Goal: Transaction & Acquisition: Subscribe to service/newsletter

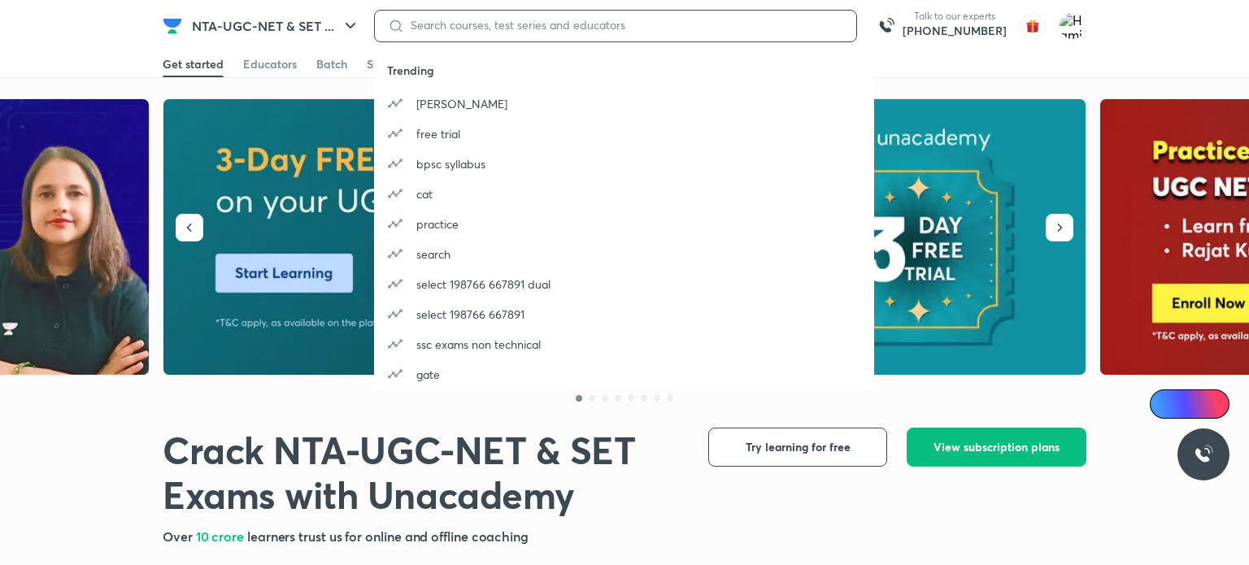
click at [721, 24] on input at bounding box center [623, 25] width 439 height 13
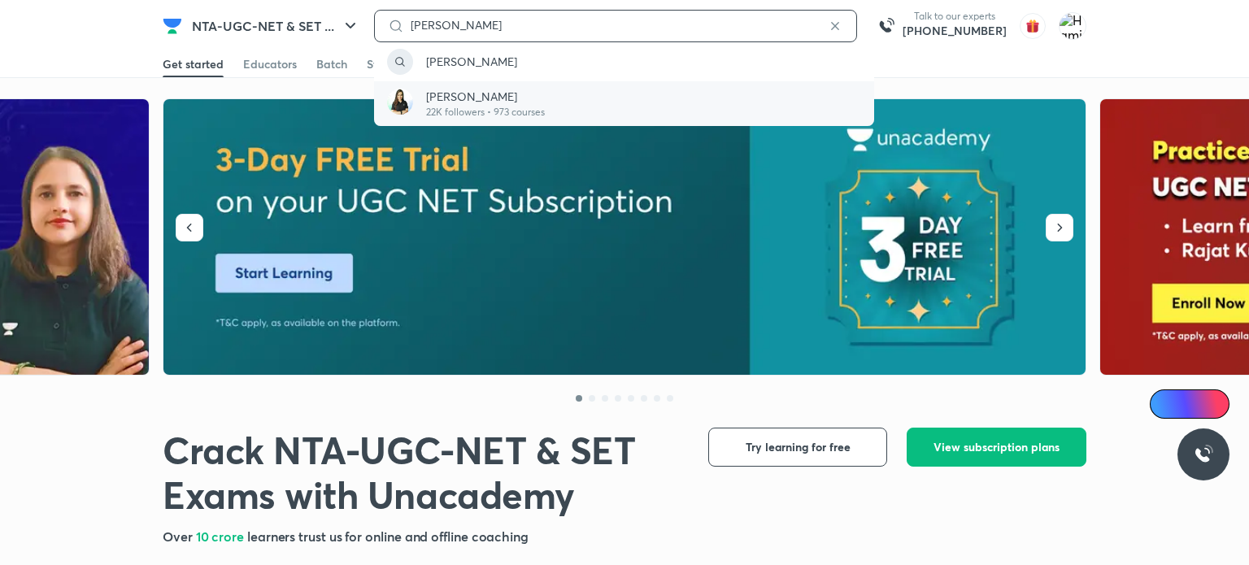
type input "[PERSON_NAME]"
click at [637, 97] on div "[PERSON_NAME] 22K followers • 973 courses" at bounding box center [624, 103] width 500 height 45
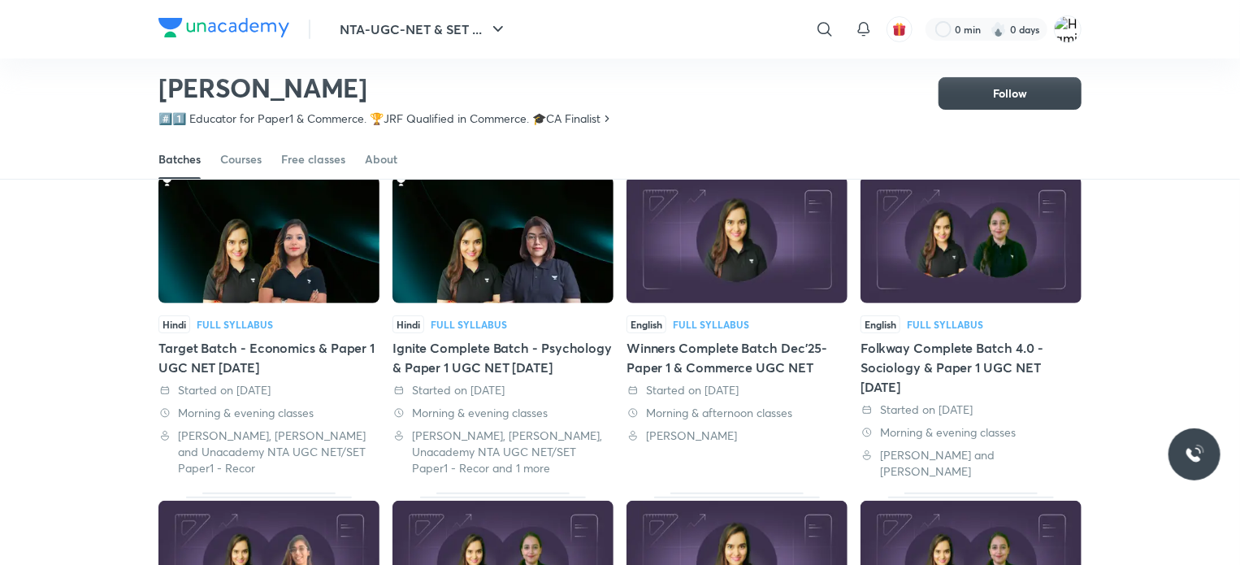
scroll to position [104, 0]
click at [234, 156] on div "Courses" at bounding box center [240, 159] width 41 height 16
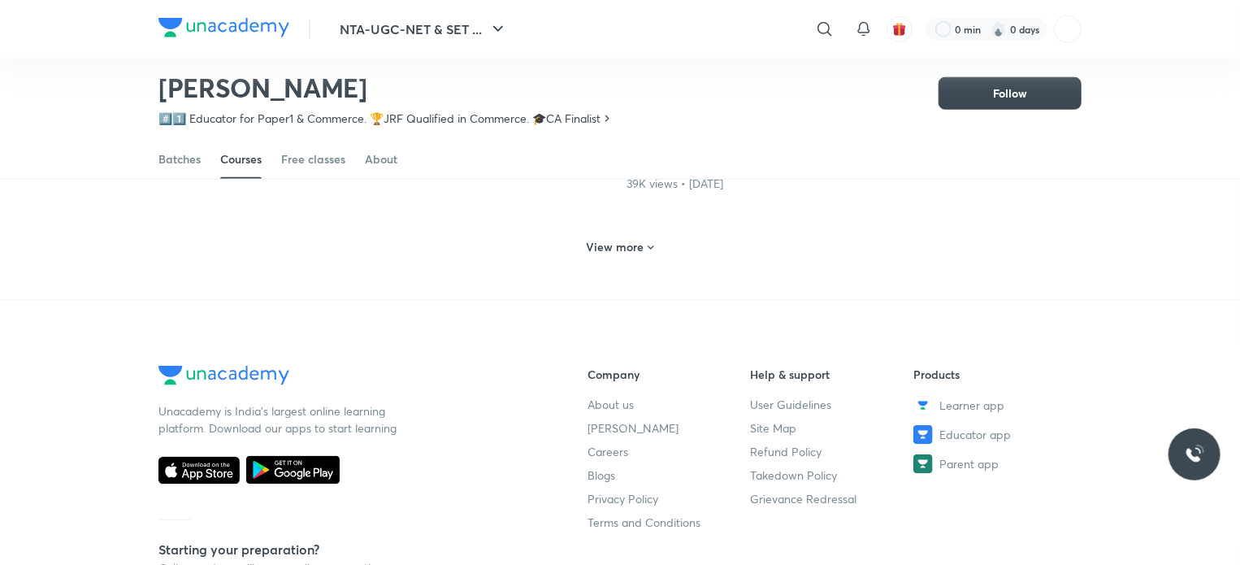
scroll to position [802, 0]
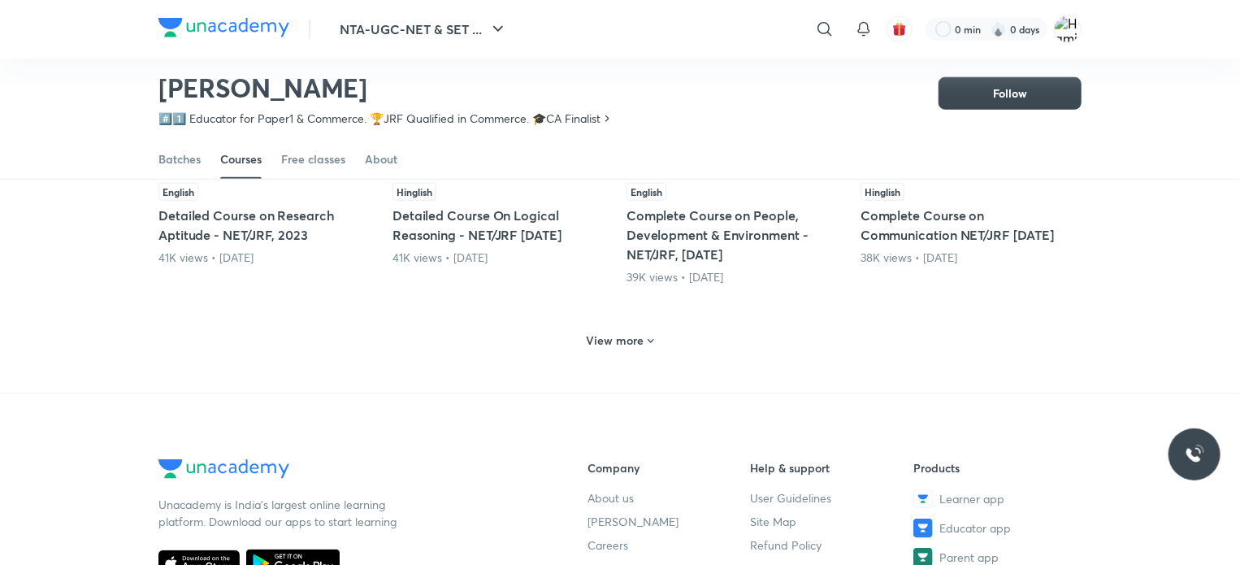
click at [636, 343] on h6 "View more" at bounding box center [616, 340] width 58 height 16
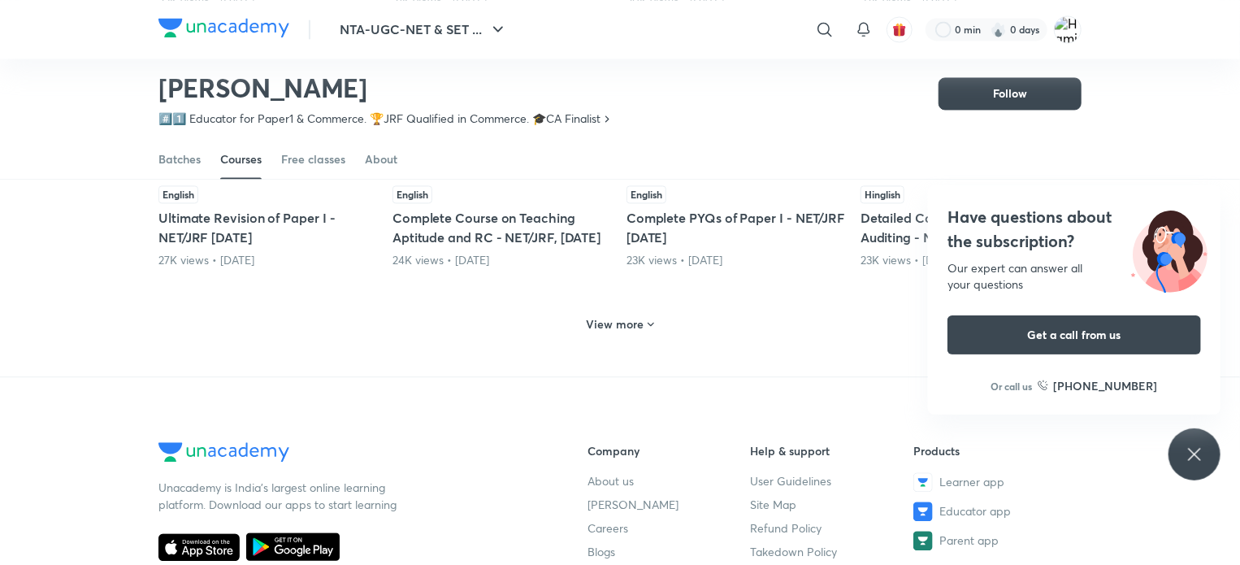
scroll to position [1616, 0]
click at [636, 332] on h6 "View more" at bounding box center [616, 323] width 58 height 16
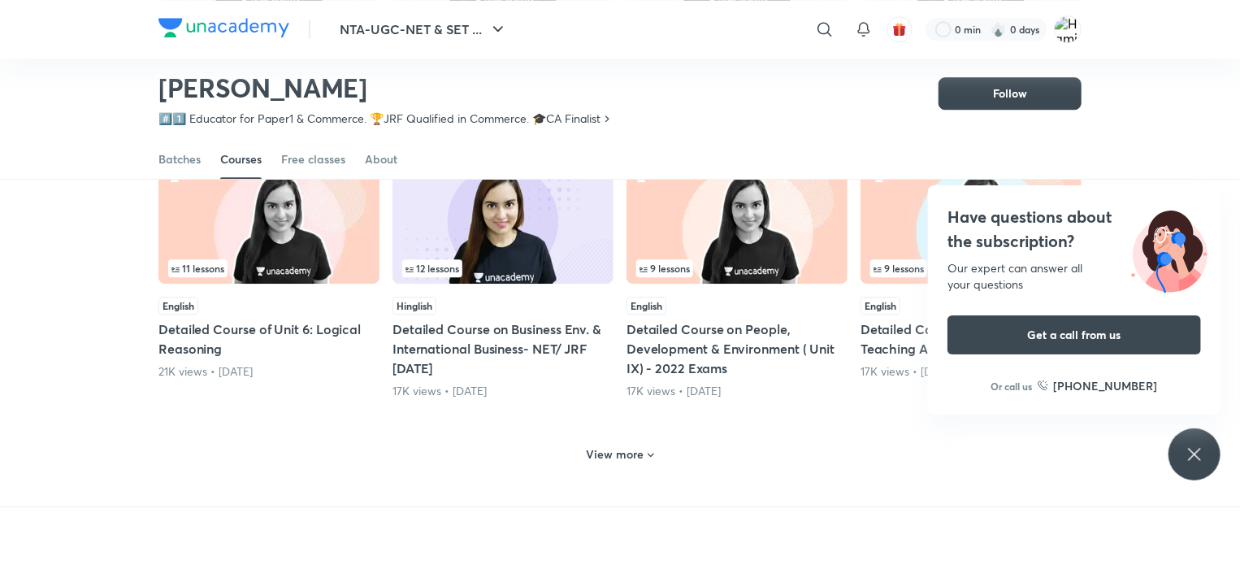
scroll to position [2450, 0]
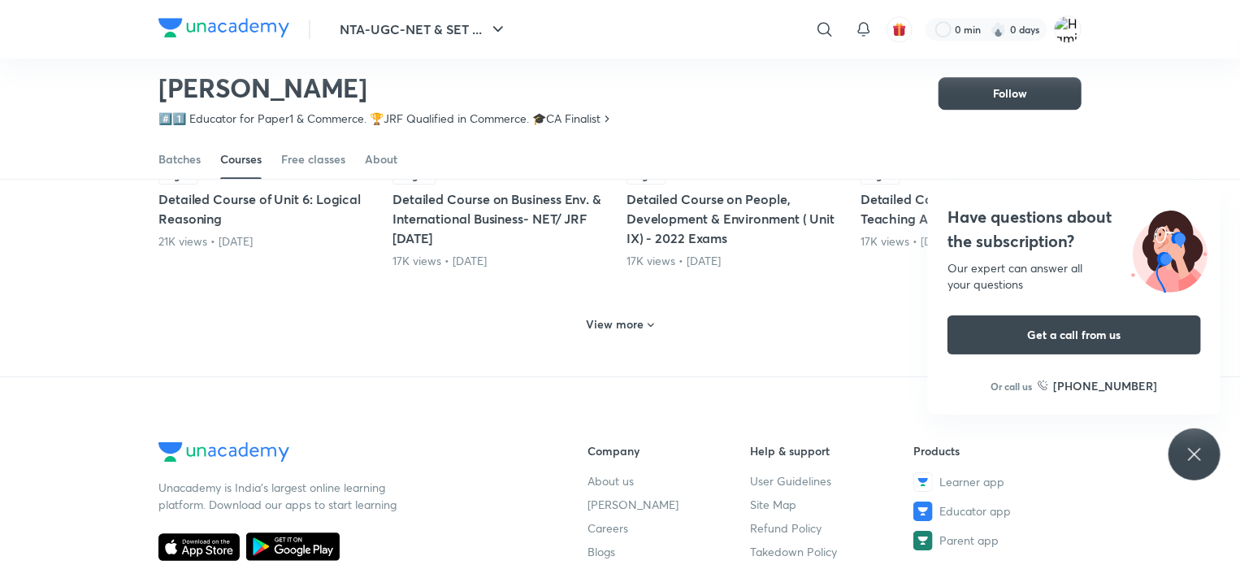
click at [636, 332] on h6 "View more" at bounding box center [616, 324] width 58 height 16
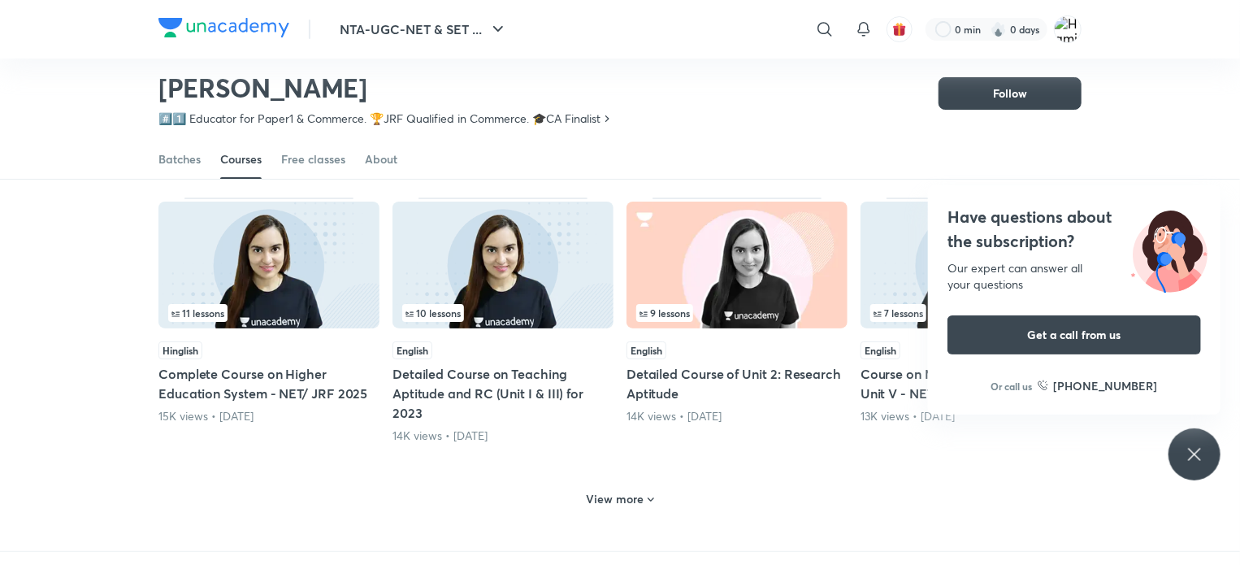
scroll to position [3111, 0]
click at [645, 506] on icon at bounding box center [651, 499] width 13 height 13
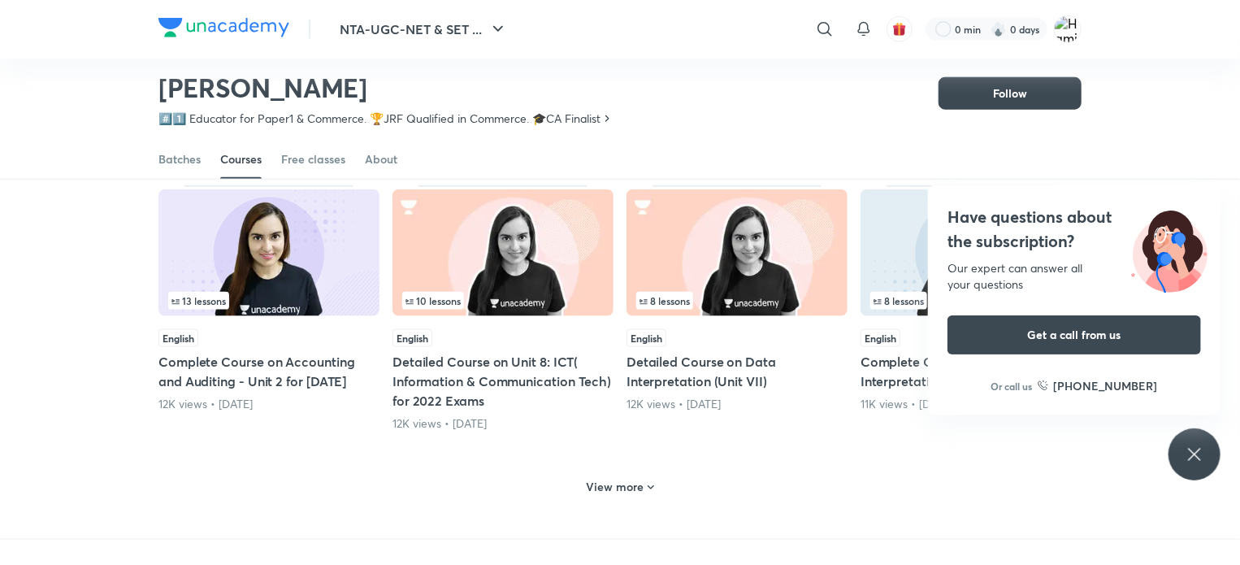
scroll to position [3959, 0]
click at [648, 483] on div "View more" at bounding box center [620, 484] width 923 height 42
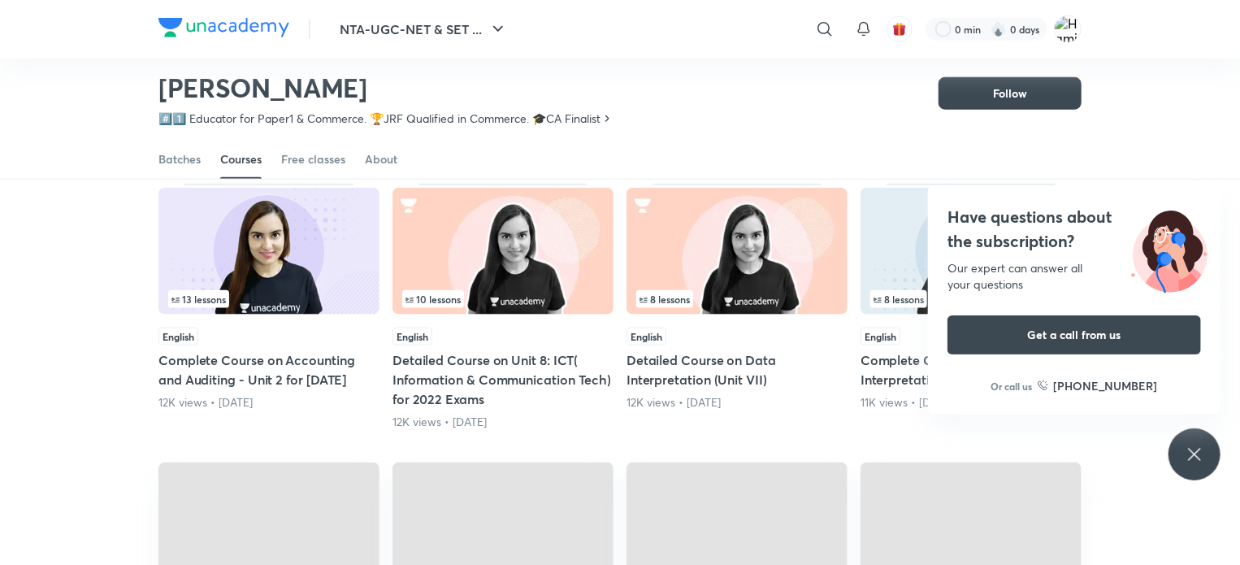
click at [648, 483] on span at bounding box center [737, 525] width 221 height 124
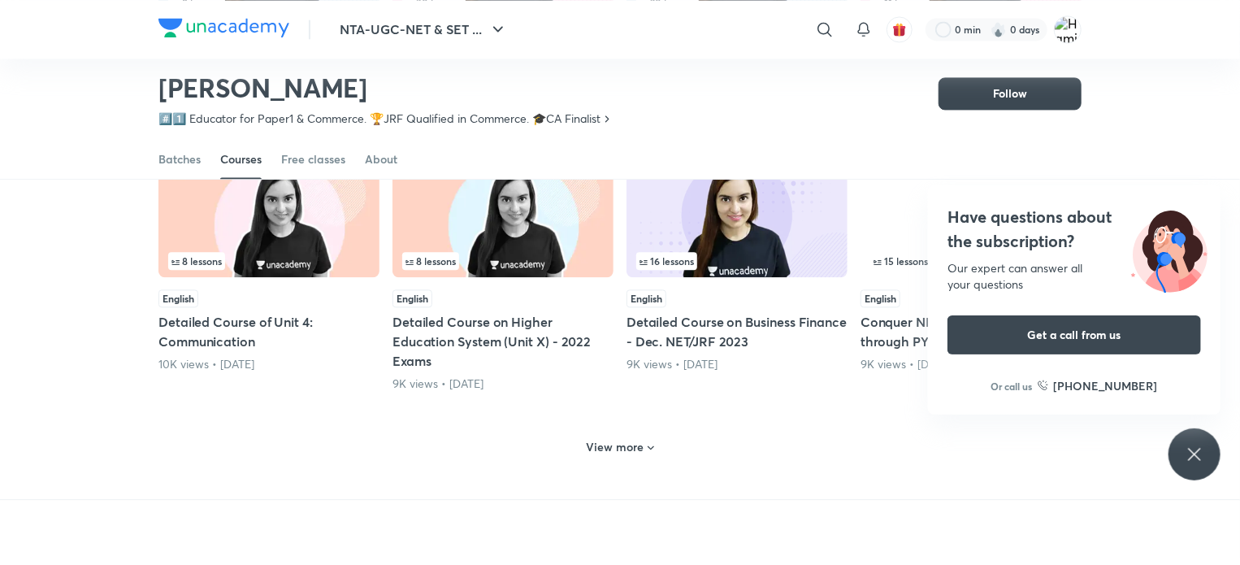
scroll to position [4814, 0]
click at [636, 454] on h6 "View more" at bounding box center [616, 445] width 58 height 16
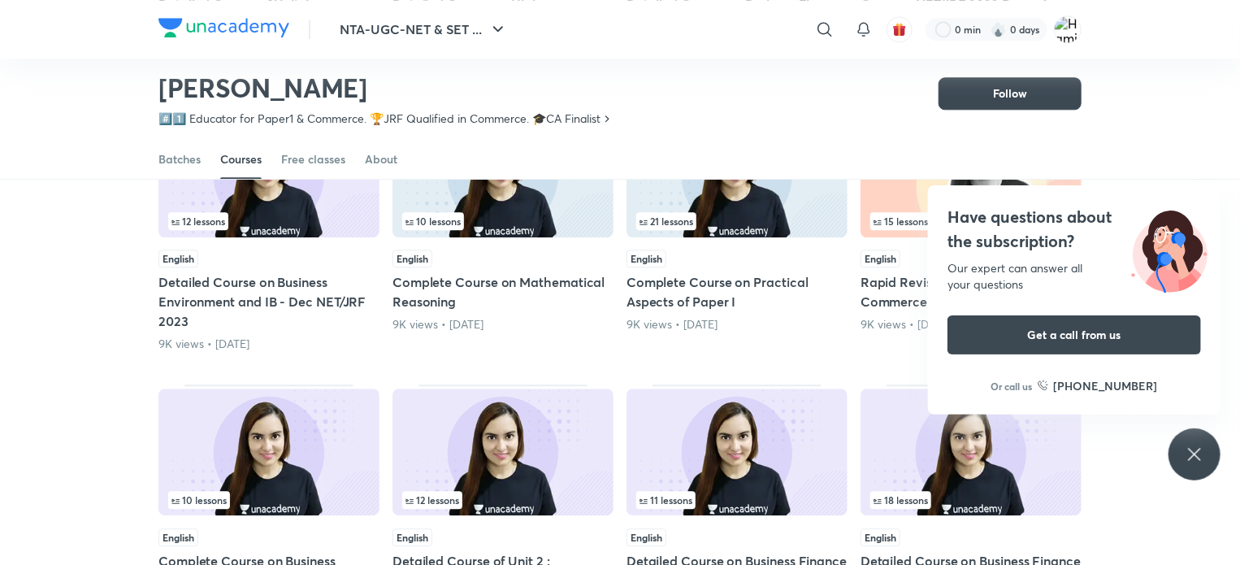
scroll to position [5359, 0]
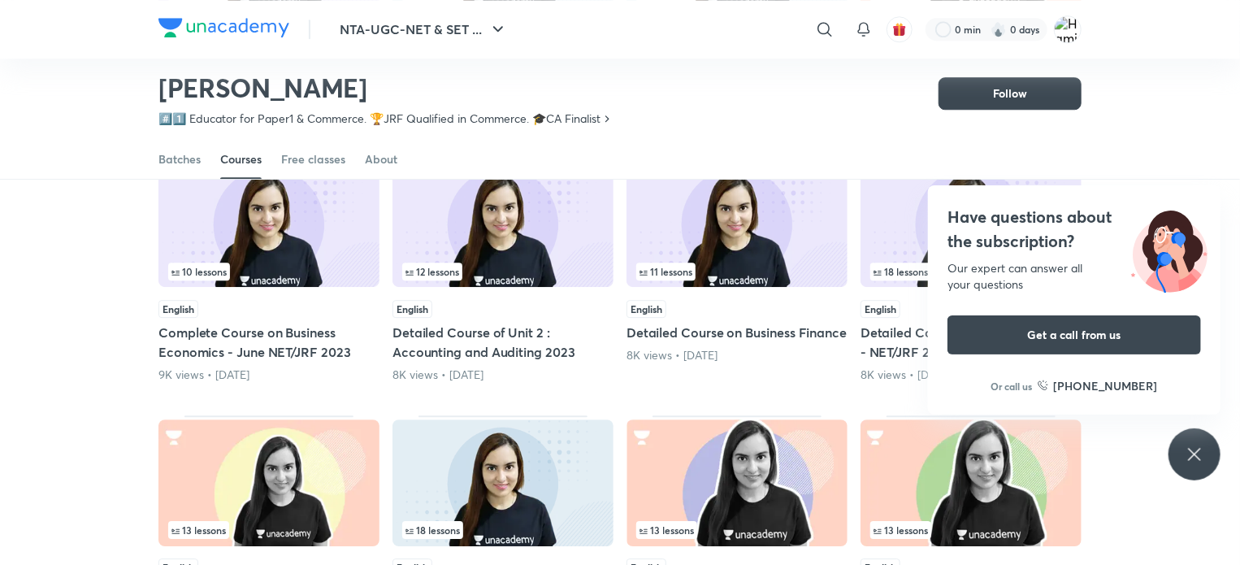
click at [1205, 450] on div "Have questions about the subscription? Our expert can answer all your questions…" at bounding box center [1195, 454] width 52 height 52
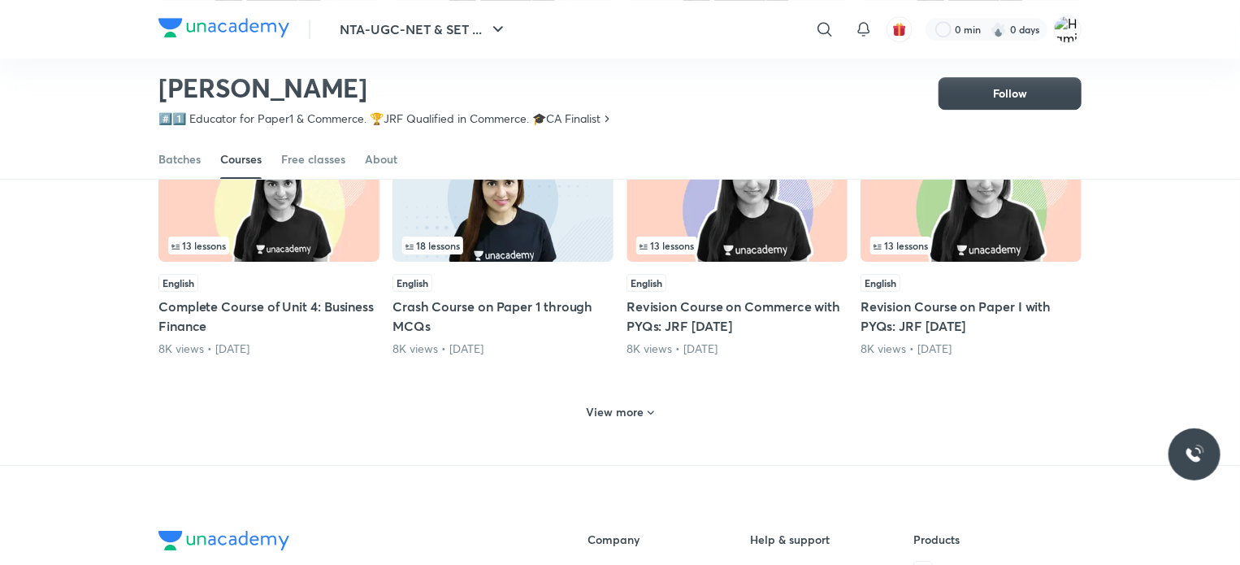
scroll to position [5644, 0]
click at [634, 411] on div "View more" at bounding box center [620, 411] width 80 height 26
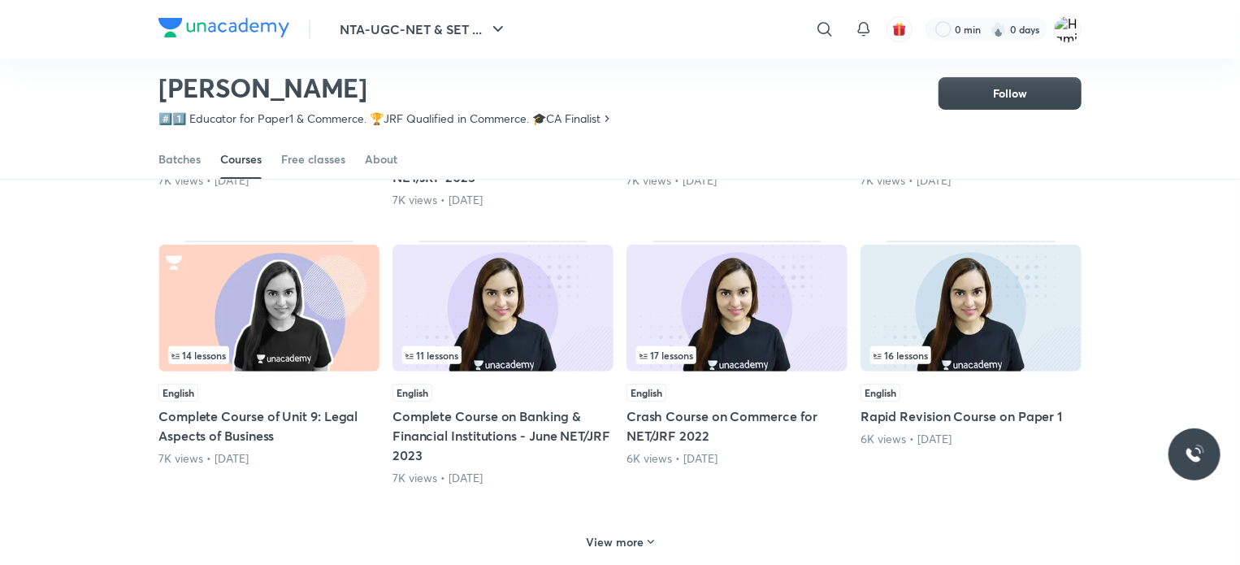
scroll to position [6515, 0]
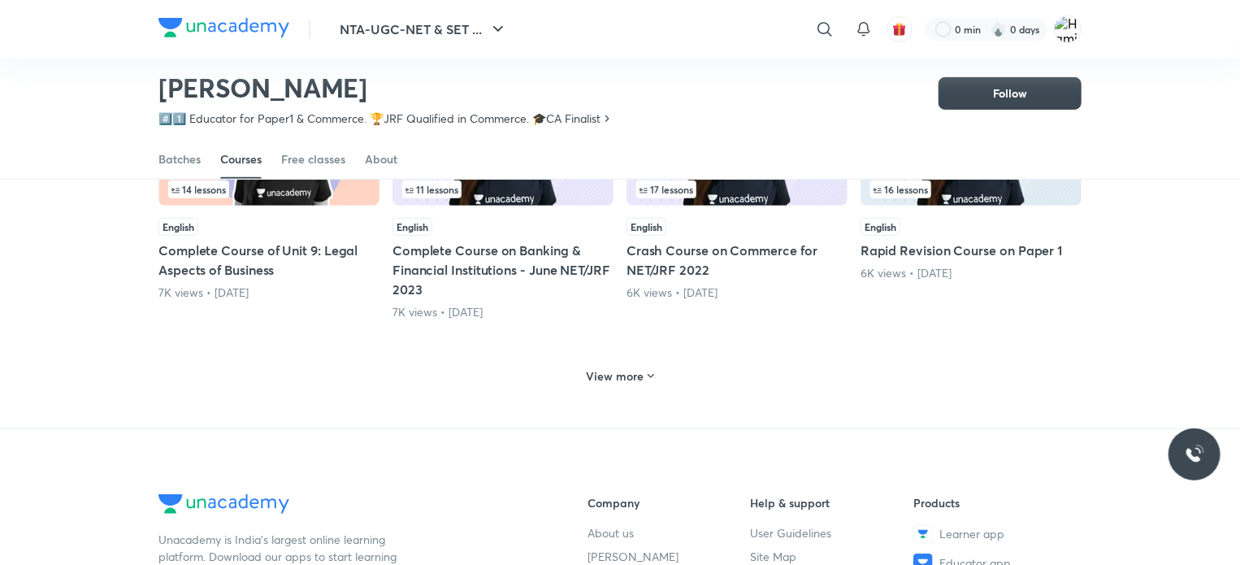
click at [639, 380] on h6 "View more" at bounding box center [616, 376] width 58 height 16
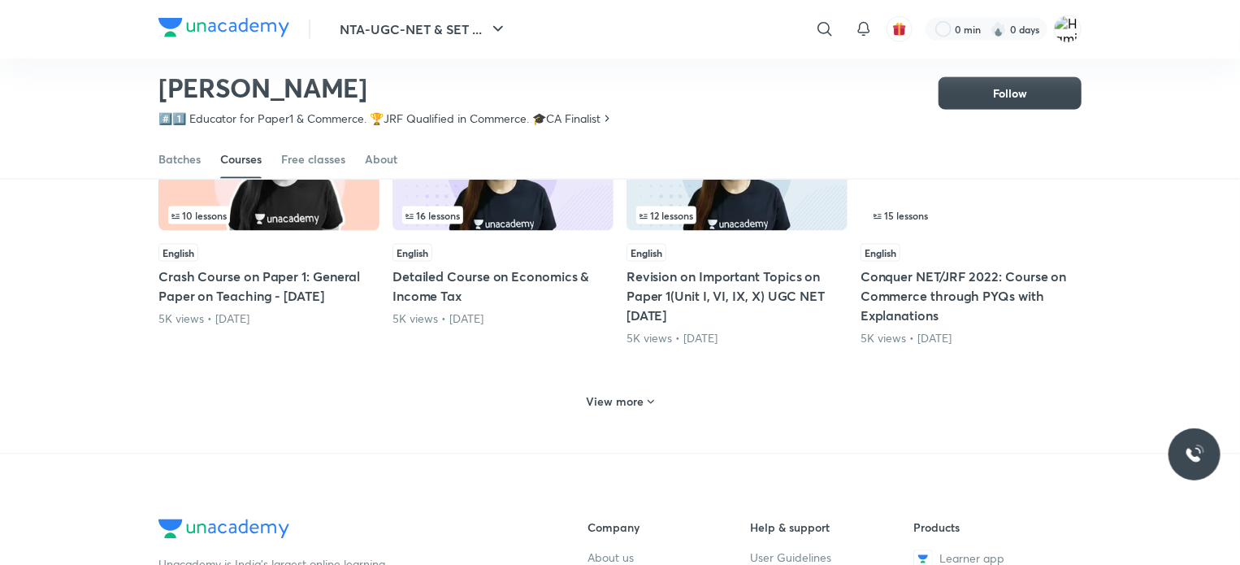
scroll to position [7306, 0]
click at [625, 409] on h6 "View more" at bounding box center [616, 401] width 58 height 16
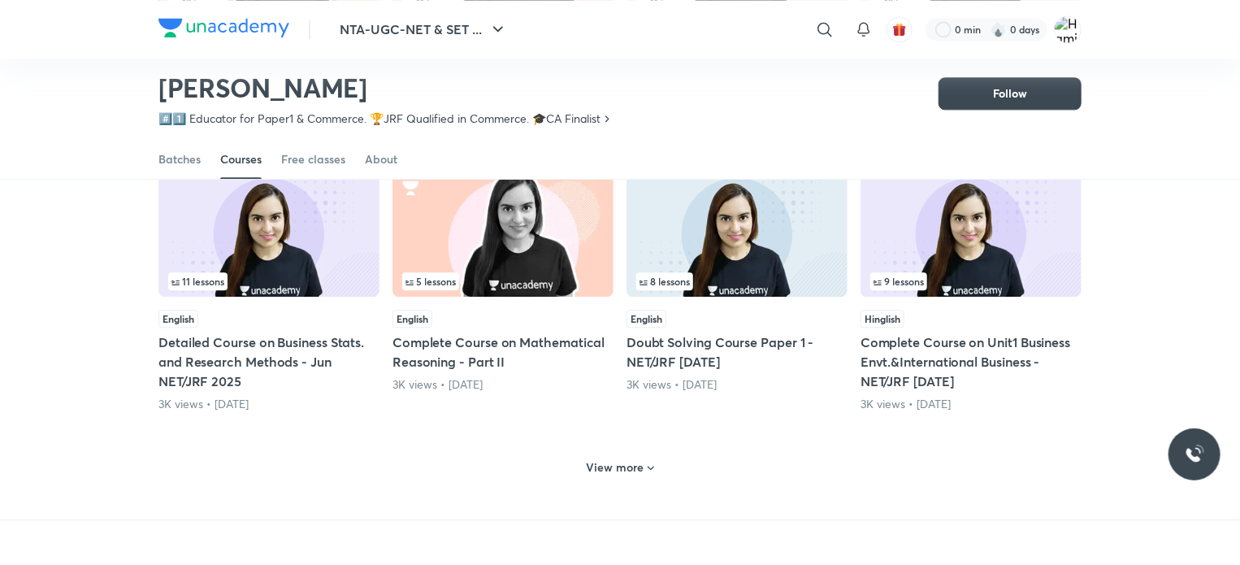
scroll to position [8074, 0]
click at [624, 480] on div "View more" at bounding box center [620, 467] width 80 height 26
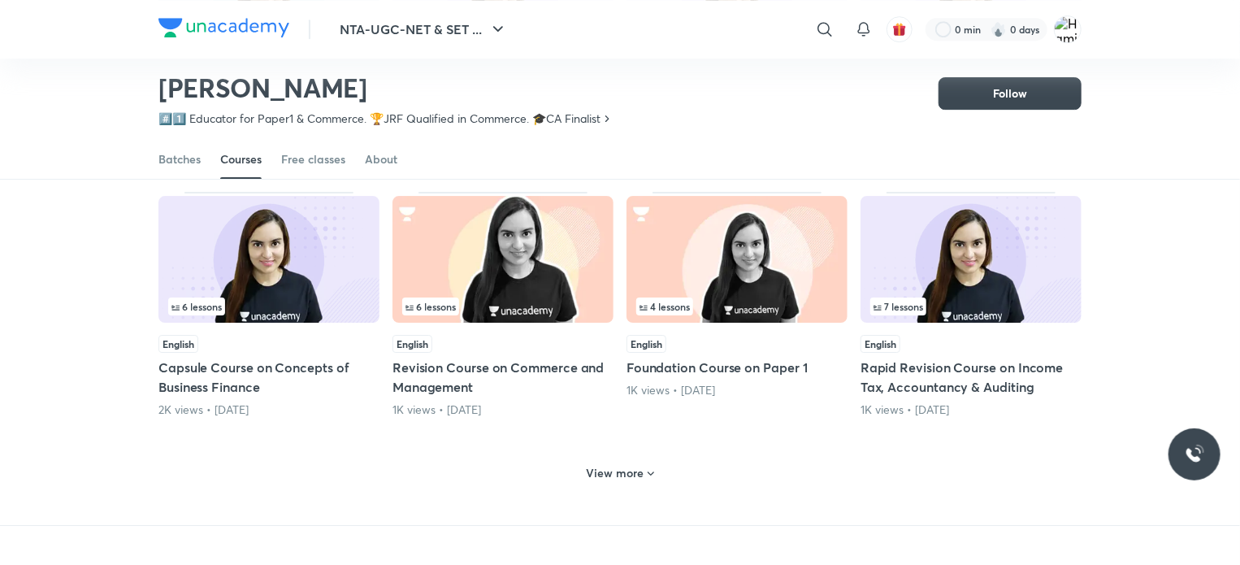
scroll to position [8866, 0]
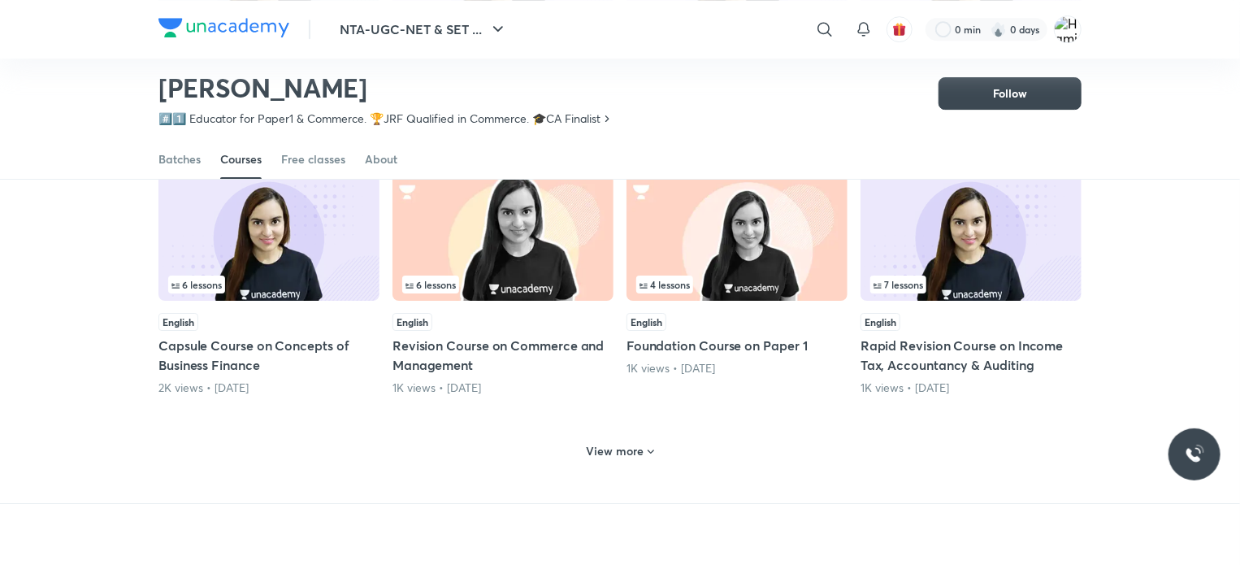
click at [632, 441] on div "View more" at bounding box center [620, 451] width 80 height 26
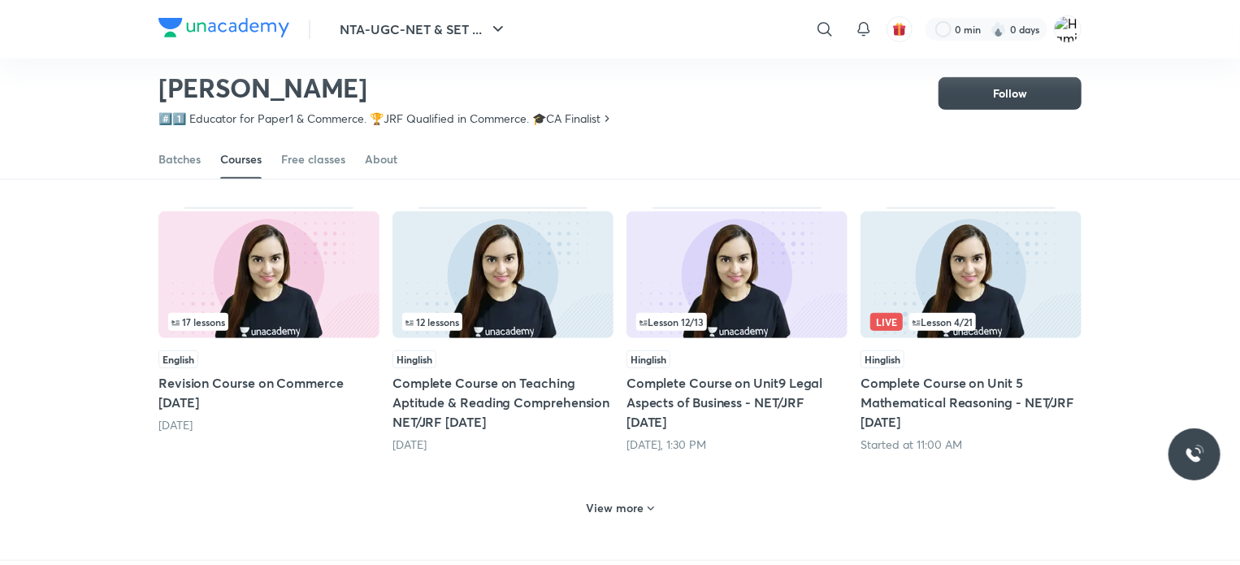
scroll to position [9644, 0]
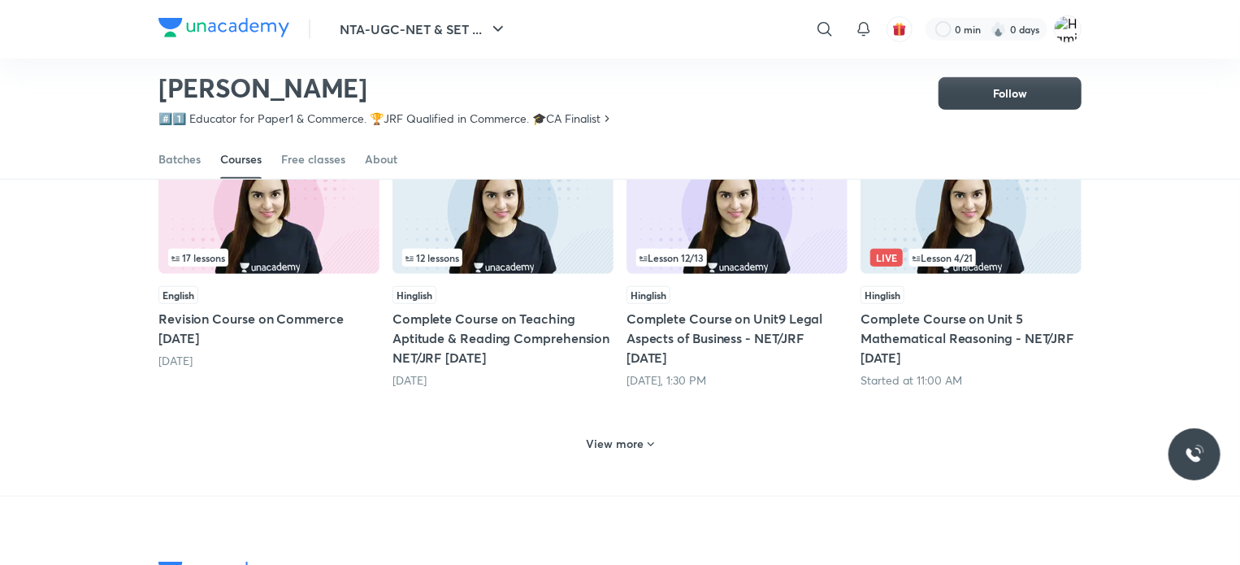
click at [632, 441] on h6 "View more" at bounding box center [616, 444] width 58 height 16
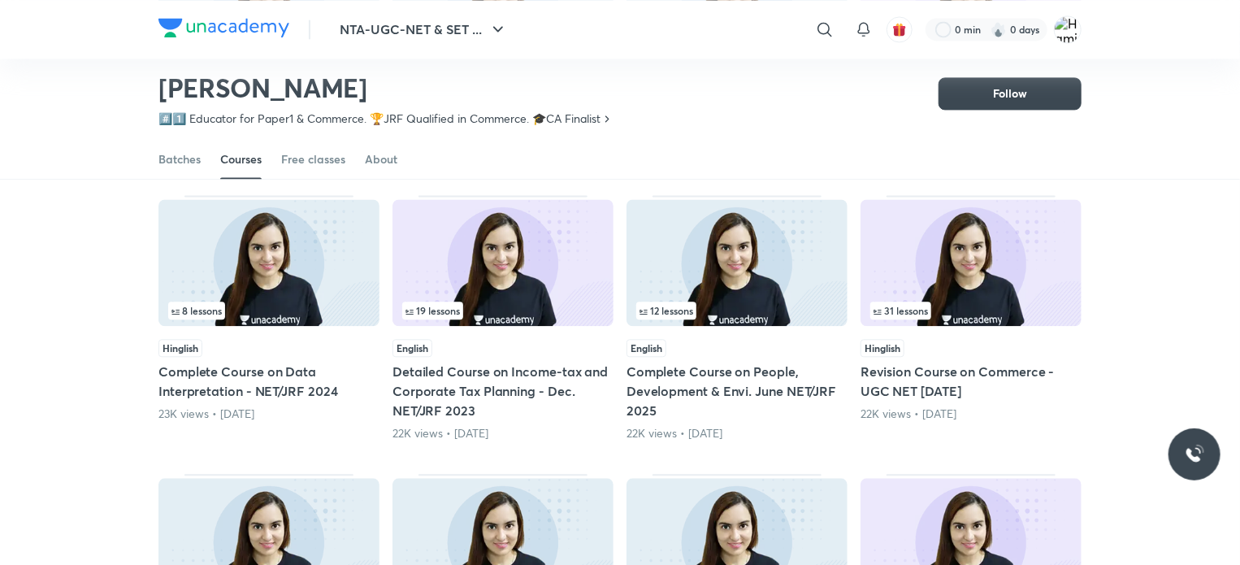
scroll to position [1720, 0]
click at [676, 402] on h5 "Complete Course on People, Development & Envi. June NET/JRF 2025" at bounding box center [737, 392] width 221 height 59
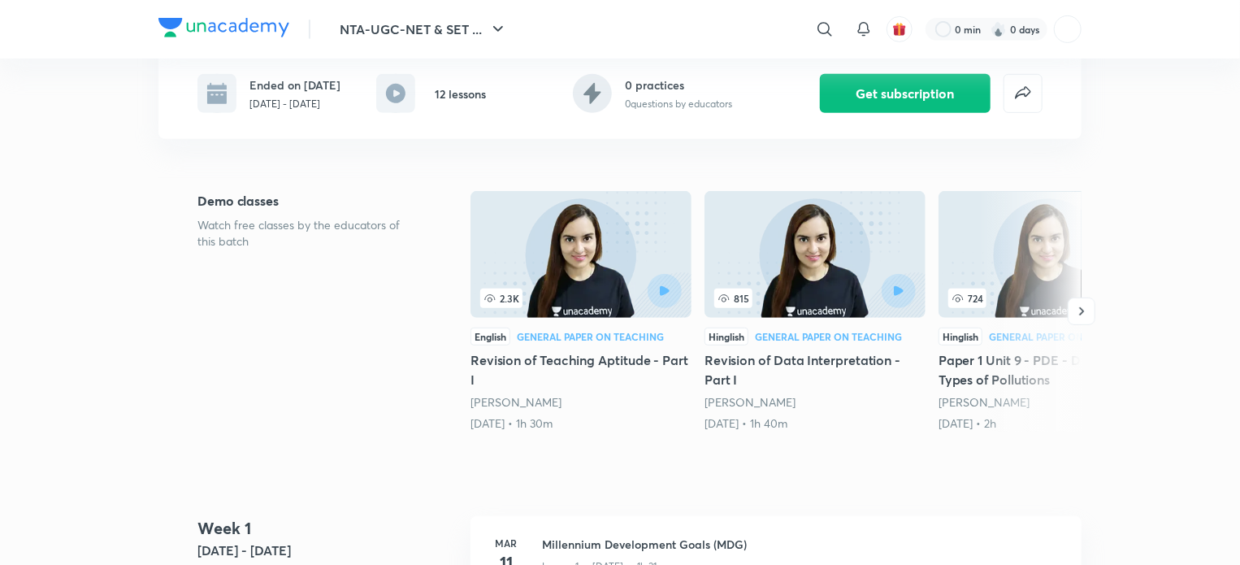
scroll to position [234, 0]
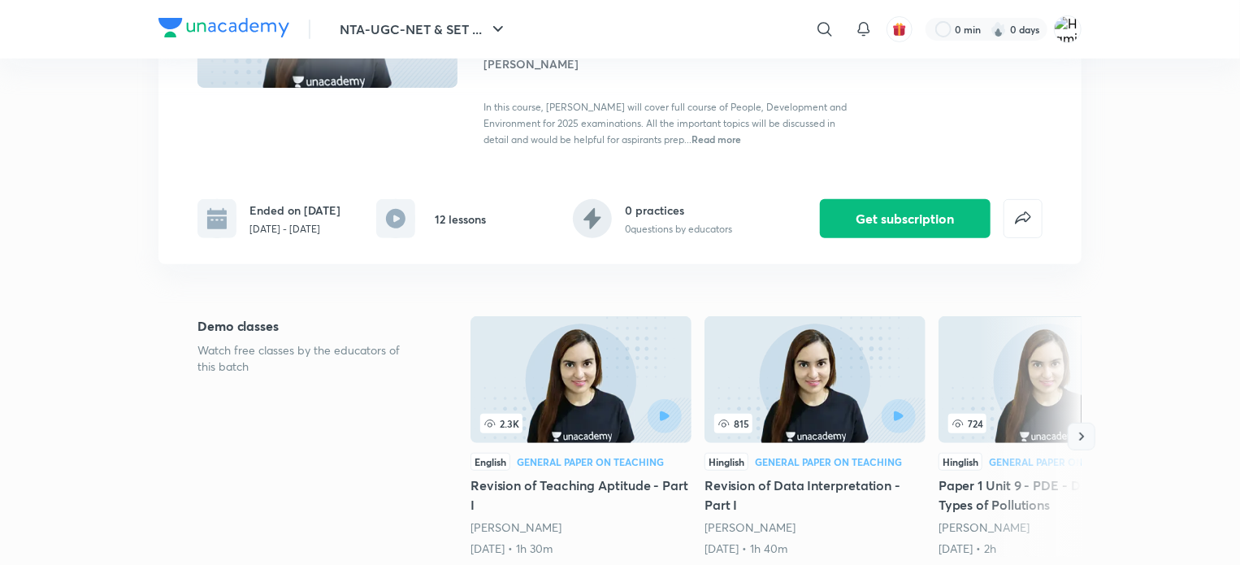
click at [1080, 448] on button "button" at bounding box center [1082, 437] width 28 height 28
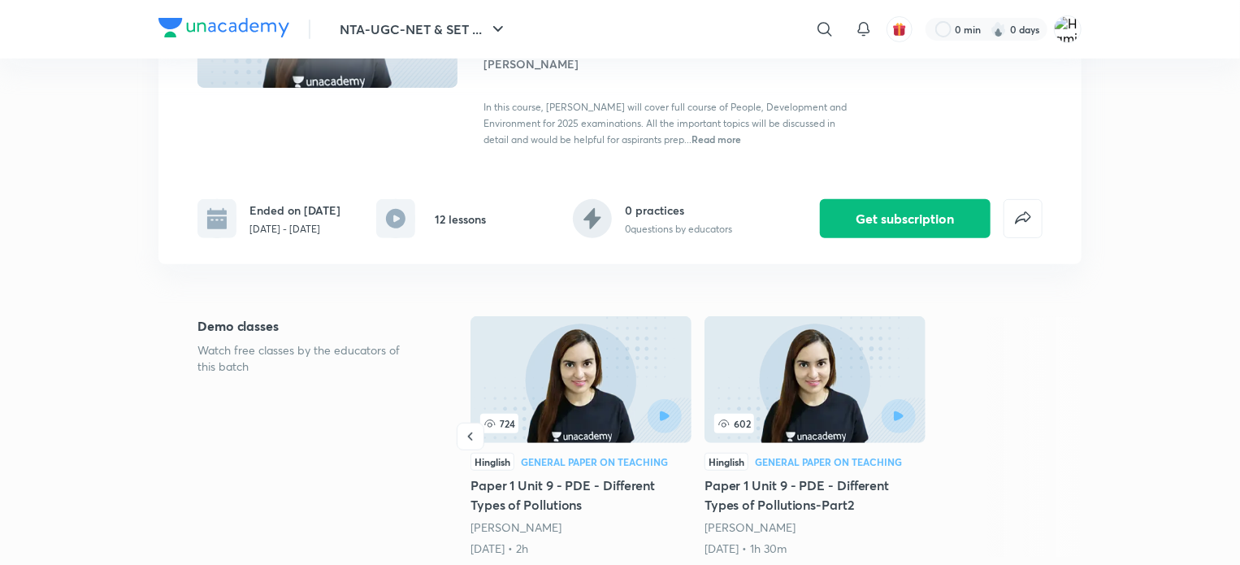
click at [1080, 448] on div at bounding box center [1030, 437] width 104 height 241
click at [469, 438] on icon "button" at bounding box center [471, 436] width 16 height 16
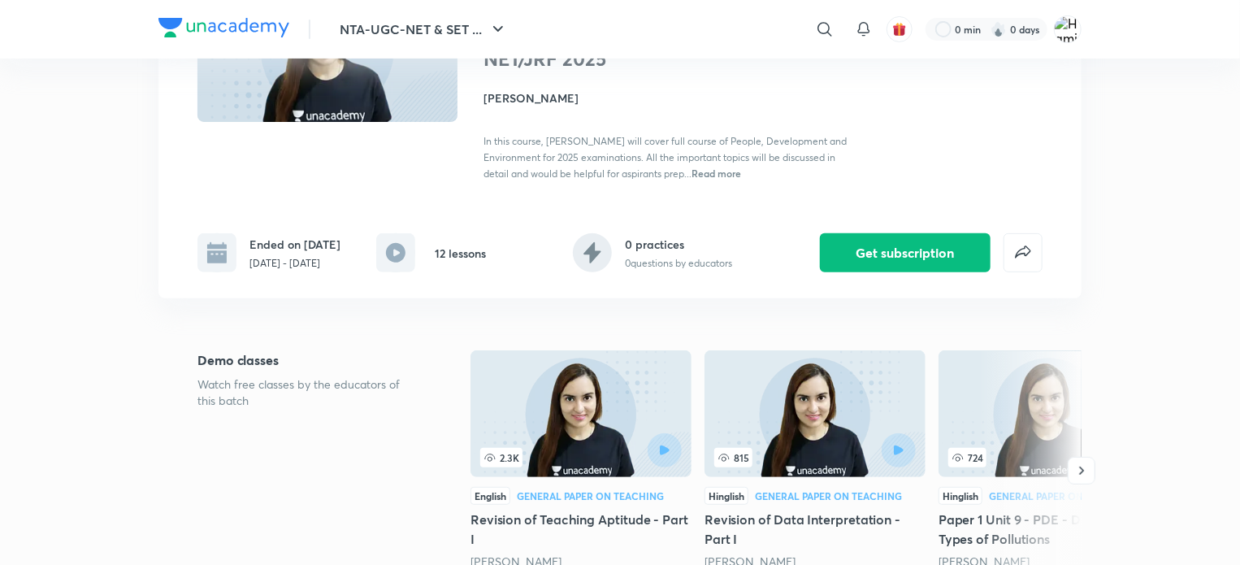
scroll to position [192, 0]
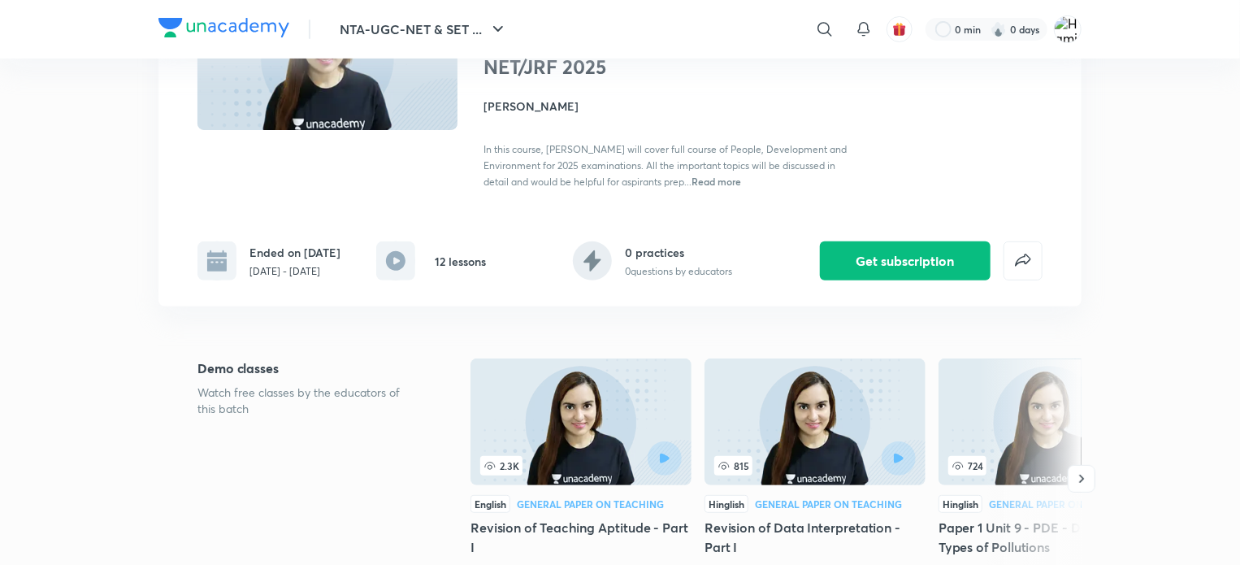
click at [598, 424] on img at bounding box center [581, 421] width 221 height 127
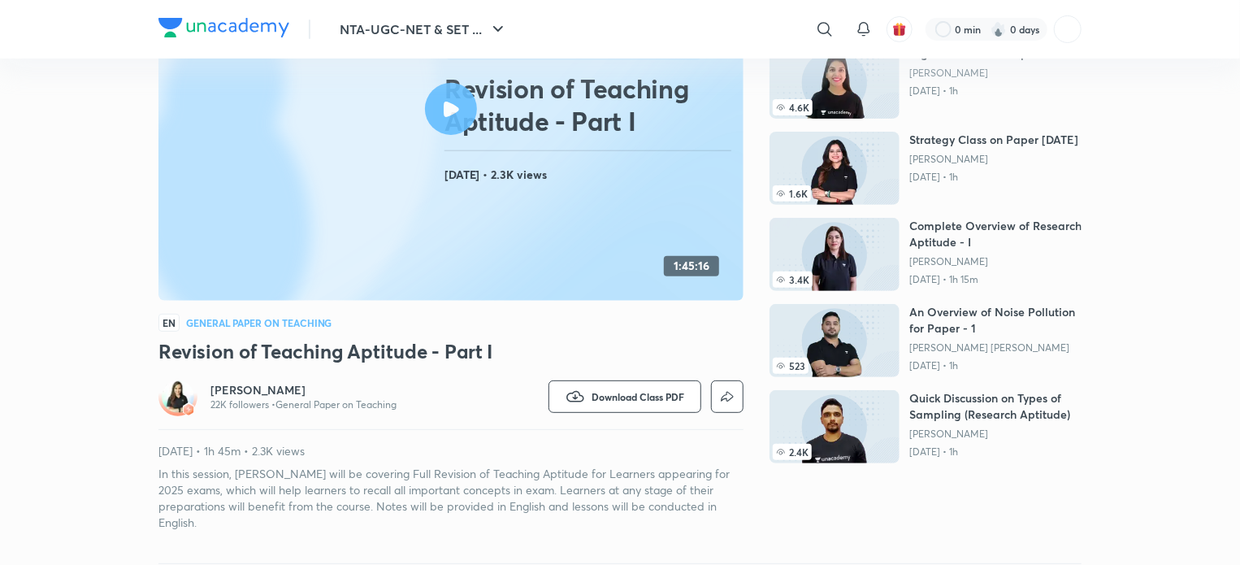
scroll to position [201, 0]
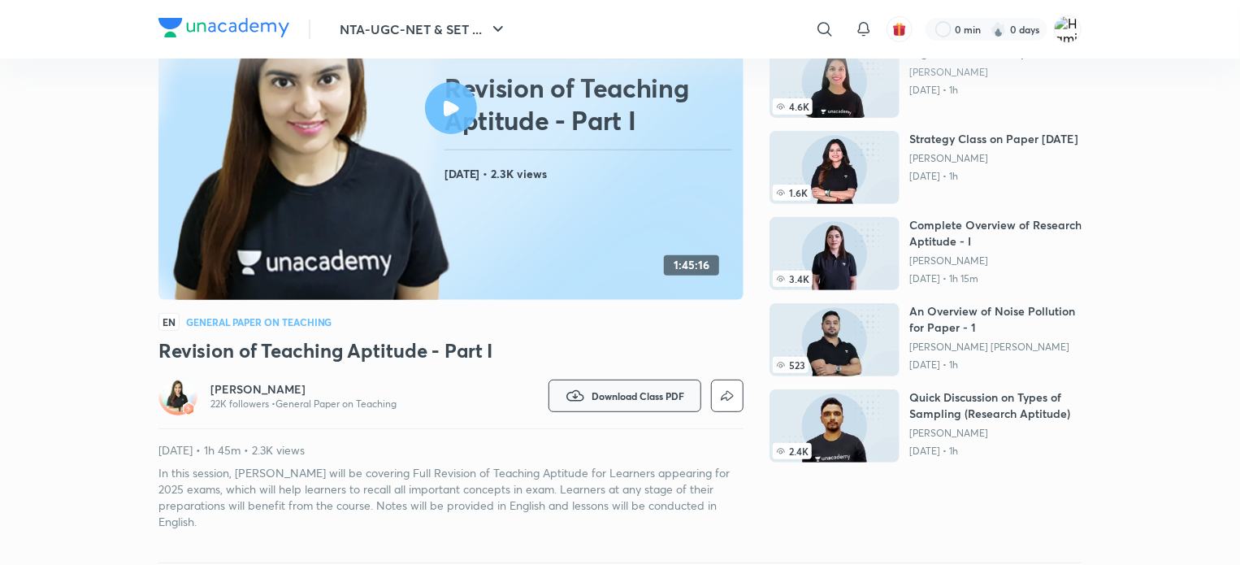
click at [622, 398] on span "Download Class PDF" at bounding box center [638, 395] width 93 height 13
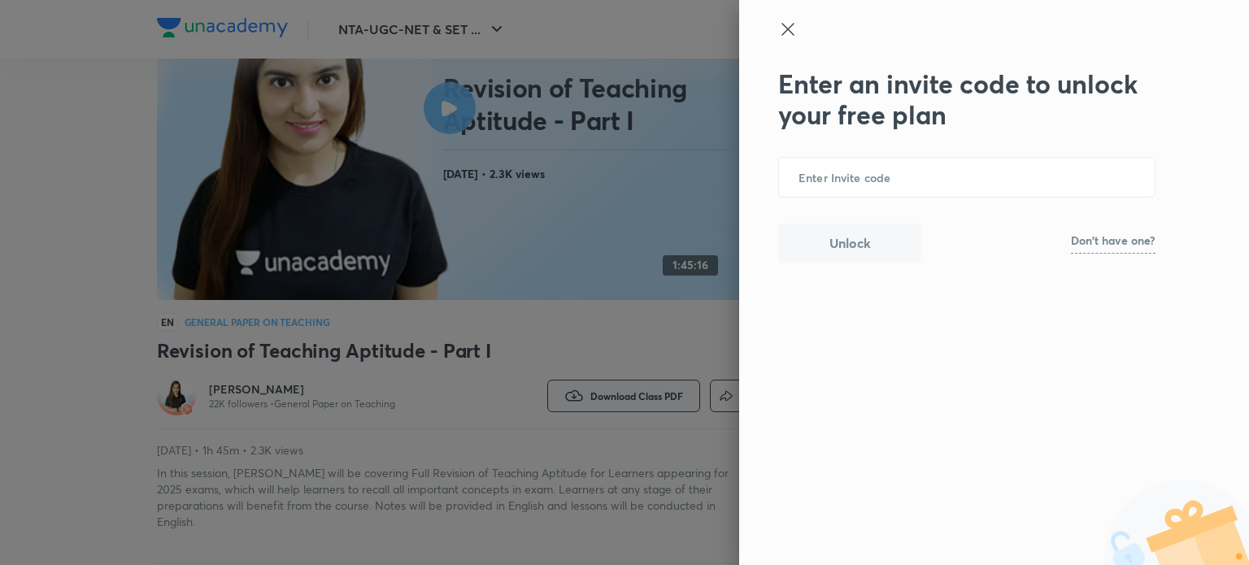
click at [622, 398] on div at bounding box center [624, 282] width 1249 height 565
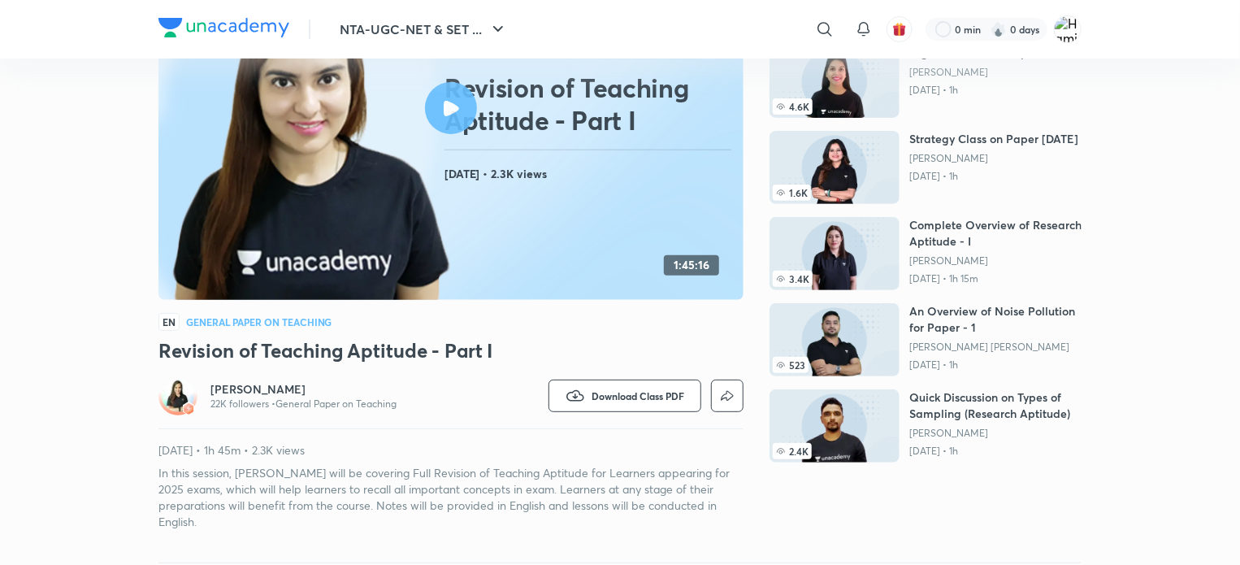
click at [621, 479] on p "In this session, [PERSON_NAME] will be covering Full Revision of Teaching Aptit…" at bounding box center [451, 497] width 585 height 65
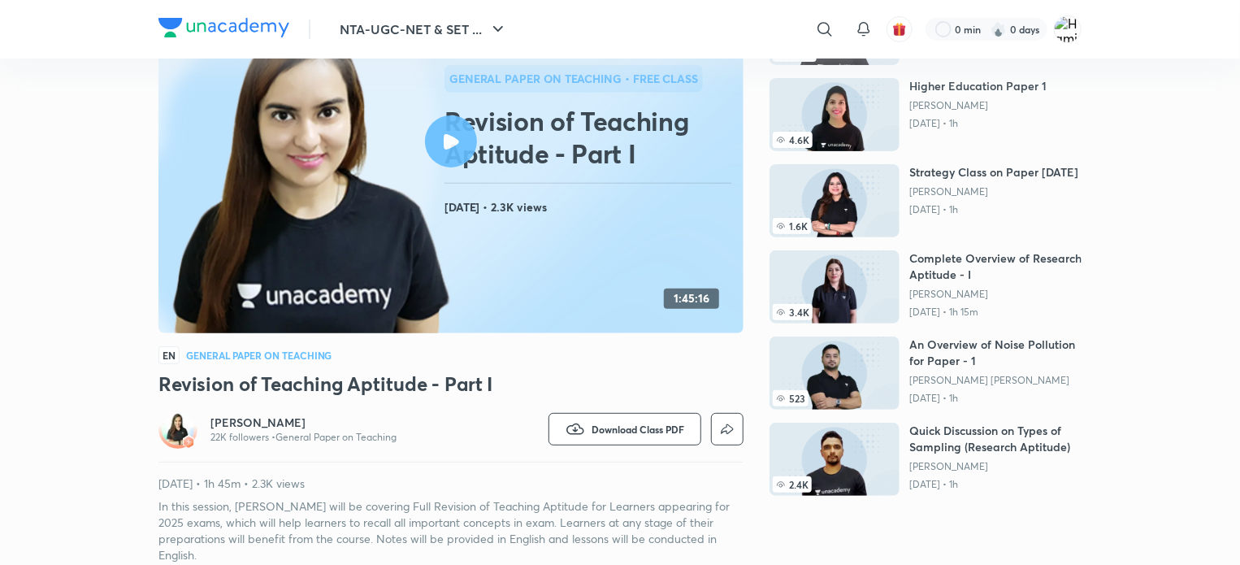
scroll to position [167, 0]
click at [630, 428] on span "Download Class PDF" at bounding box center [638, 430] width 93 height 13
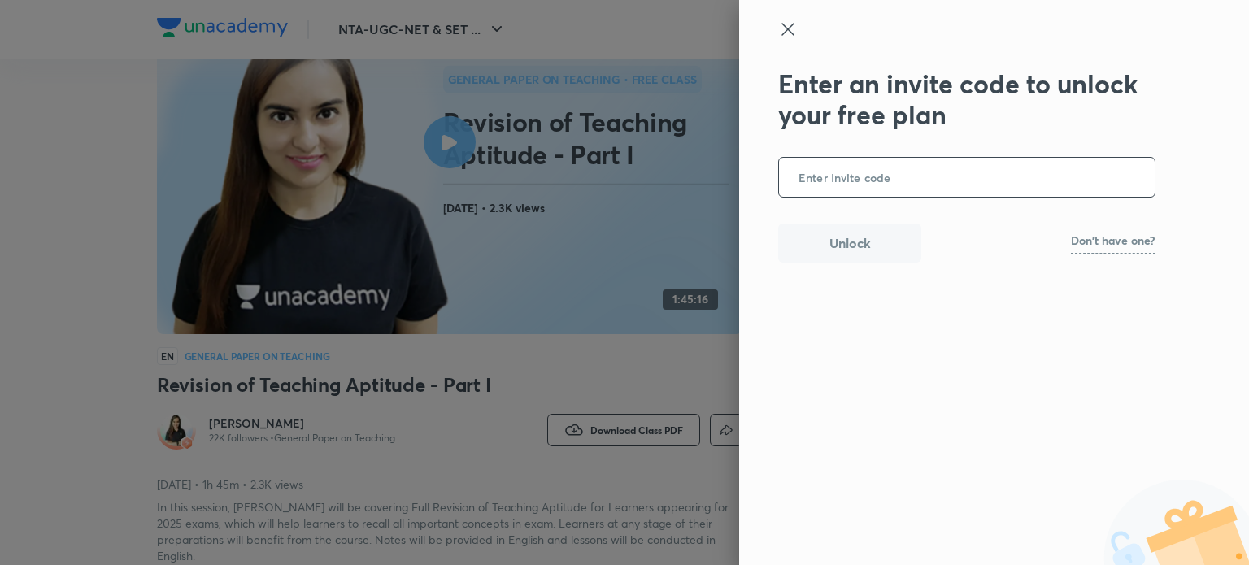
click at [932, 180] on input "text" at bounding box center [967, 178] width 376 height 40
click at [789, 35] on icon at bounding box center [788, 30] width 20 height 20
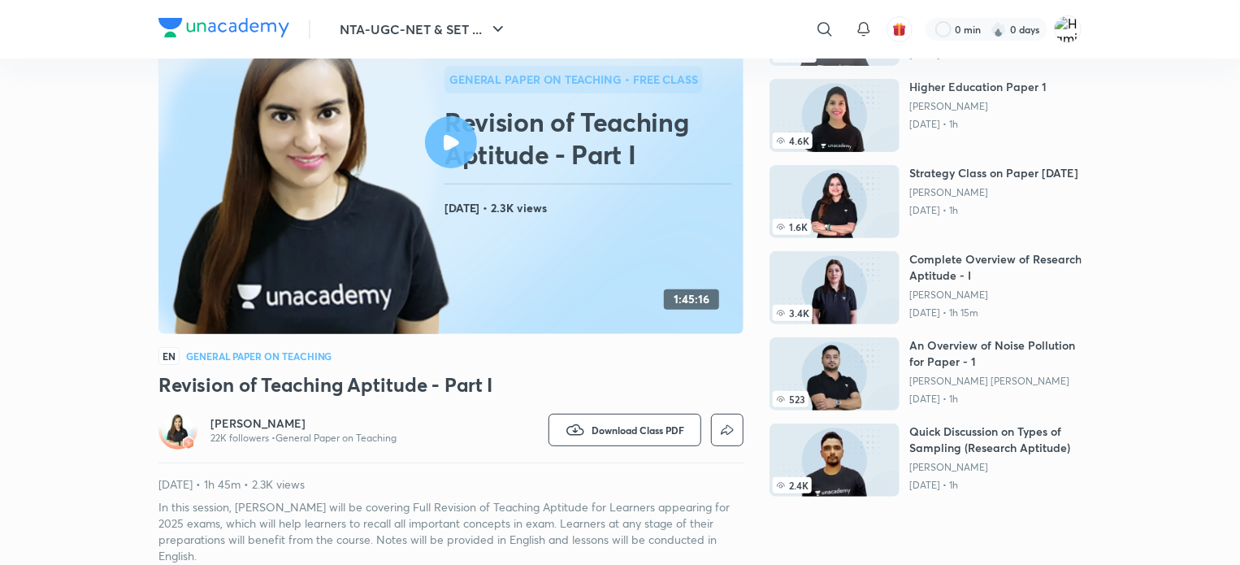
click at [667, 256] on icon at bounding box center [502, 185] width 1256 height 800
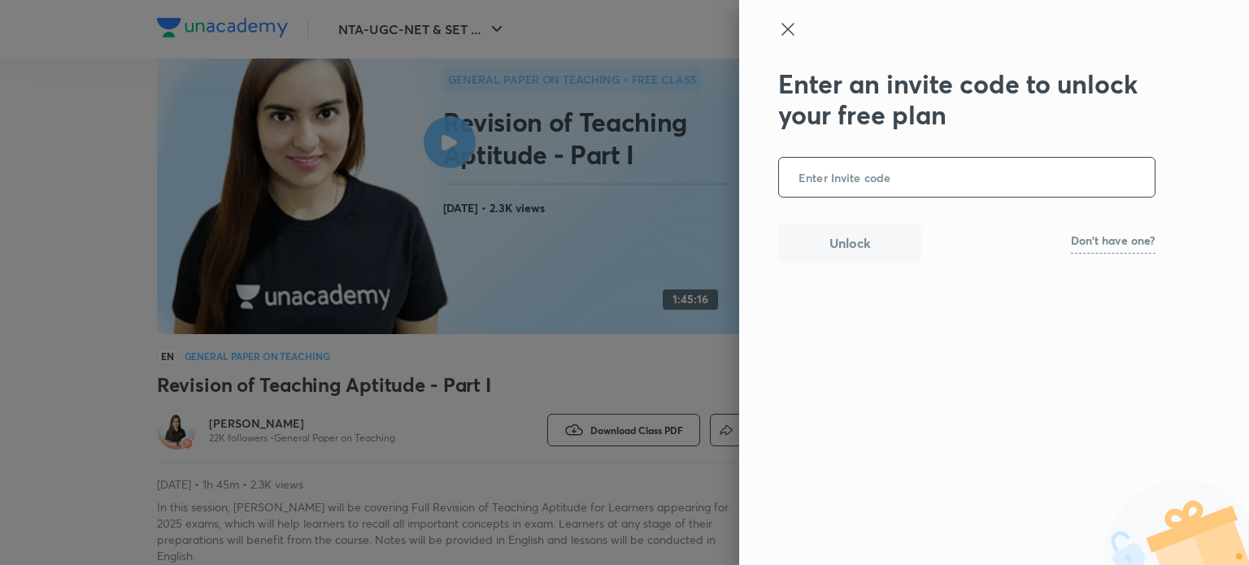
click at [437, 136] on div at bounding box center [624, 282] width 1249 height 565
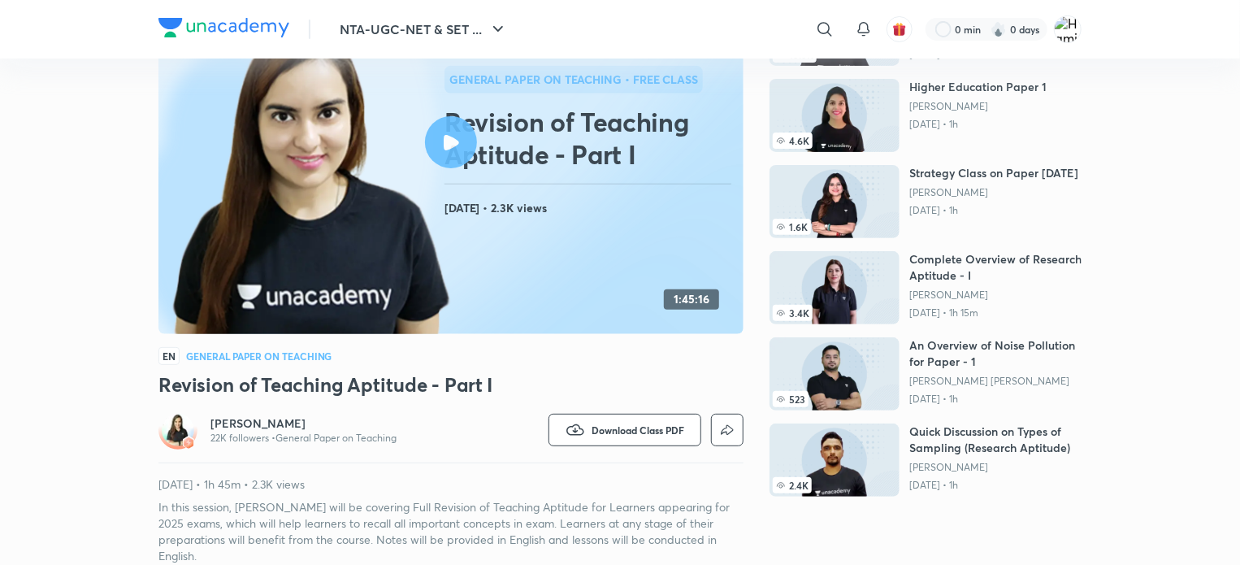
click at [454, 150] on div at bounding box center [451, 142] width 52 height 52
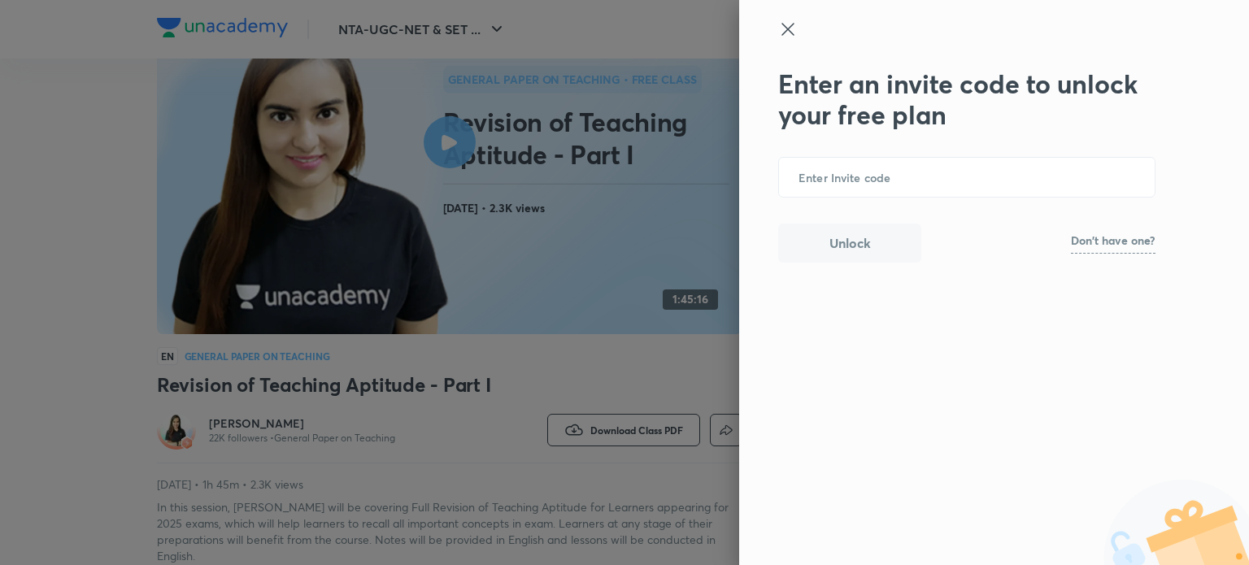
click at [782, 28] on icon at bounding box center [788, 30] width 20 height 20
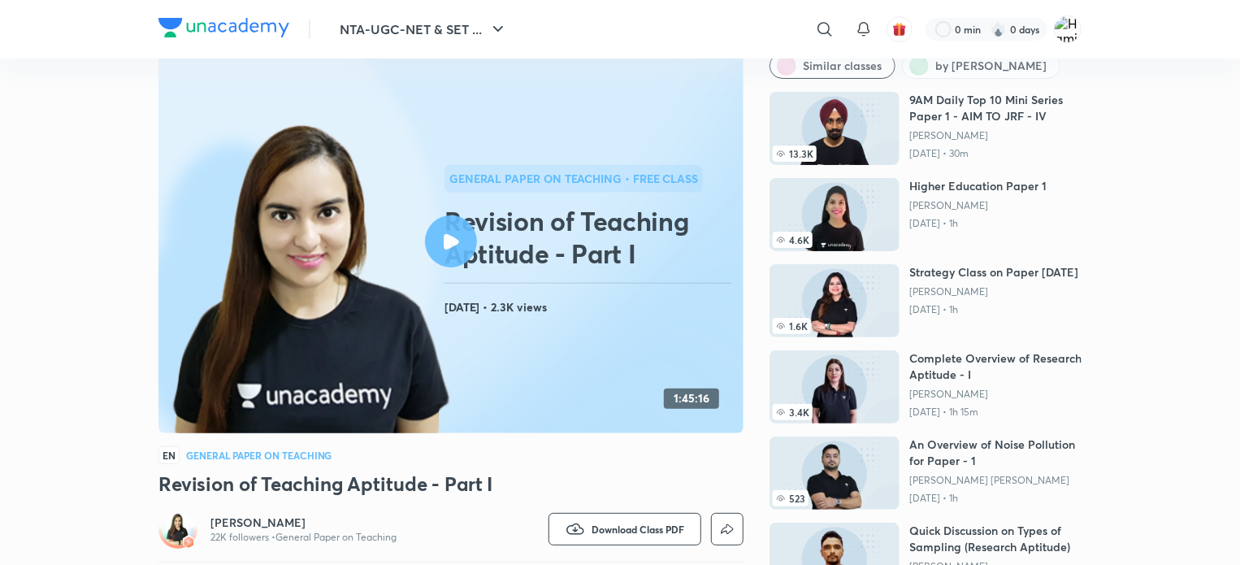
scroll to position [68, 0]
click at [452, 247] on icon at bounding box center [451, 240] width 15 height 15
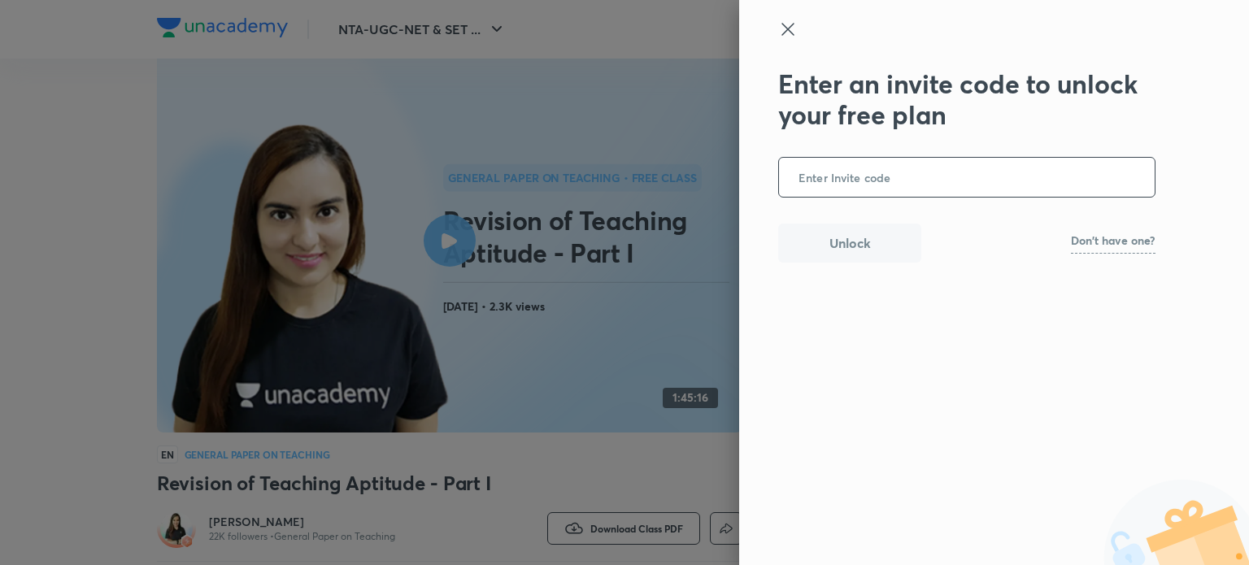
click at [865, 181] on input "text" at bounding box center [967, 178] width 376 height 40
click at [783, 35] on icon at bounding box center [788, 30] width 20 height 20
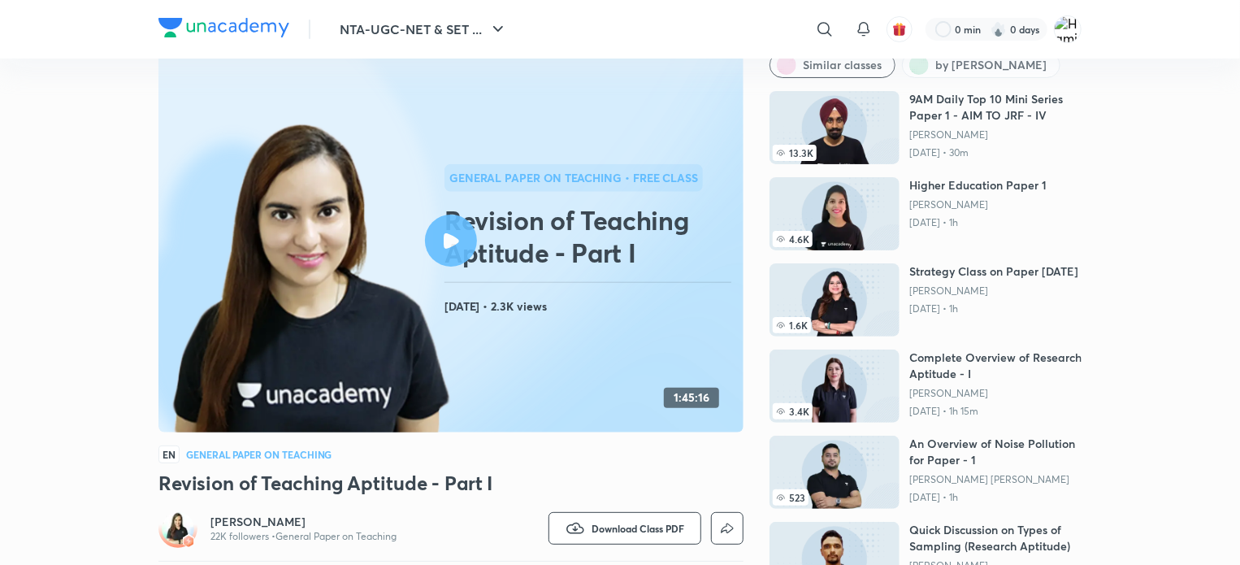
click at [455, 237] on icon at bounding box center [451, 240] width 15 height 15
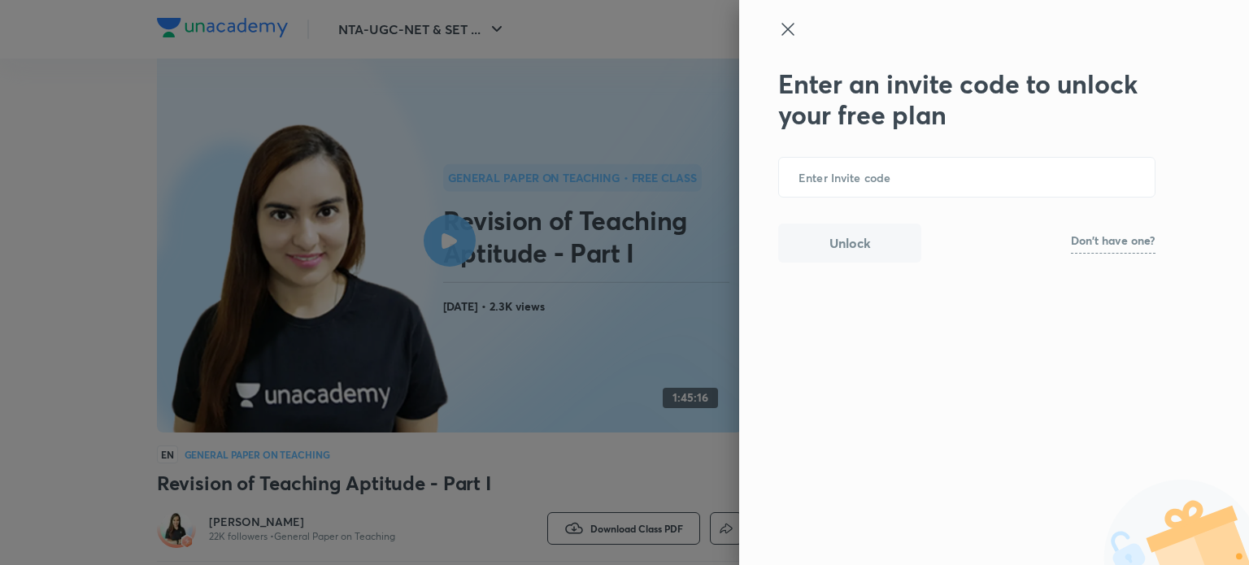
click at [787, 27] on icon at bounding box center [788, 30] width 20 height 20
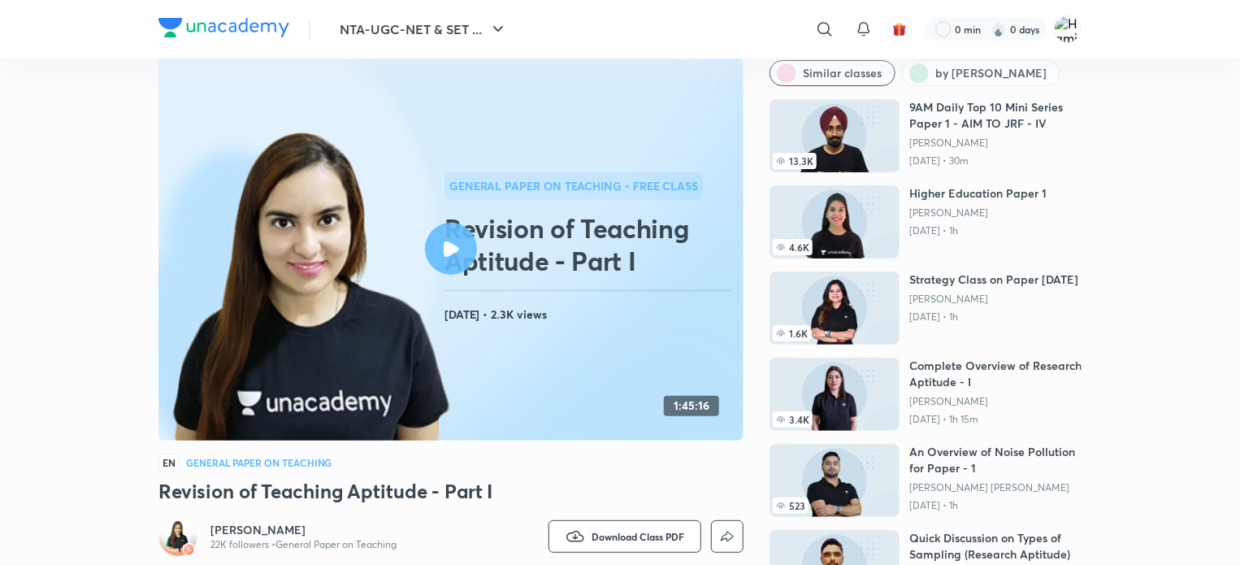
scroll to position [41, 0]
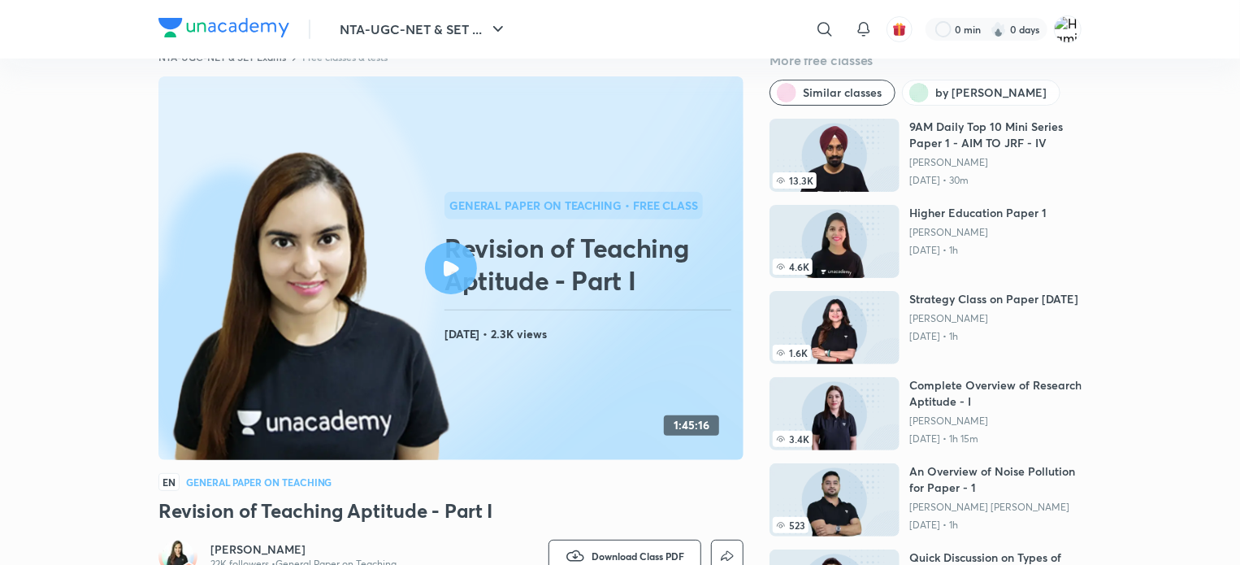
click at [463, 270] on div at bounding box center [451, 268] width 52 height 52
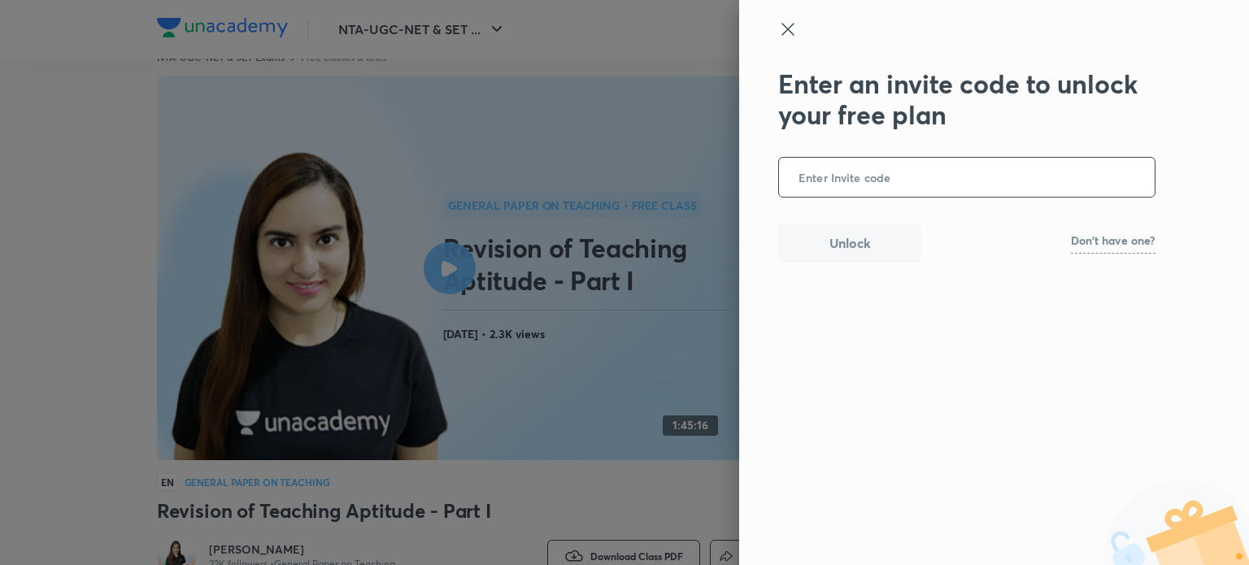
click at [789, 41] on div at bounding box center [966, 44] width 377 height 49
click at [789, 35] on icon at bounding box center [788, 30] width 20 height 20
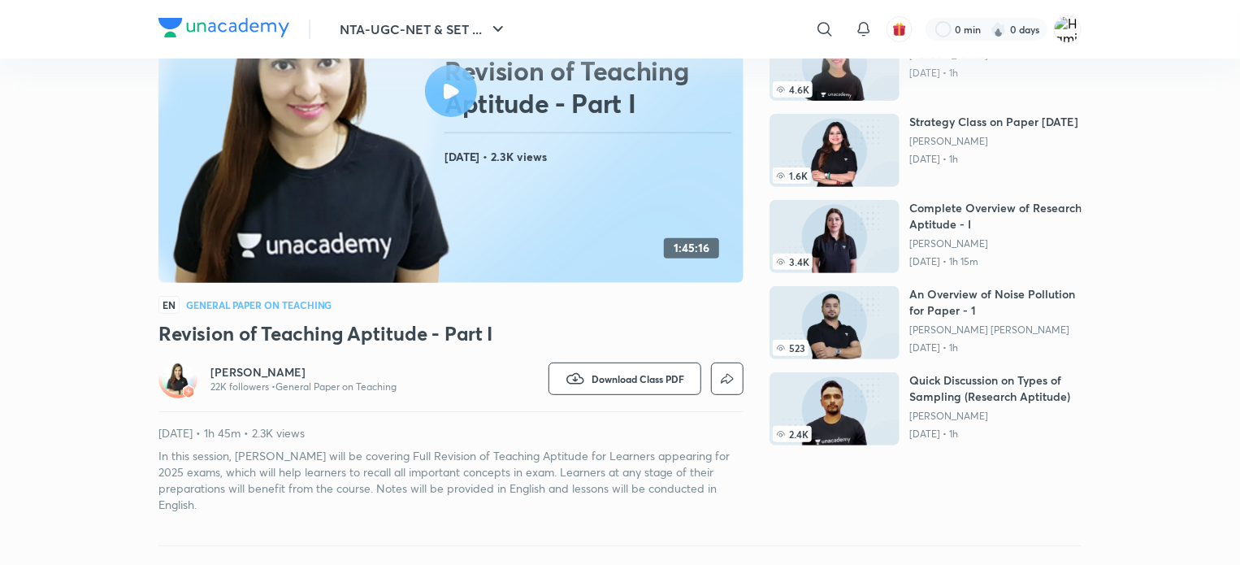
scroll to position [0, 0]
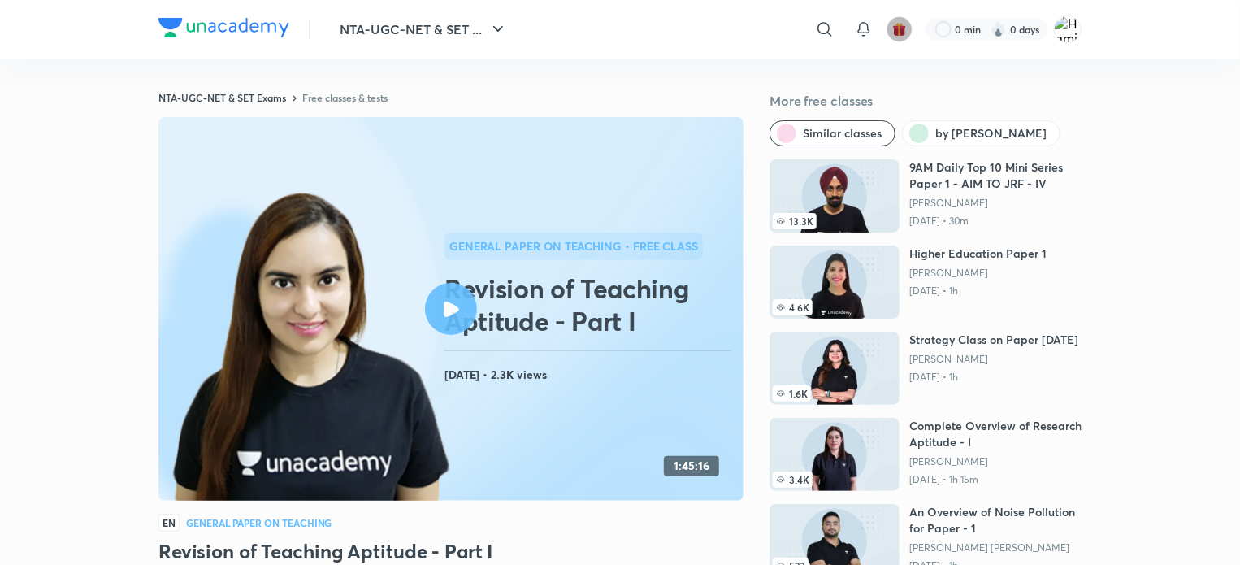
click at [910, 29] on button "button" at bounding box center [900, 29] width 26 height 26
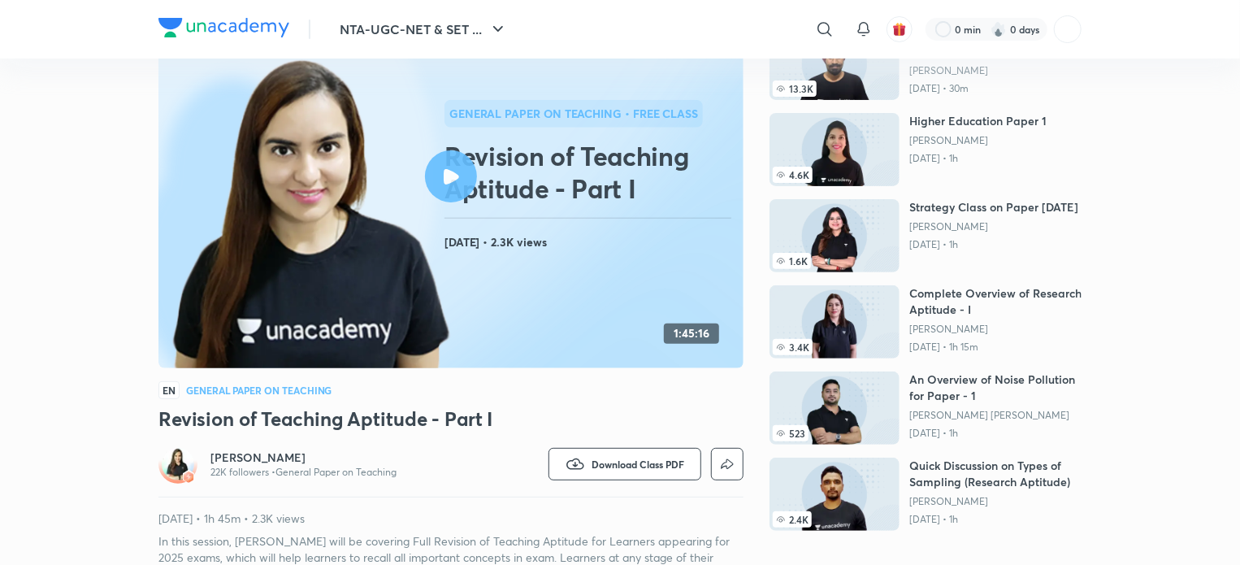
scroll to position [133, 0]
click at [455, 176] on icon at bounding box center [451, 175] width 15 height 15
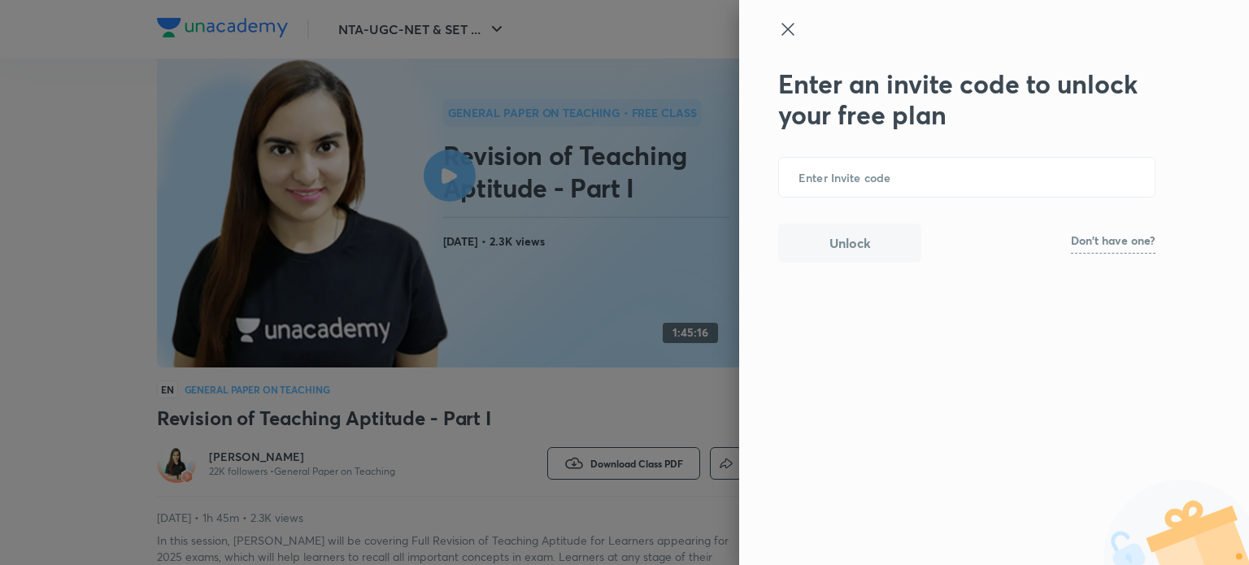
click at [789, 27] on icon at bounding box center [787, 29] width 12 height 12
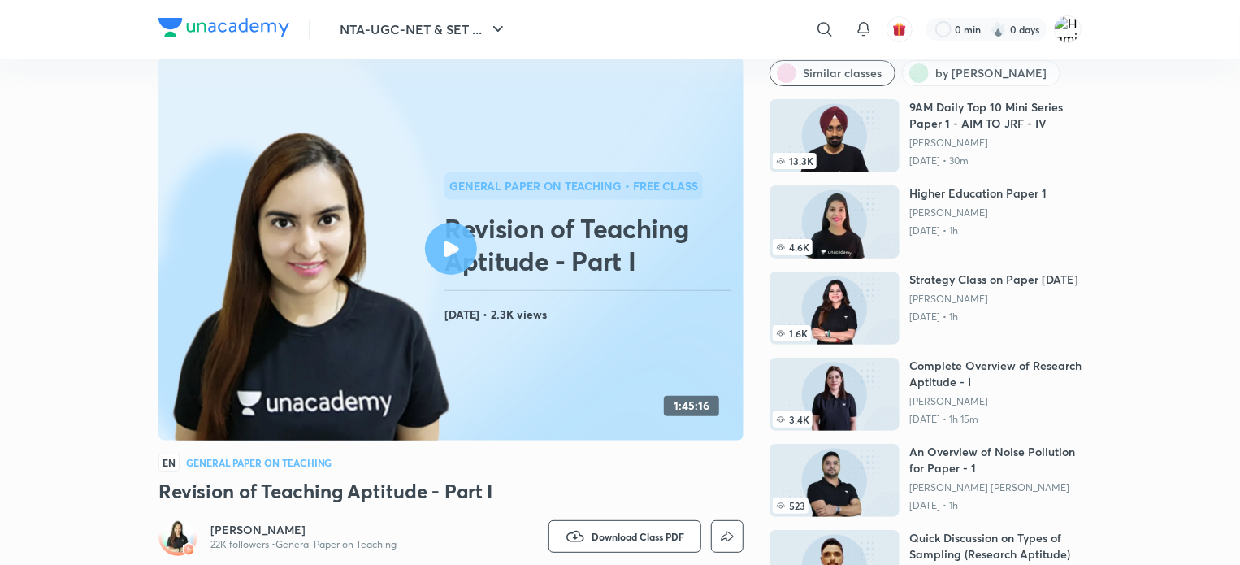
scroll to position [0, 0]
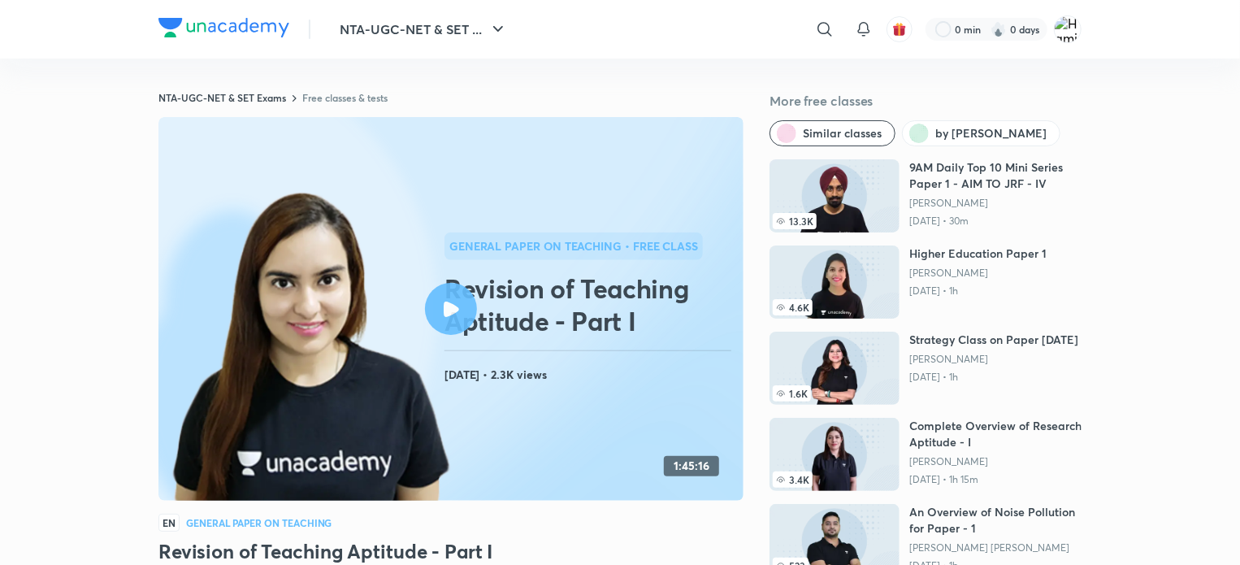
click at [446, 302] on icon at bounding box center [451, 309] width 15 height 15
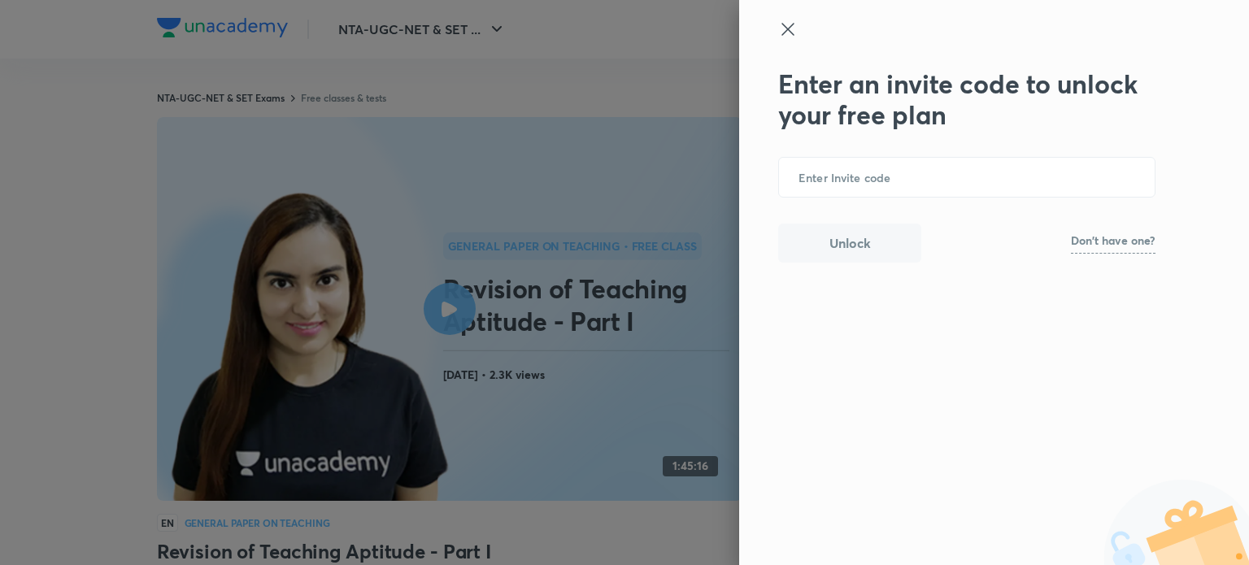
click at [791, 28] on icon at bounding box center [788, 30] width 20 height 20
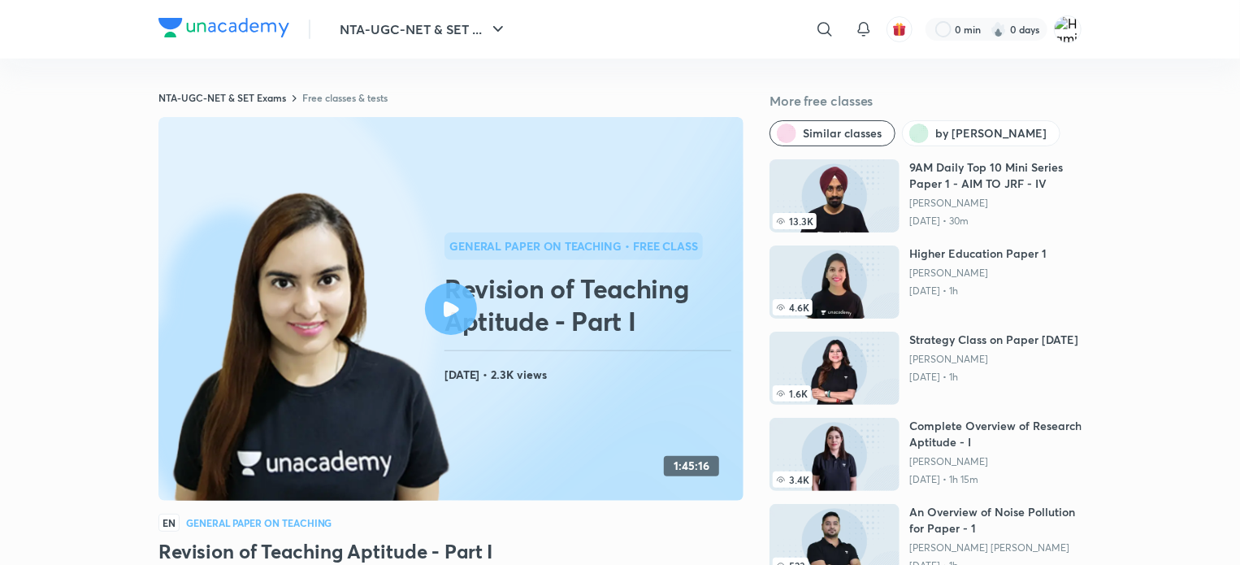
click at [469, 301] on div at bounding box center [451, 309] width 52 height 52
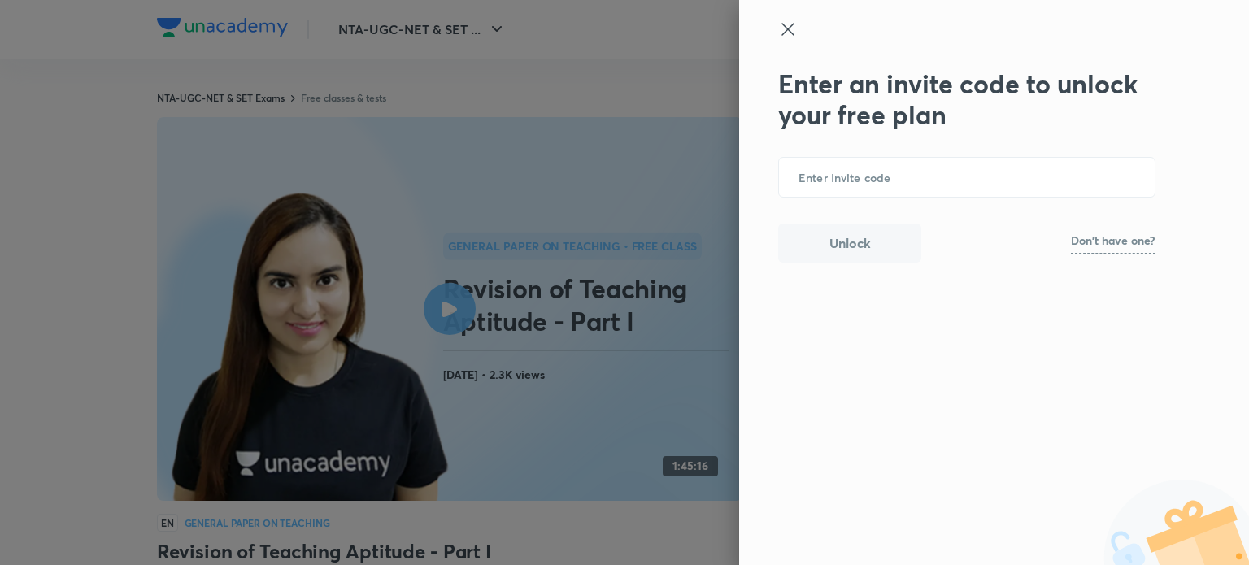
click at [799, 152] on div "Enter an invite code to unlock your free plan ​ Unlock Don't have one?" at bounding box center [966, 165] width 377 height 194
click at [810, 188] on input "text" at bounding box center [967, 178] width 376 height 40
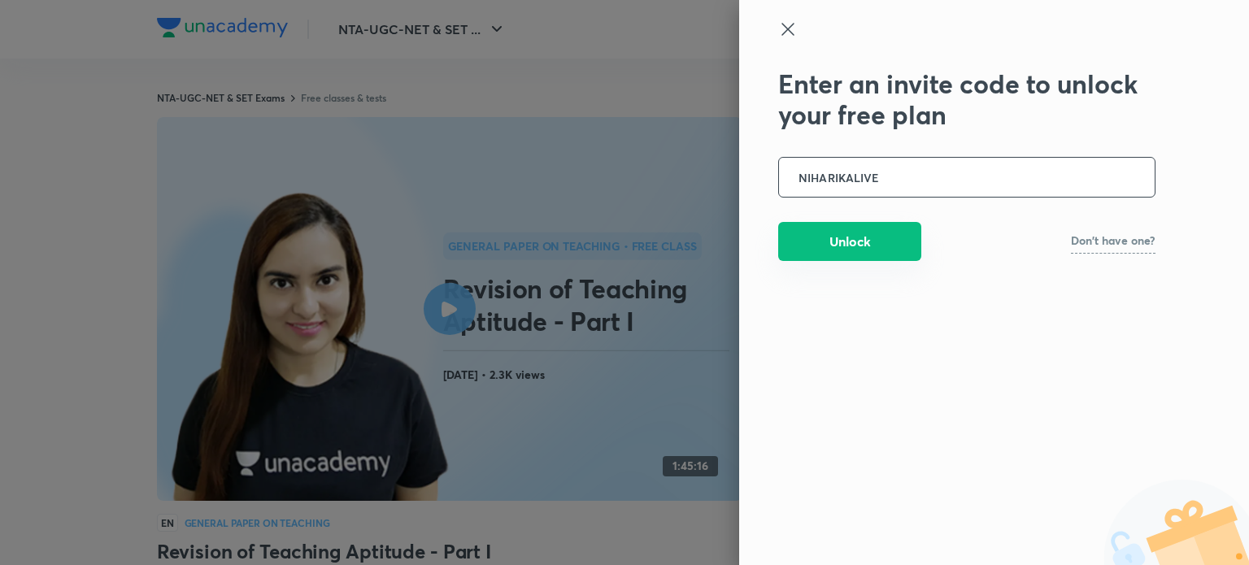
type input "NIHARIKALIVE"
click at [829, 240] on button "Unlock" at bounding box center [849, 241] width 143 height 39
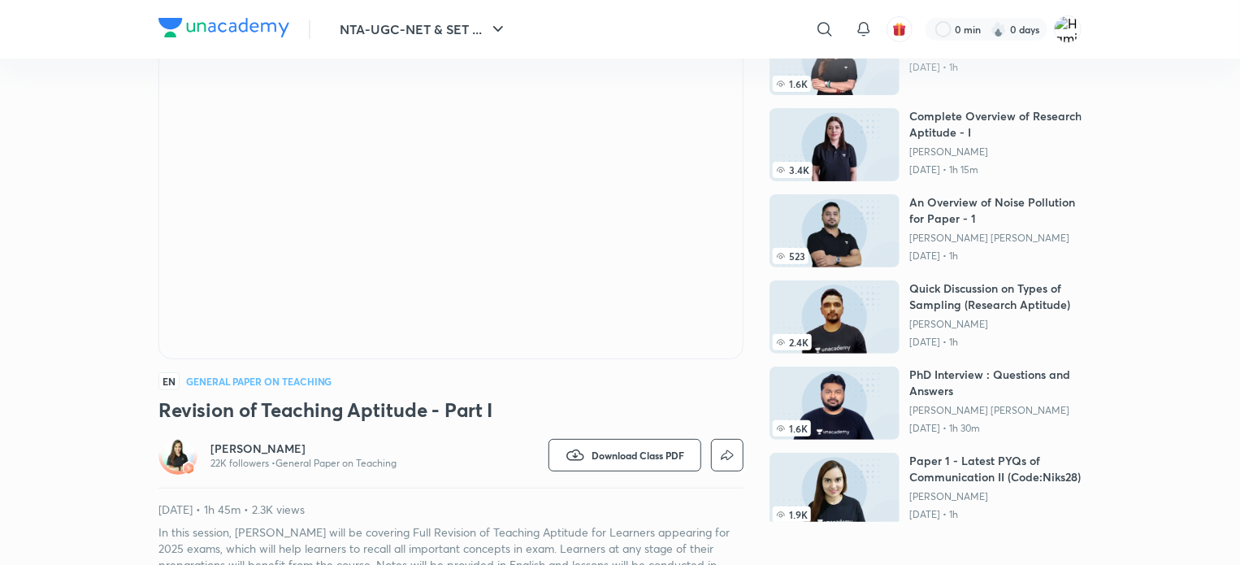
scroll to position [150, 0]
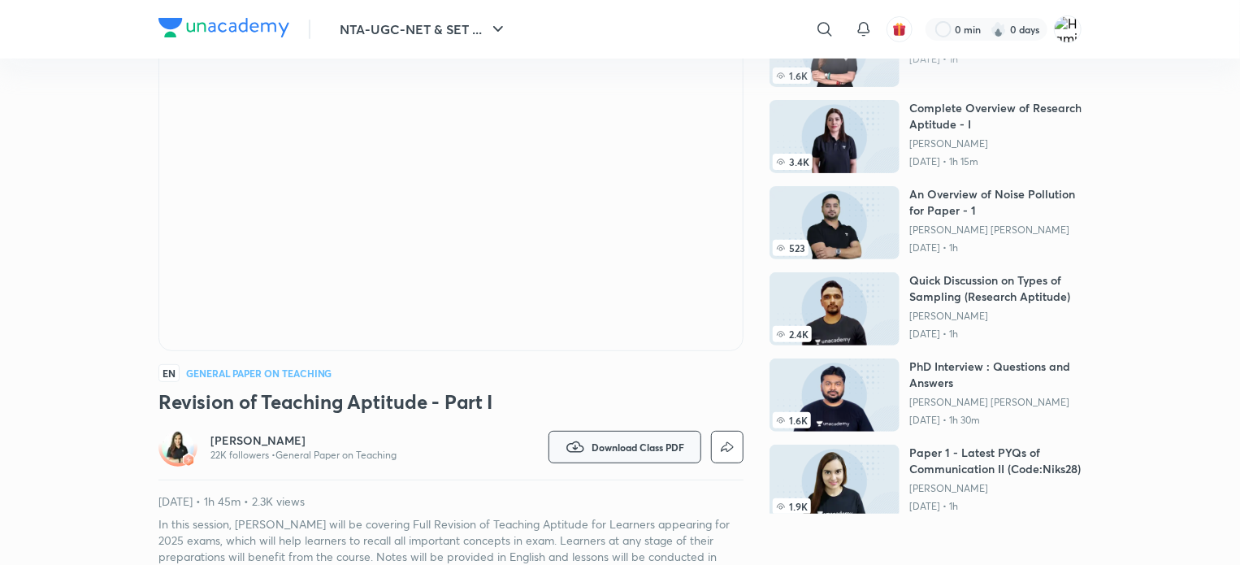
click at [571, 453] on icon "button" at bounding box center [576, 447] width 20 height 20
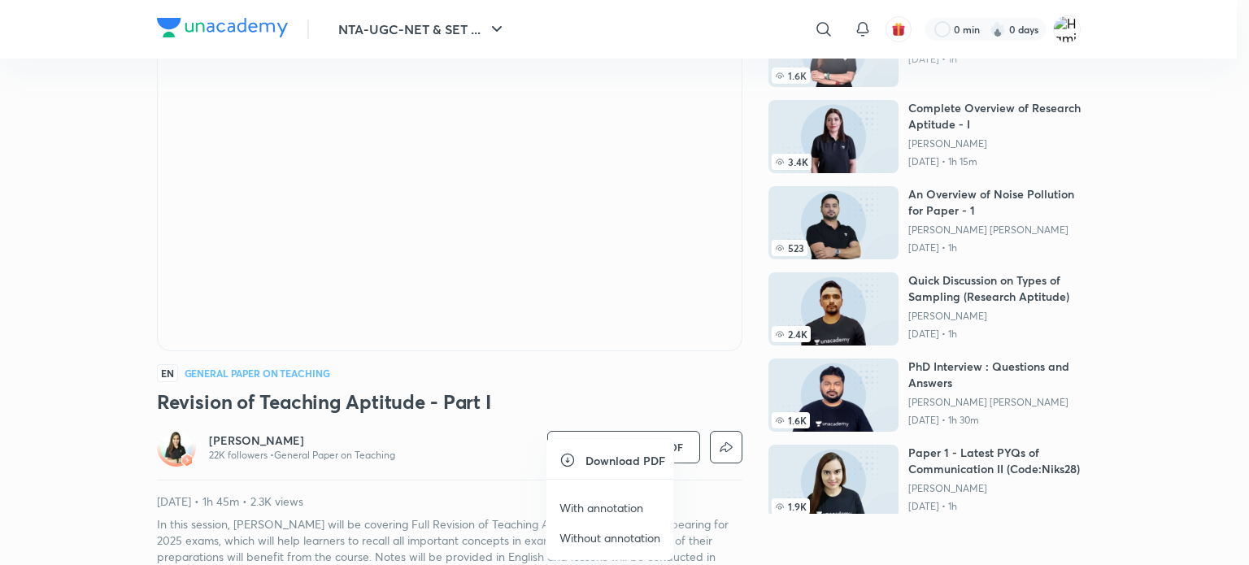
click at [608, 511] on p "With annotation" at bounding box center [601, 507] width 84 height 17
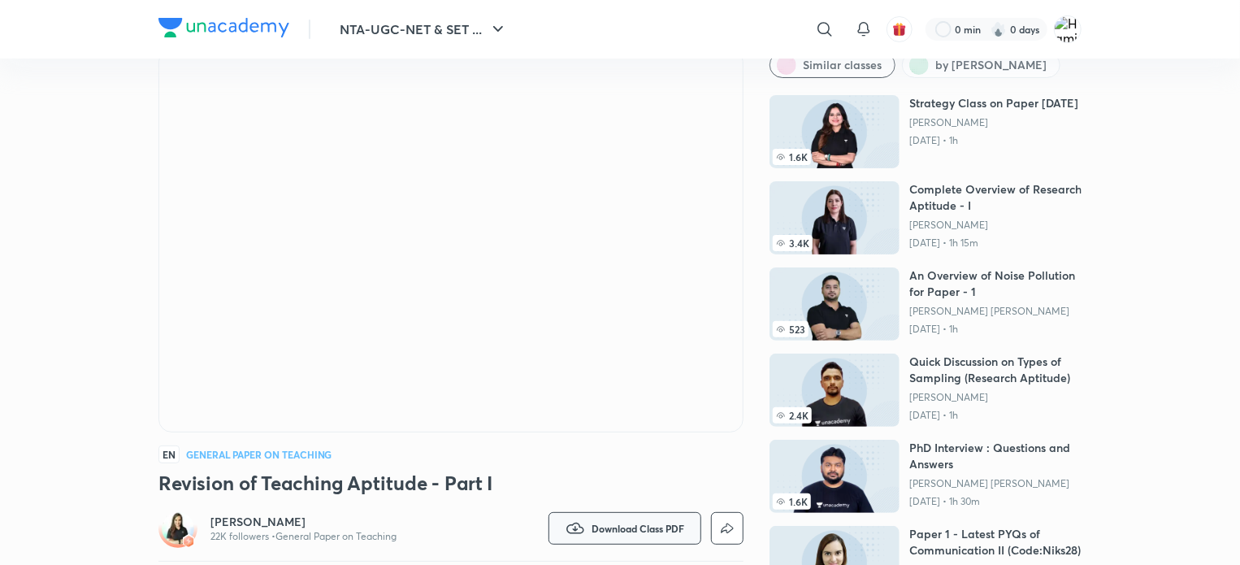
scroll to position [0, 0]
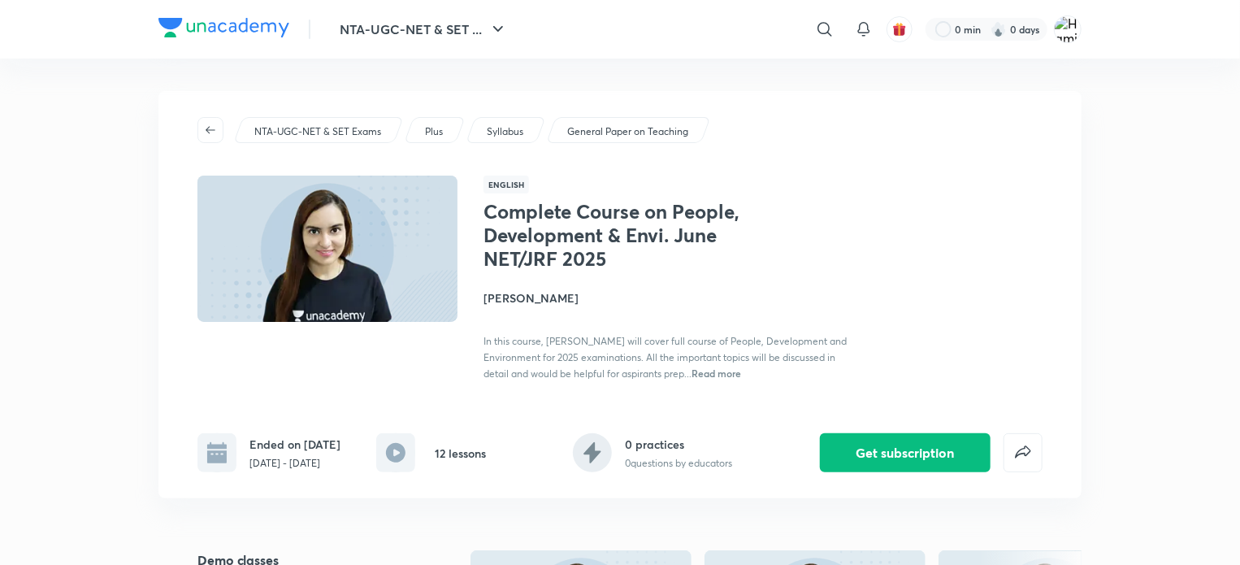
click at [402, 447] on icon at bounding box center [396, 453] width 20 height 20
click at [397, 450] on icon at bounding box center [396, 453] width 20 height 20
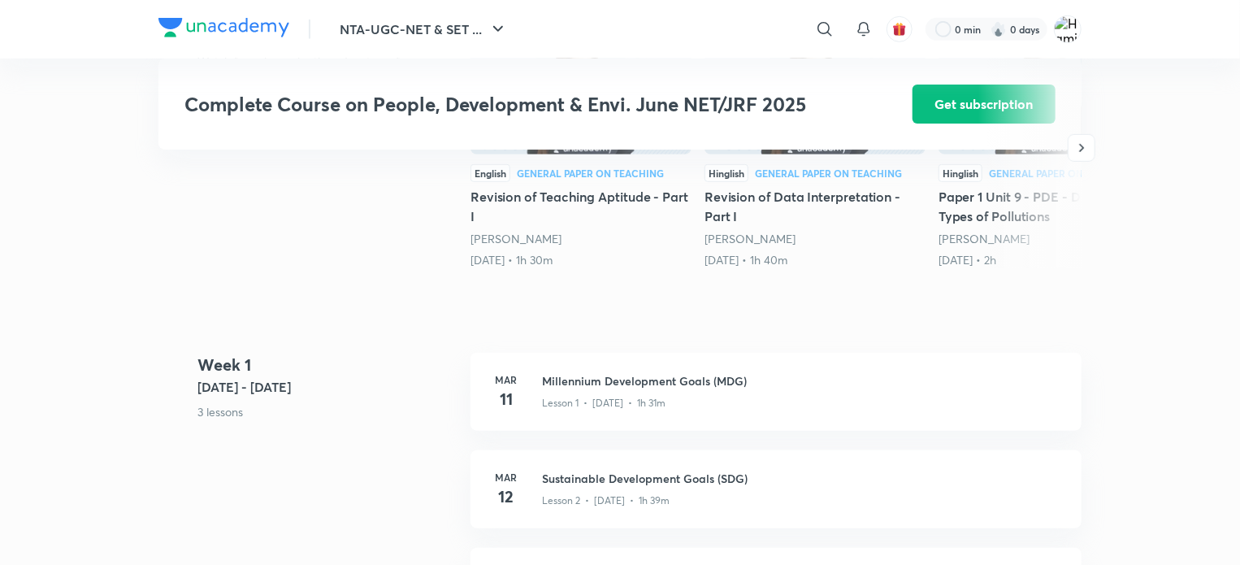
scroll to position [524, 0]
click at [585, 377] on h3 "Millennium Development Goals (MDG)" at bounding box center [802, 379] width 520 height 17
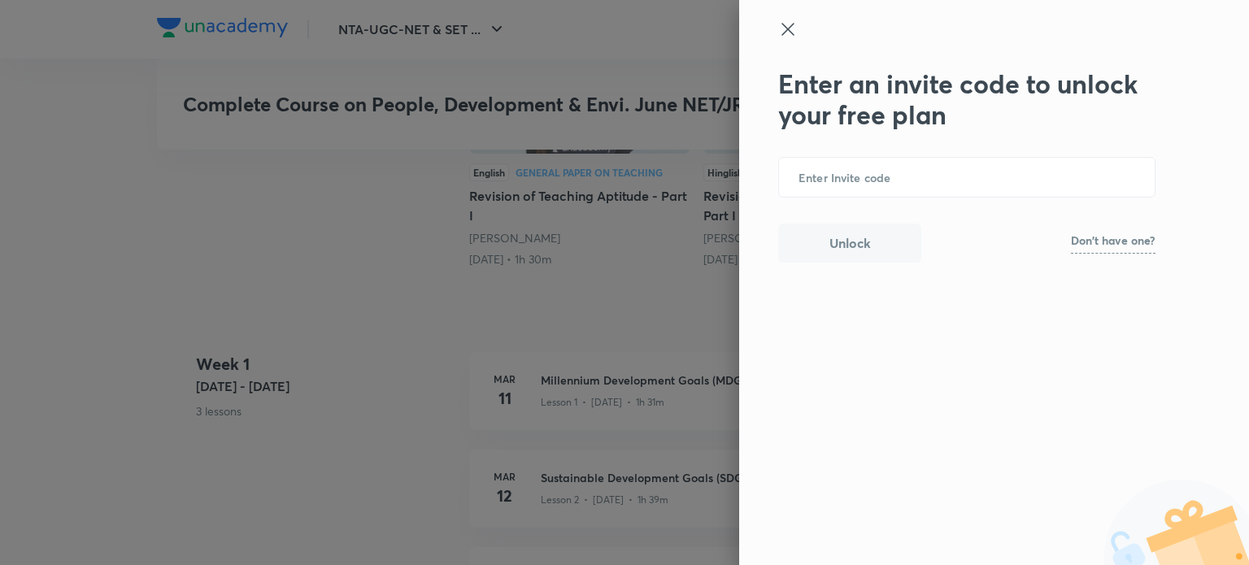
click at [773, 38] on div "Enter an invite code to unlock your free plan ​ Unlock Don't have one?" at bounding box center [994, 282] width 510 height 565
click at [788, 38] on icon at bounding box center [788, 30] width 20 height 20
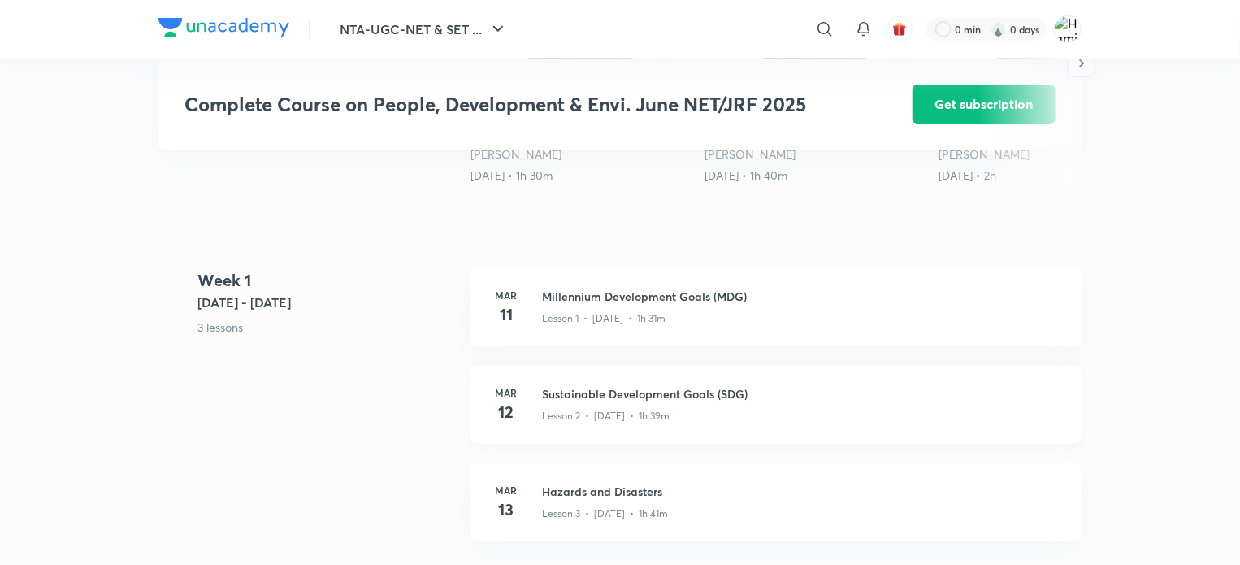
scroll to position [611, 0]
click at [679, 298] on h3 "Millennium Development Goals (MDG)" at bounding box center [802, 292] width 520 height 17
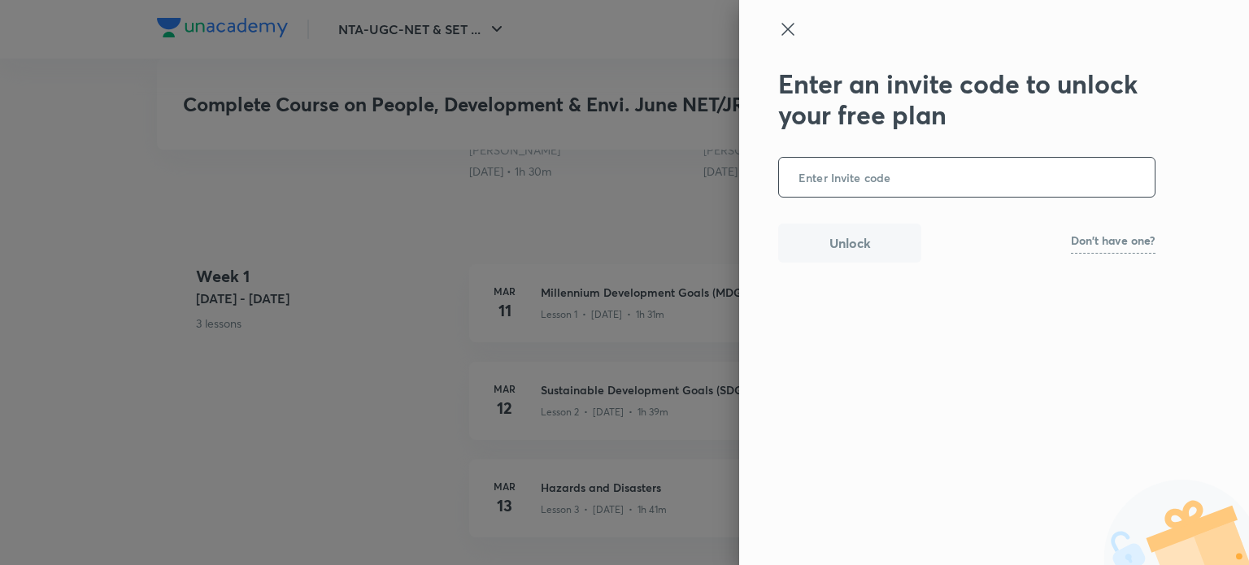
click at [842, 171] on input "text" at bounding box center [967, 178] width 376 height 40
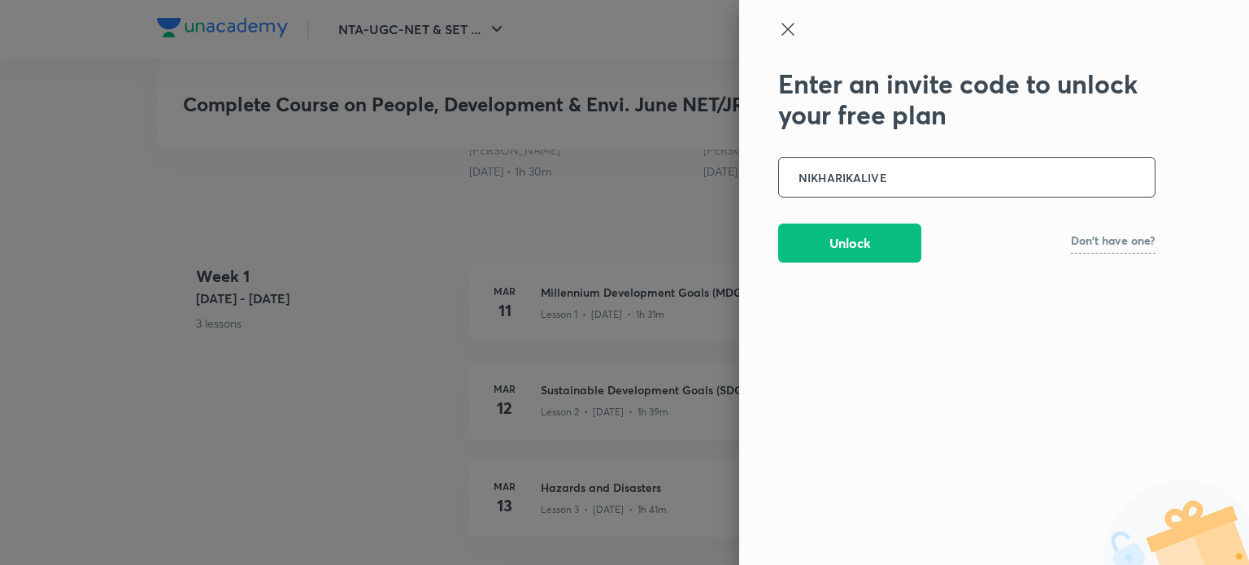
type input "NIKHARIKALIVE"
click at [857, 243] on button "Unlock" at bounding box center [849, 241] width 143 height 39
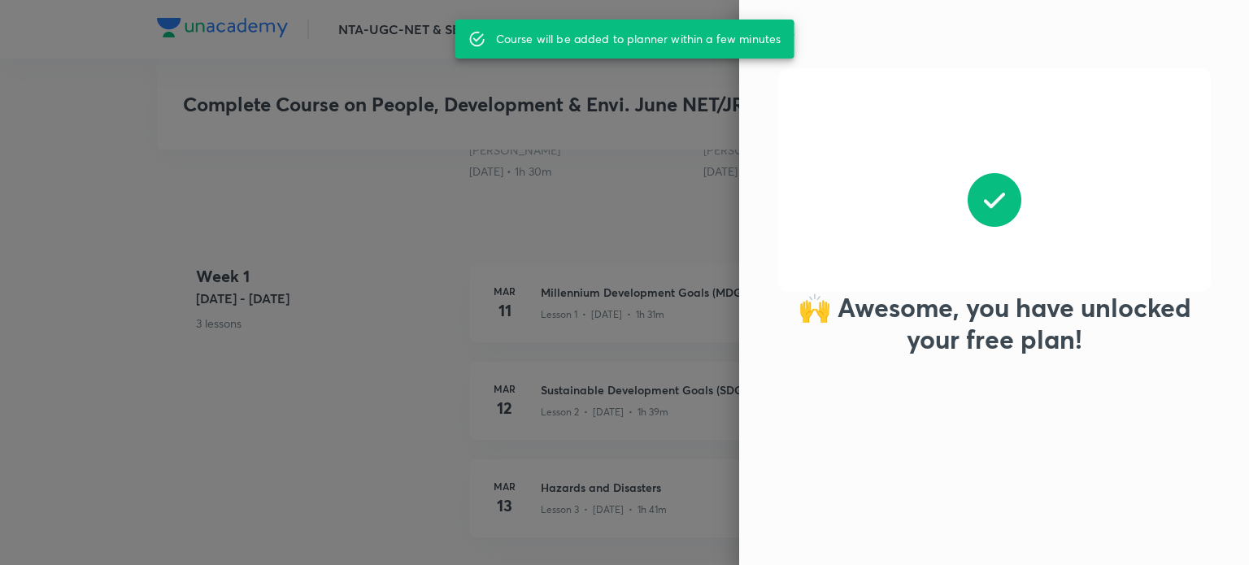
click at [787, 76] on div at bounding box center [994, 180] width 432 height 224
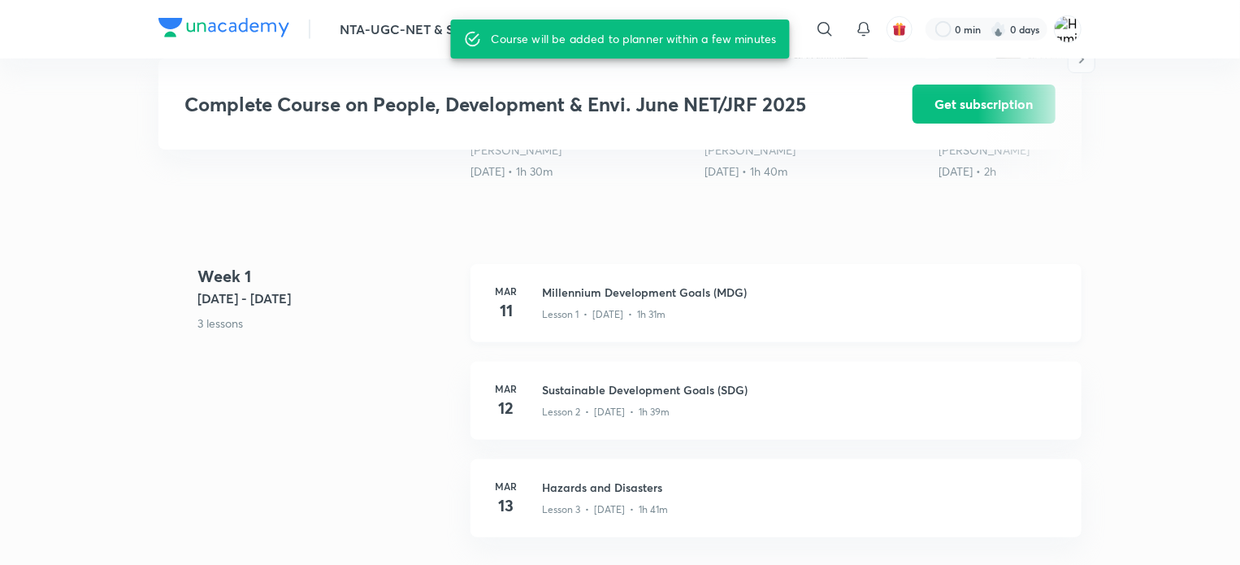
click at [673, 293] on h3 "Millennium Development Goals (MDG)" at bounding box center [802, 292] width 520 height 17
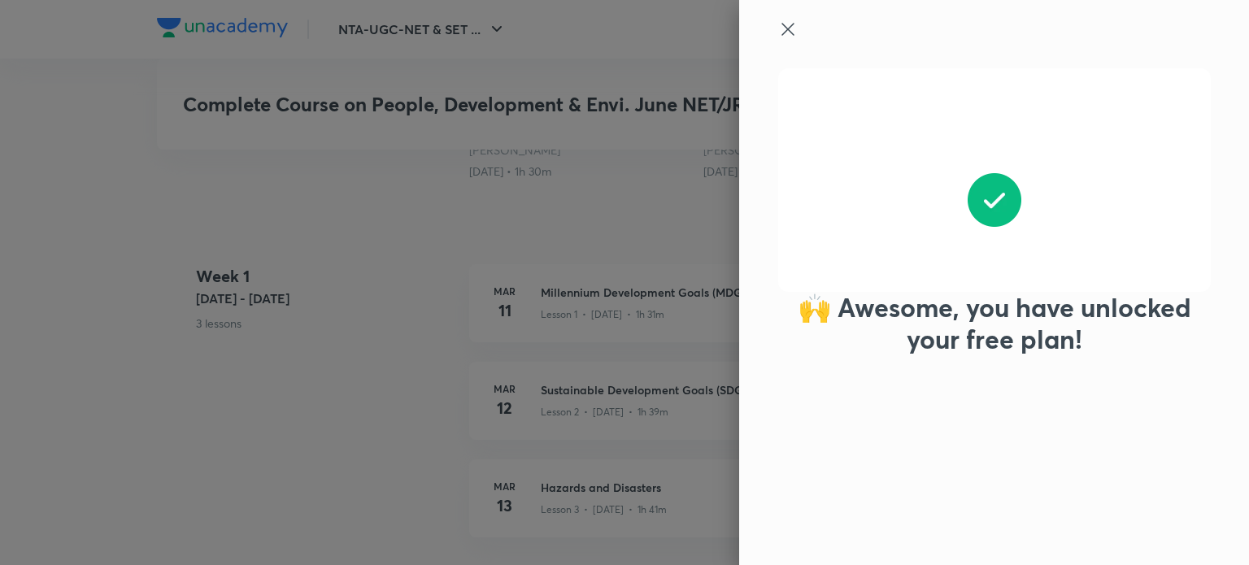
click at [786, 35] on icon at bounding box center [788, 30] width 20 height 20
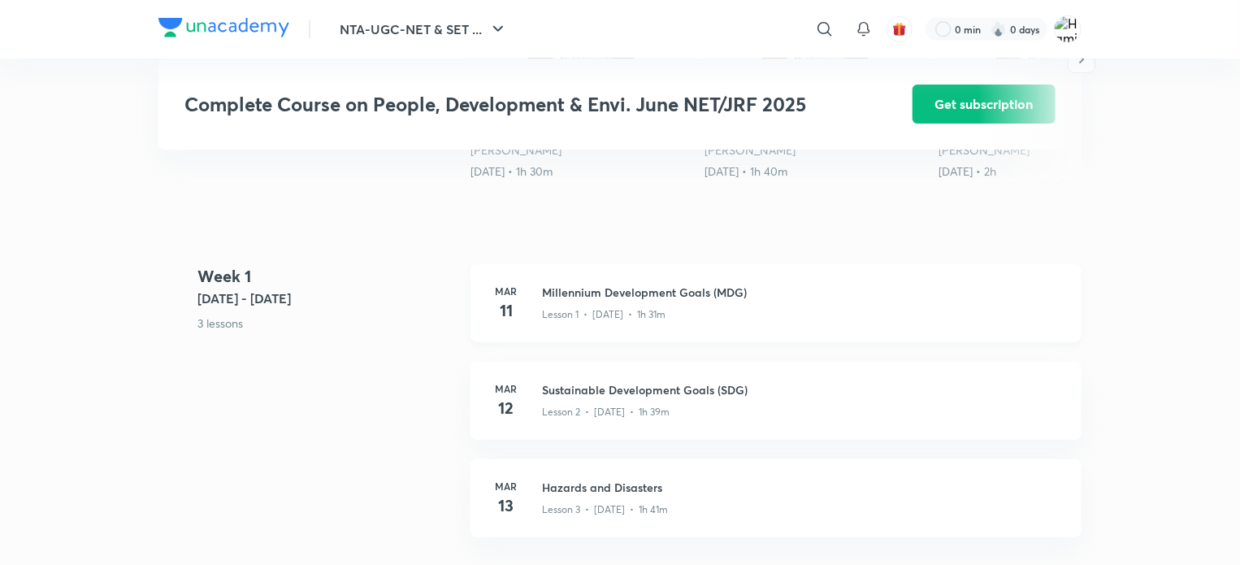
click at [597, 297] on h3 "Millennium Development Goals (MDG)" at bounding box center [802, 292] width 520 height 17
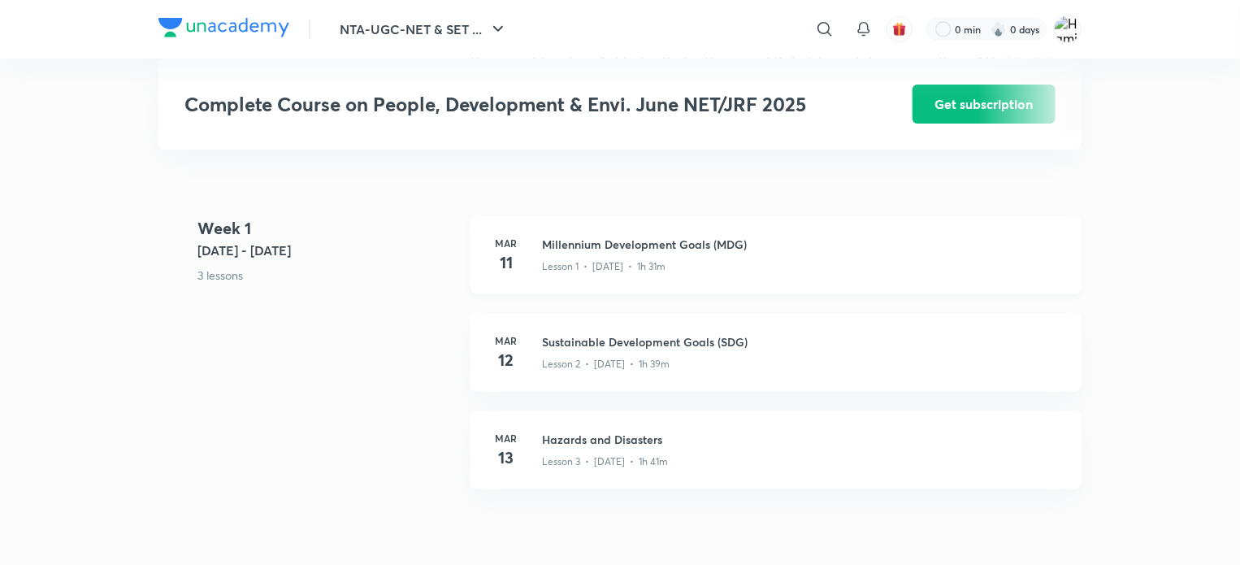
scroll to position [660, 0]
click at [539, 237] on div "[DATE] Millennium Development Goals (MDG) Lesson 1 • [DATE] • 1h 31m" at bounding box center [776, 254] width 611 height 78
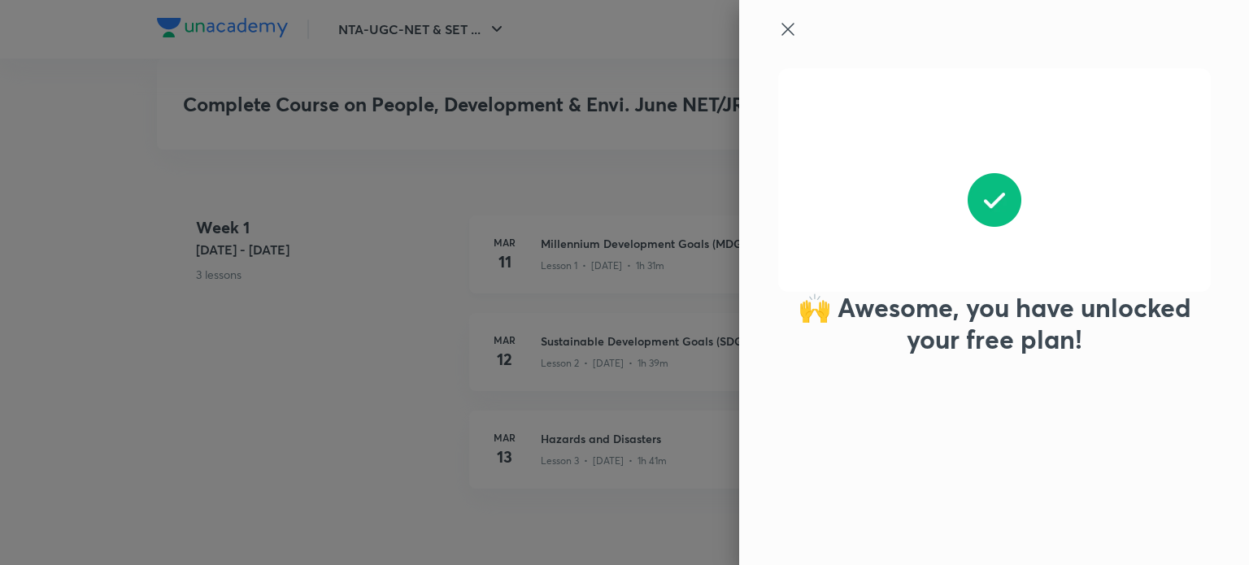
click at [539, 237] on div at bounding box center [624, 282] width 1249 height 565
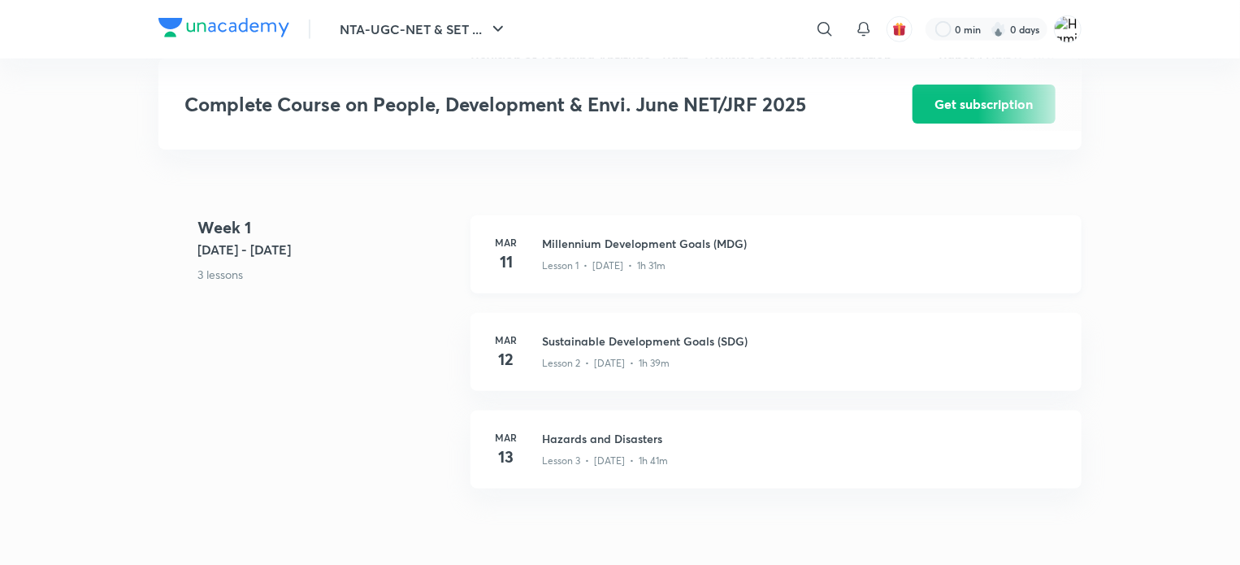
click at [539, 237] on div "[DATE] Millennium Development Goals (MDG) Lesson 1 • [DATE] • 1h 31m" at bounding box center [776, 254] width 611 height 78
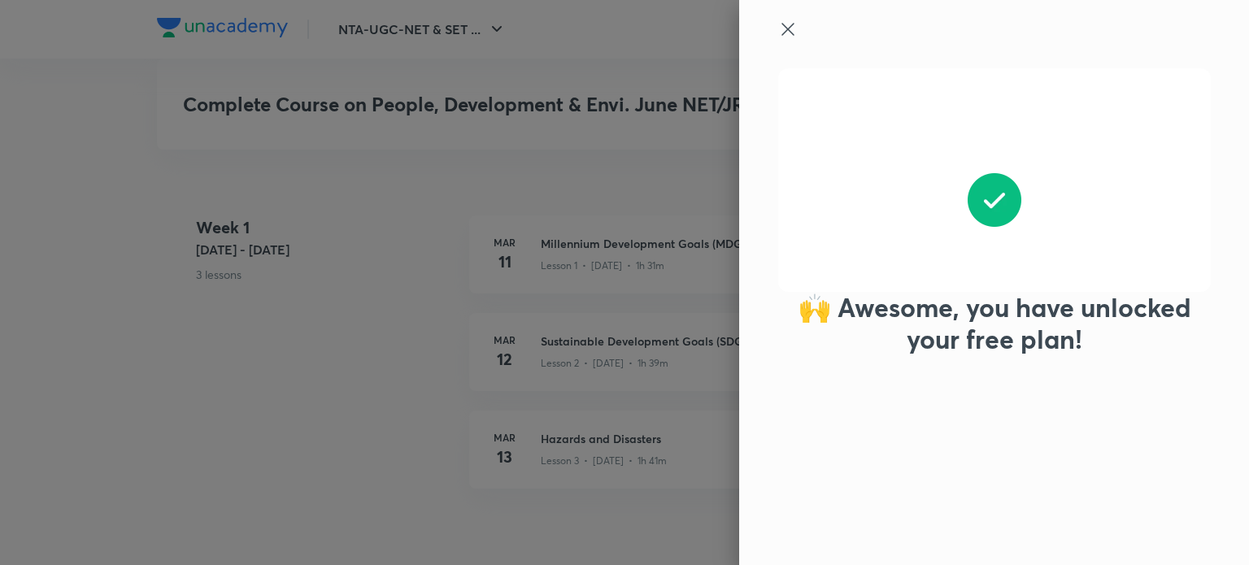
click at [793, 32] on icon at bounding box center [788, 30] width 20 height 20
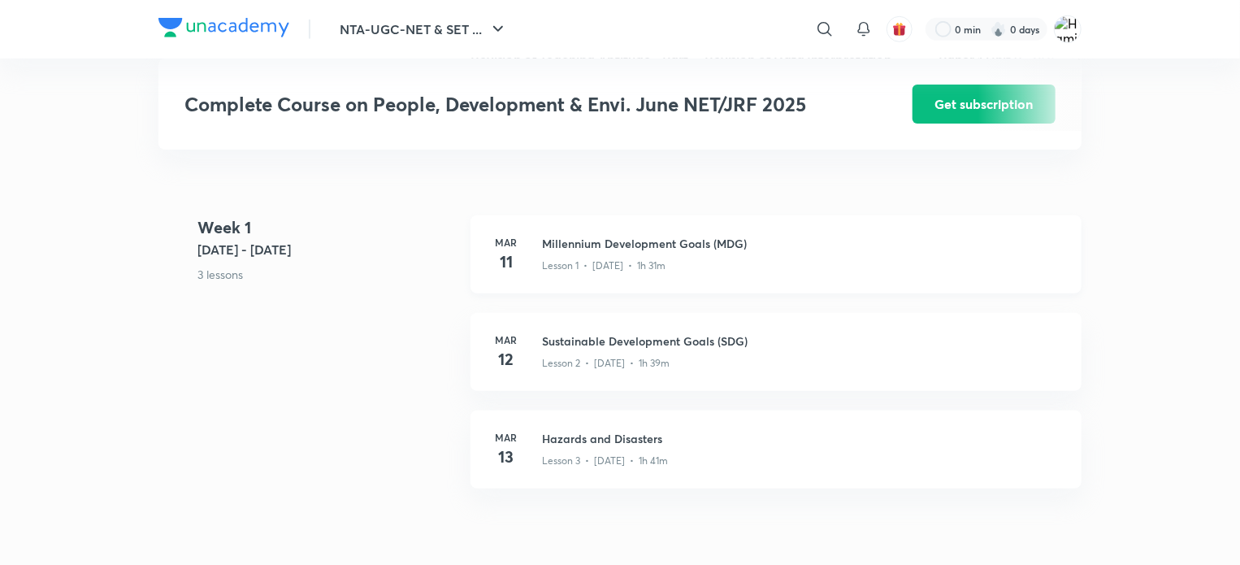
click at [689, 242] on h3 "Millennium Development Goals (MDG)" at bounding box center [802, 243] width 520 height 17
click at [689, 242] on div at bounding box center [620, 282] width 1240 height 565
click at [689, 242] on h3 "Millennium Development Goals (MDG)" at bounding box center [802, 243] width 520 height 17
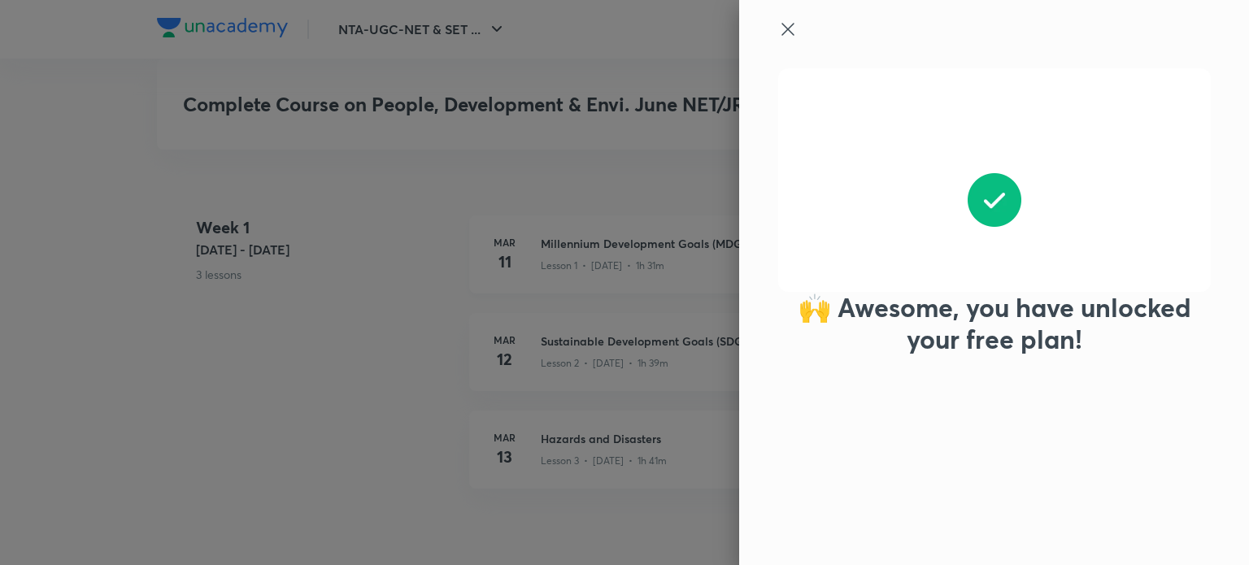
click at [689, 242] on div at bounding box center [624, 282] width 1249 height 565
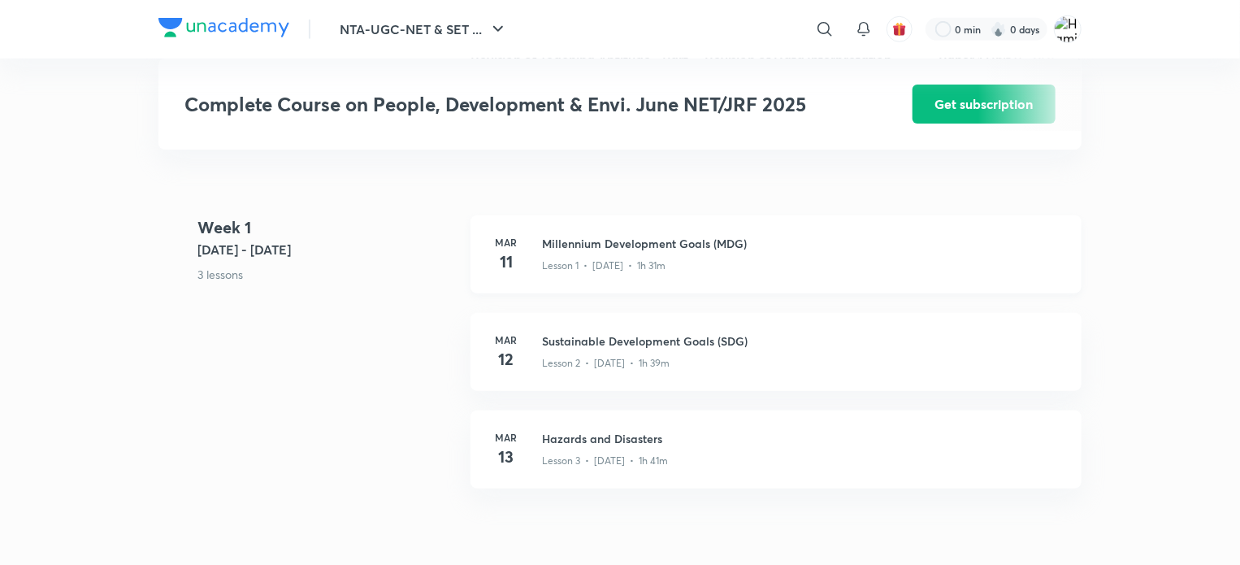
click at [689, 242] on h3 "Millennium Development Goals (MDG)" at bounding box center [802, 243] width 520 height 17
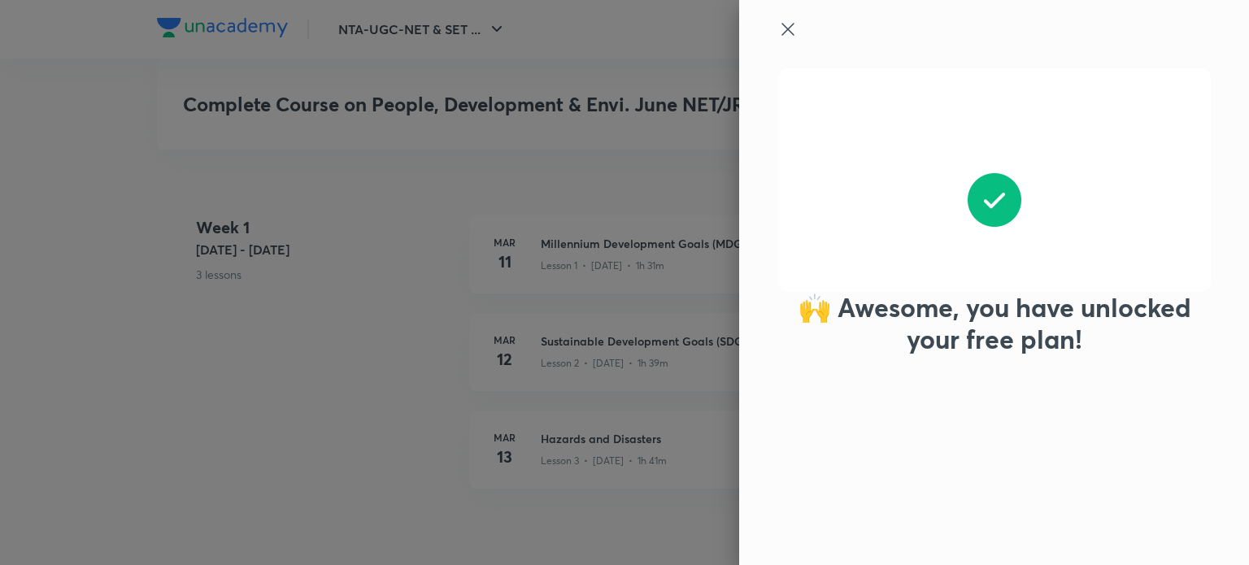
click at [786, 32] on icon at bounding box center [788, 30] width 20 height 20
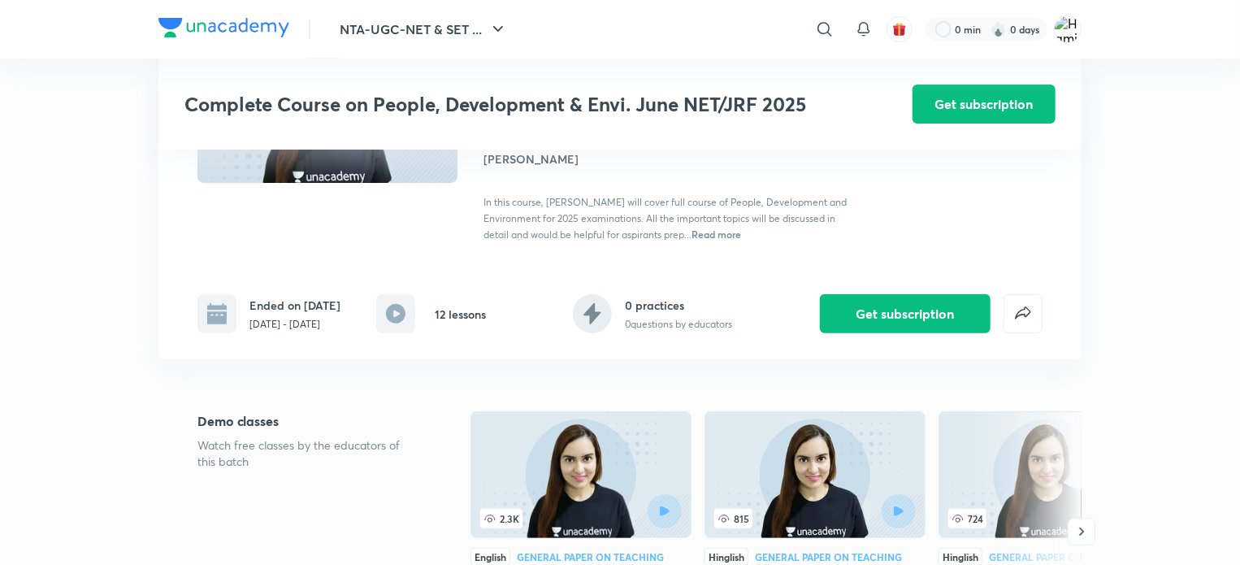
scroll to position [0, 0]
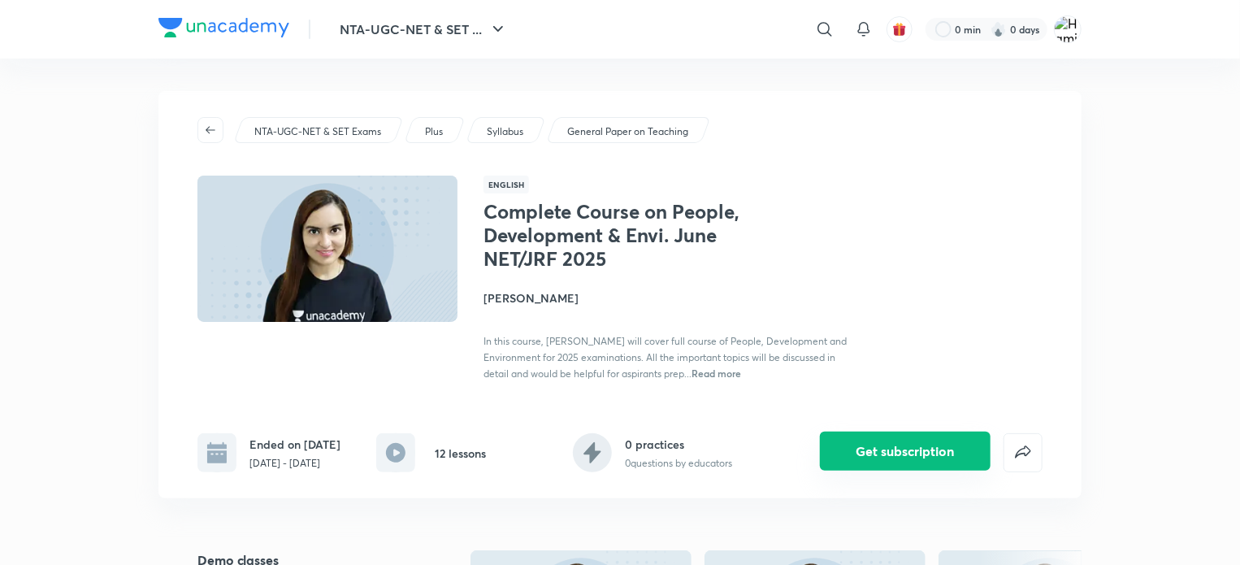
click at [883, 438] on button "Get subscription" at bounding box center [905, 451] width 171 height 39
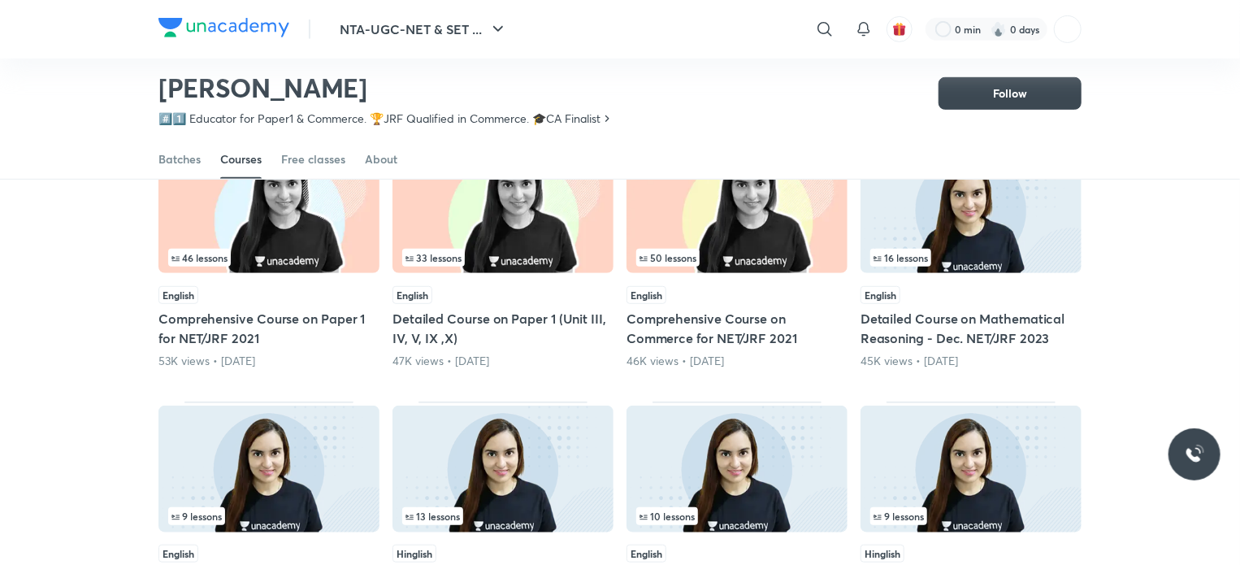
scroll to position [441, 0]
click at [491, 280] on div "33 lessons English Detailed Course on Paper 1 (Unit III, IV, V, IX ,X) 47K view…" at bounding box center [503, 254] width 221 height 226
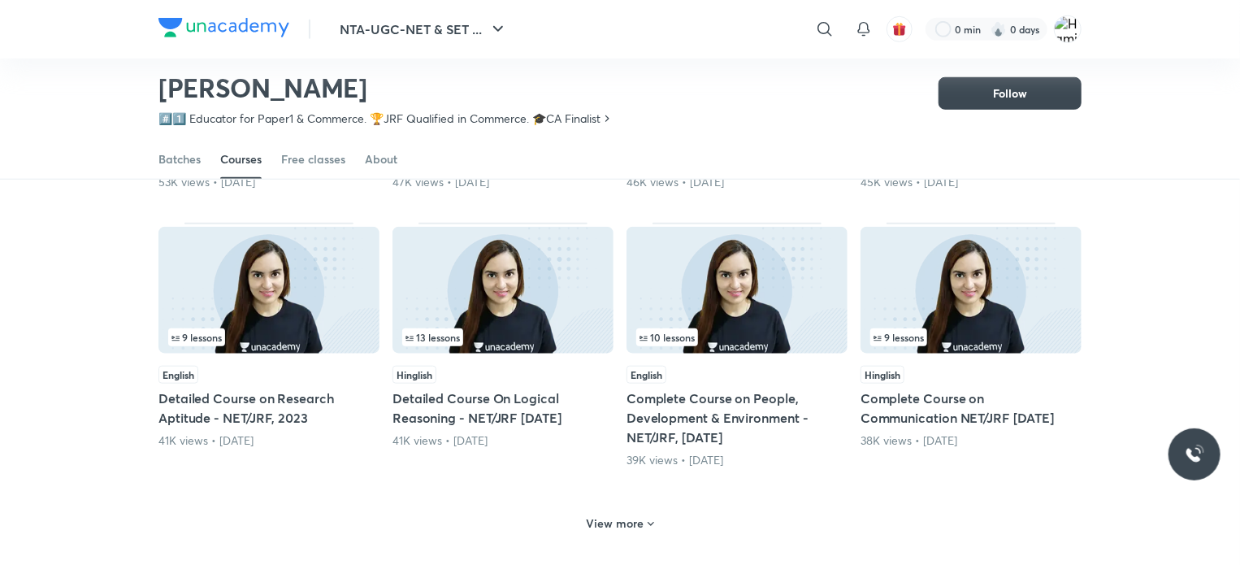
scroll to position [620, 0]
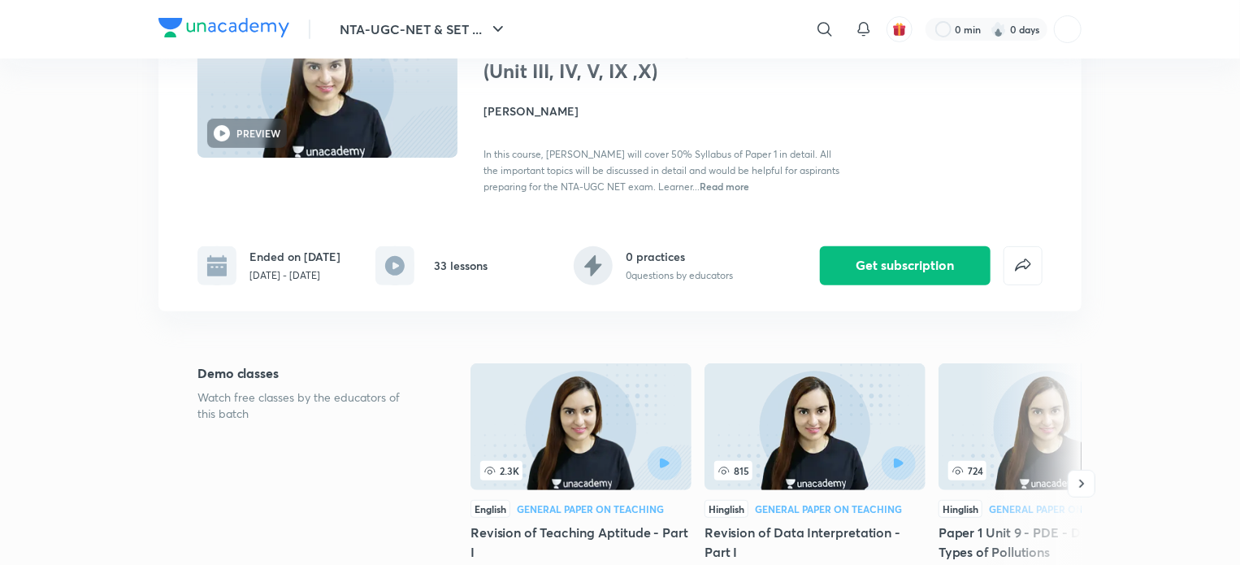
scroll to position [142, 0]
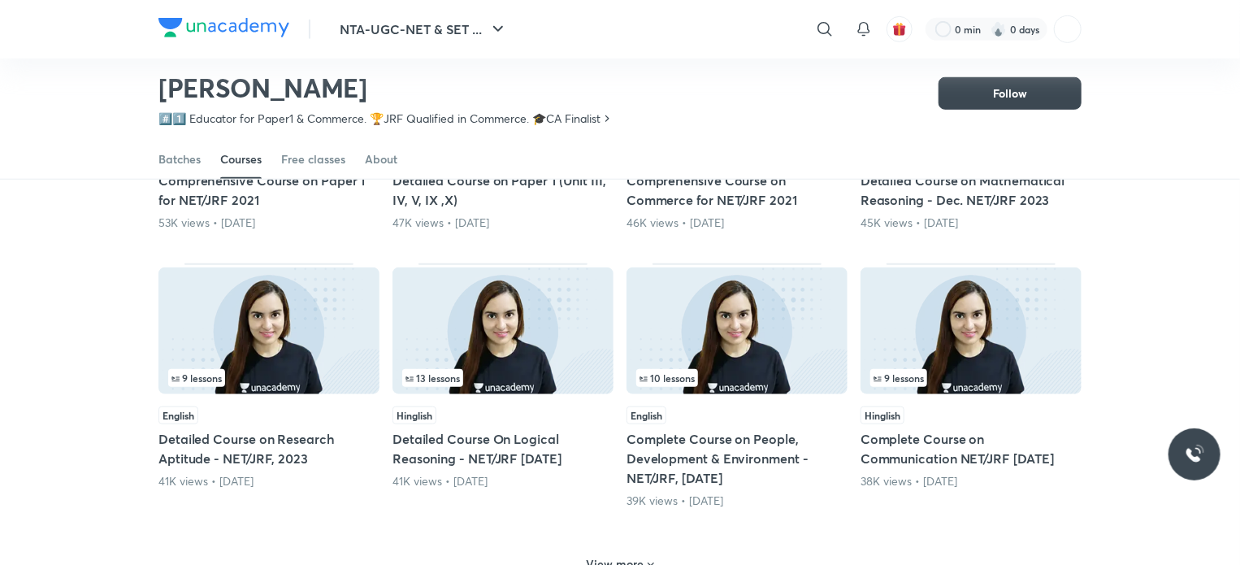
scroll to position [578, 0]
click at [722, 458] on h5 "Complete Course on People, Development & Environment - NET/JRF, [DATE]" at bounding box center [737, 459] width 221 height 59
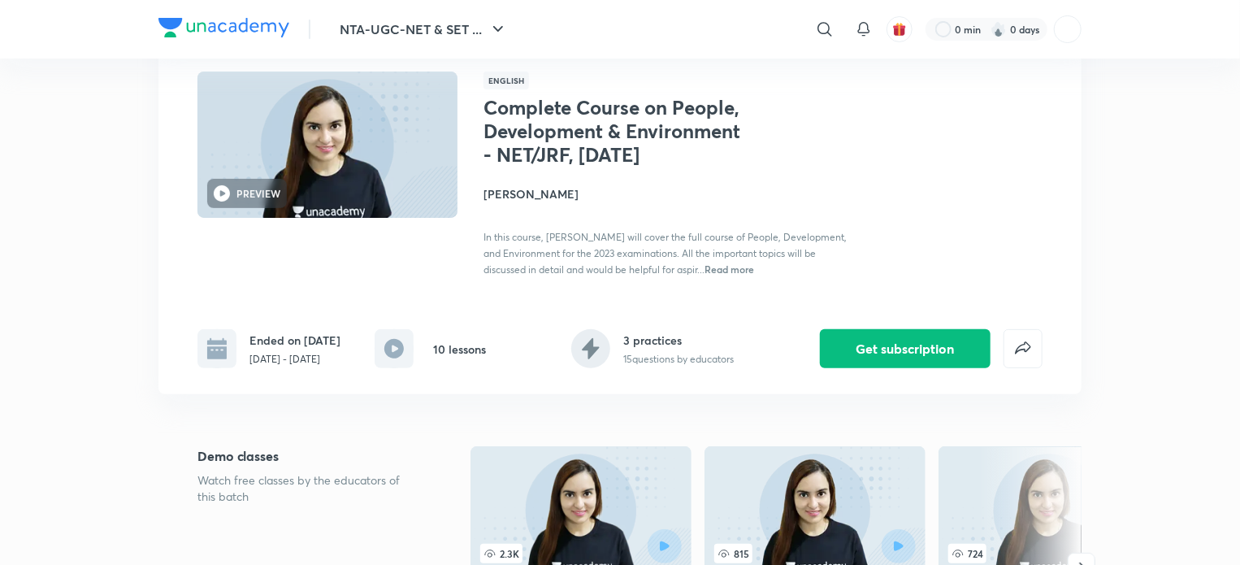
scroll to position [100, 0]
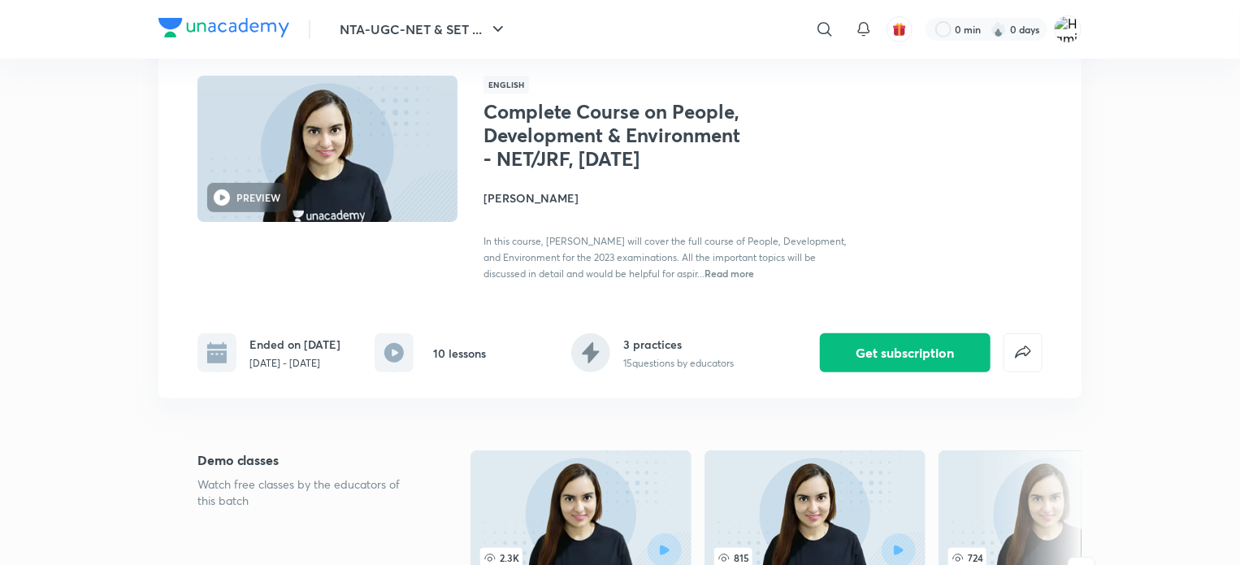
click at [403, 363] on rect at bounding box center [394, 352] width 39 height 39
click at [391, 354] on icon at bounding box center [395, 353] width 20 height 20
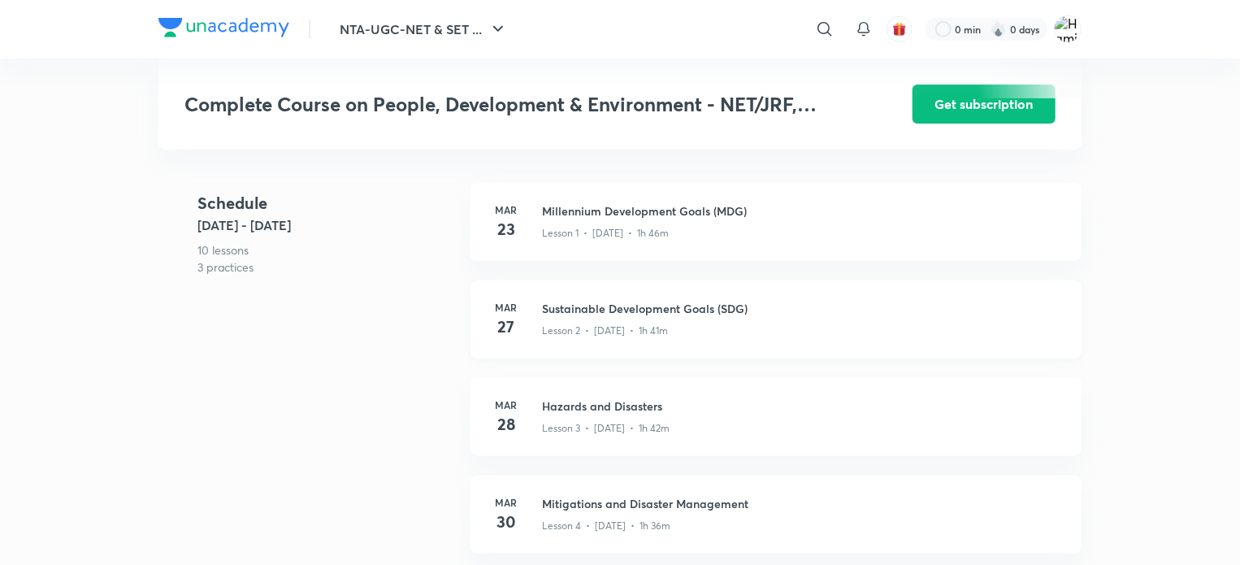
scroll to position [490, 0]
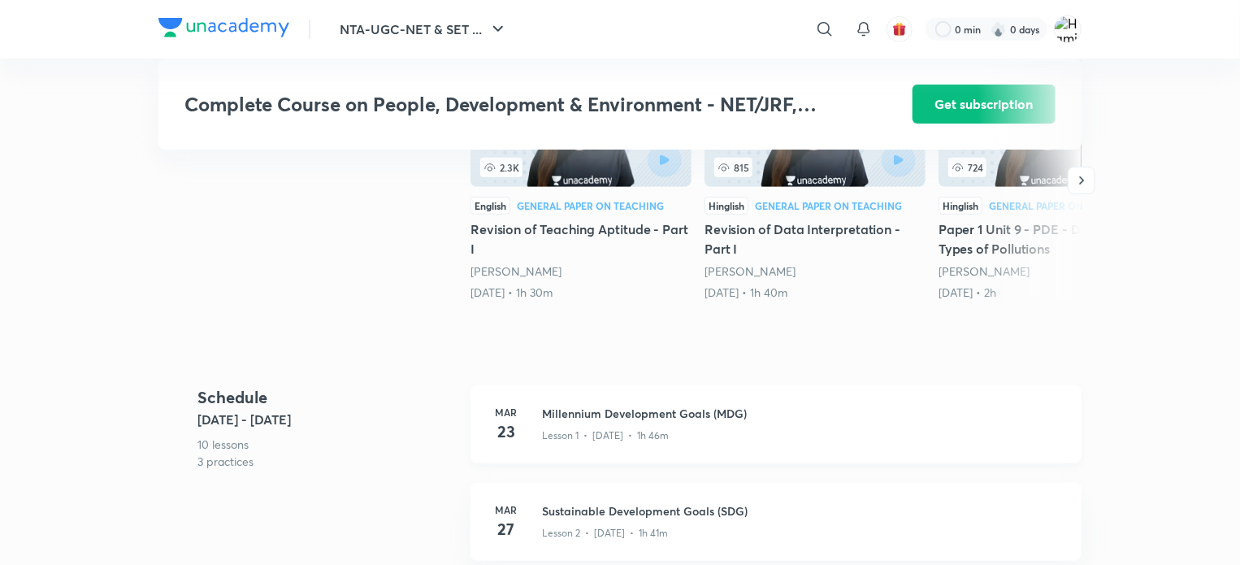
click at [549, 421] on h3 "Millennium Development Goals (MDG)" at bounding box center [802, 413] width 520 height 17
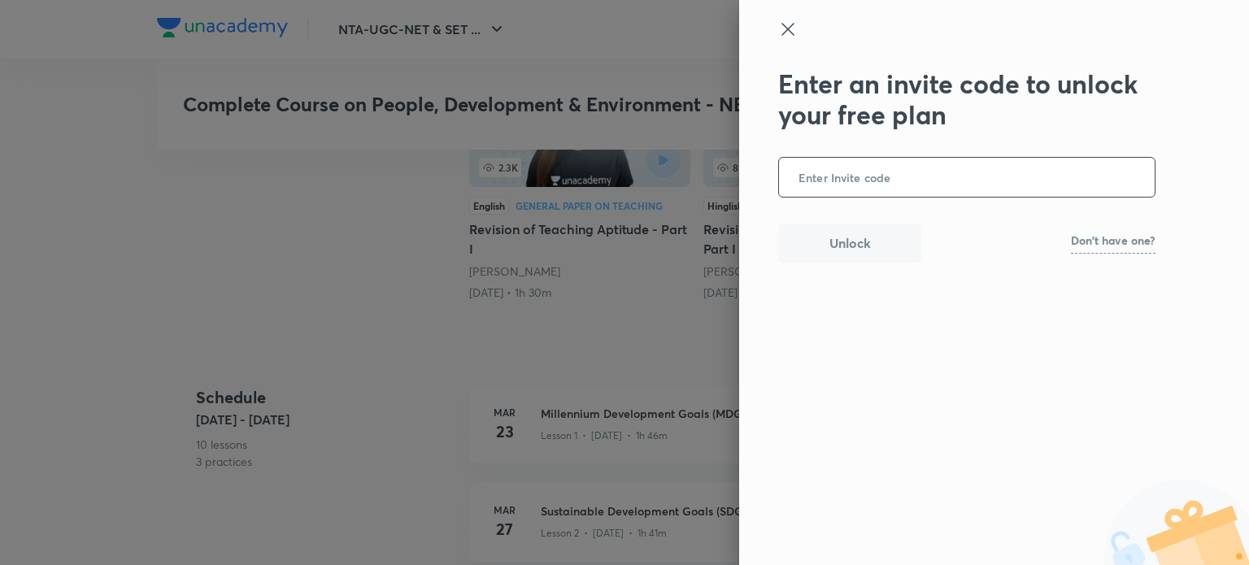
click at [820, 189] on input "text" at bounding box center [967, 178] width 376 height 40
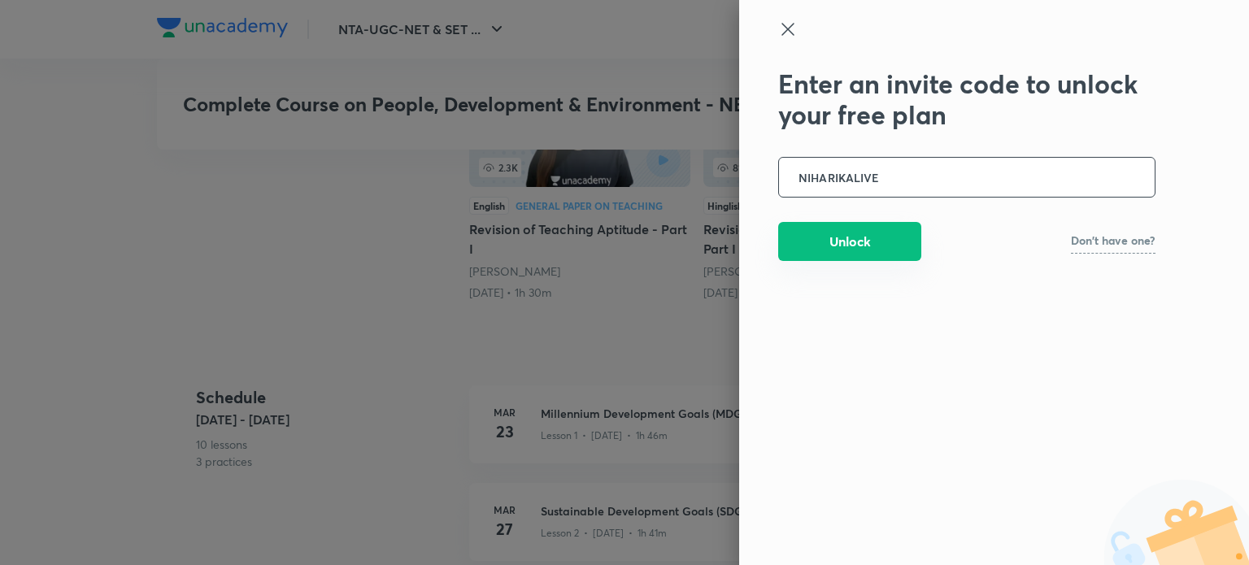
type input "NIHARIKALIVE"
click at [857, 254] on button "Unlock" at bounding box center [849, 241] width 143 height 39
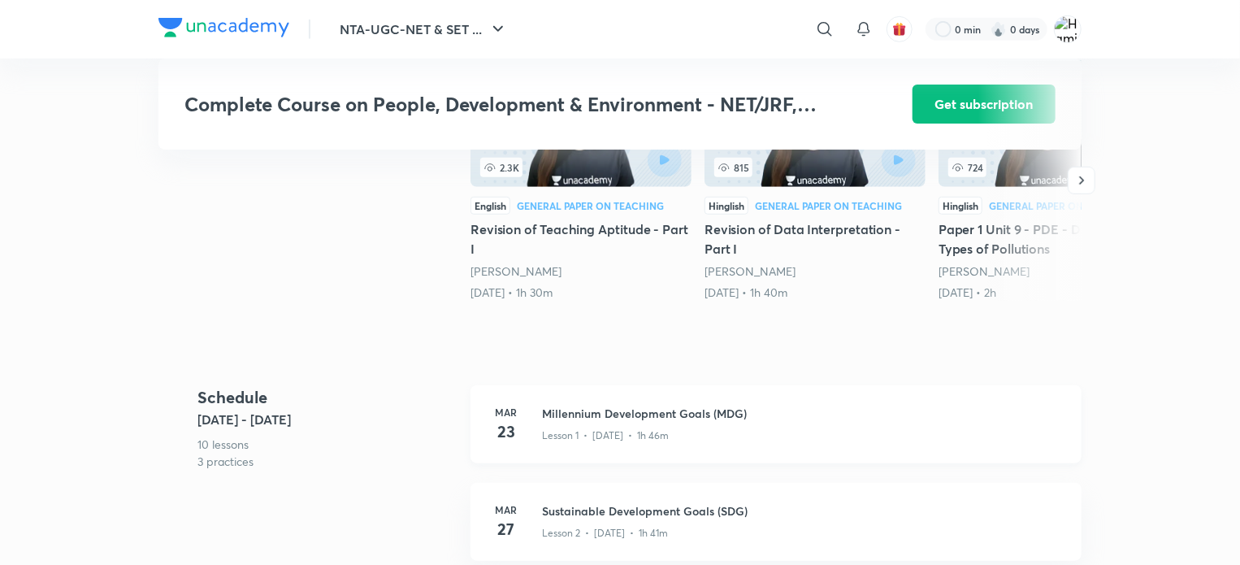
click at [732, 411] on div "[DATE] Millennium Development Goals (MDG) Lesson 1 • [DATE] • 1h 46m" at bounding box center [776, 424] width 611 height 78
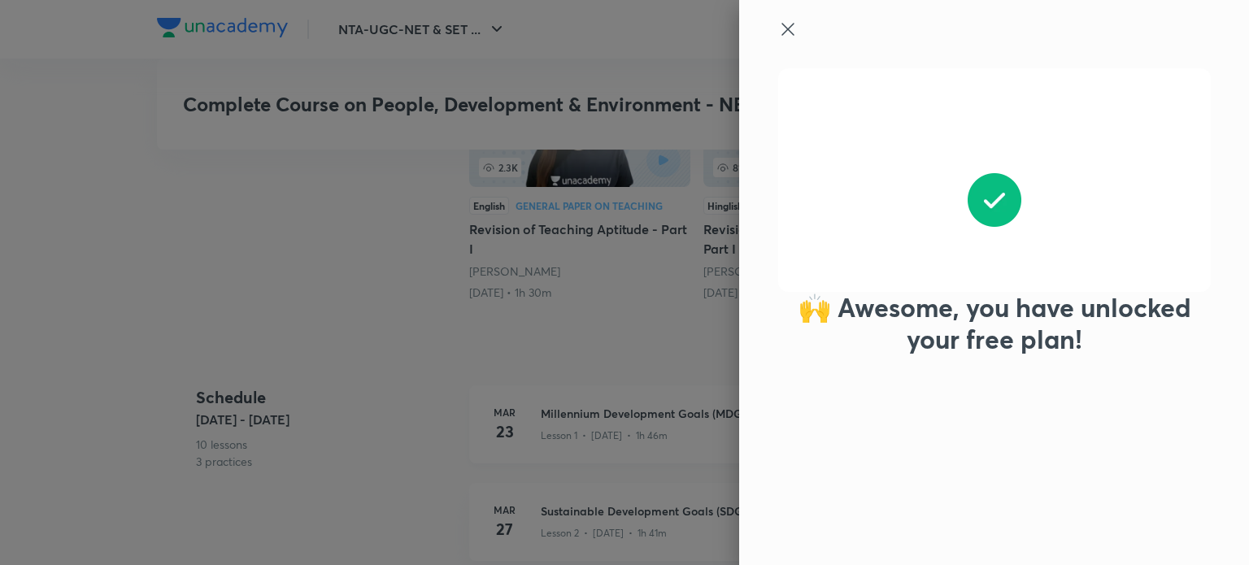
click at [732, 411] on div at bounding box center [624, 282] width 1249 height 565
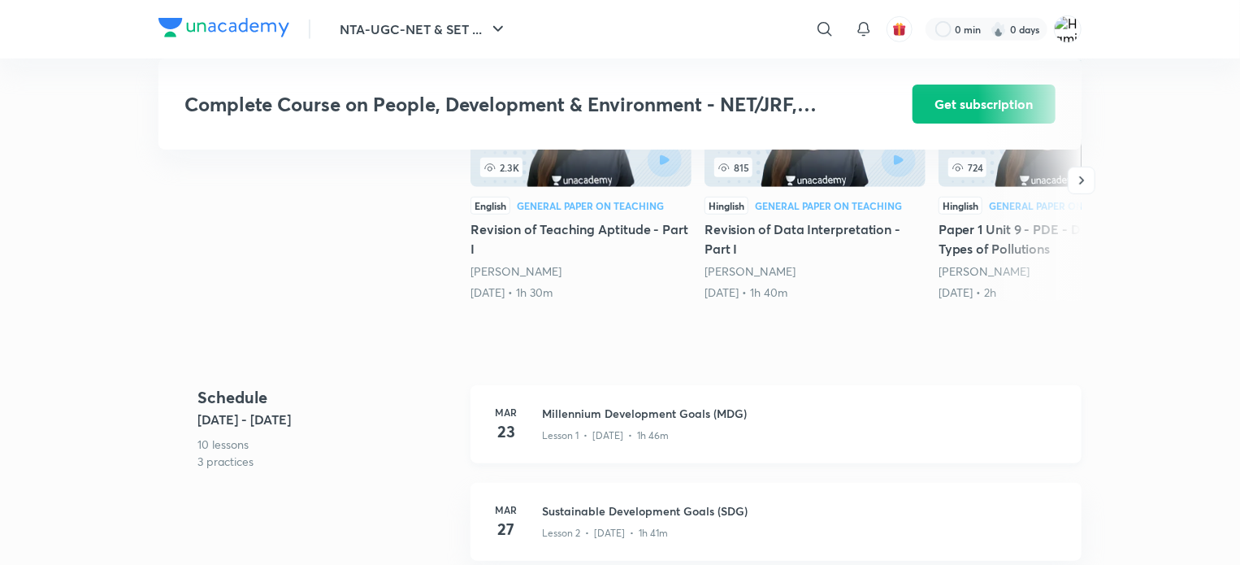
click at [689, 432] on div "Lesson 1 • [DATE] • 1h 46m" at bounding box center [802, 432] width 520 height 21
click at [689, 432] on div at bounding box center [620, 282] width 1240 height 565
click at [689, 432] on div "Lesson 1 • [DATE] • 1h 46m" at bounding box center [802, 432] width 520 height 21
click at [689, 432] on div at bounding box center [620, 282] width 1240 height 565
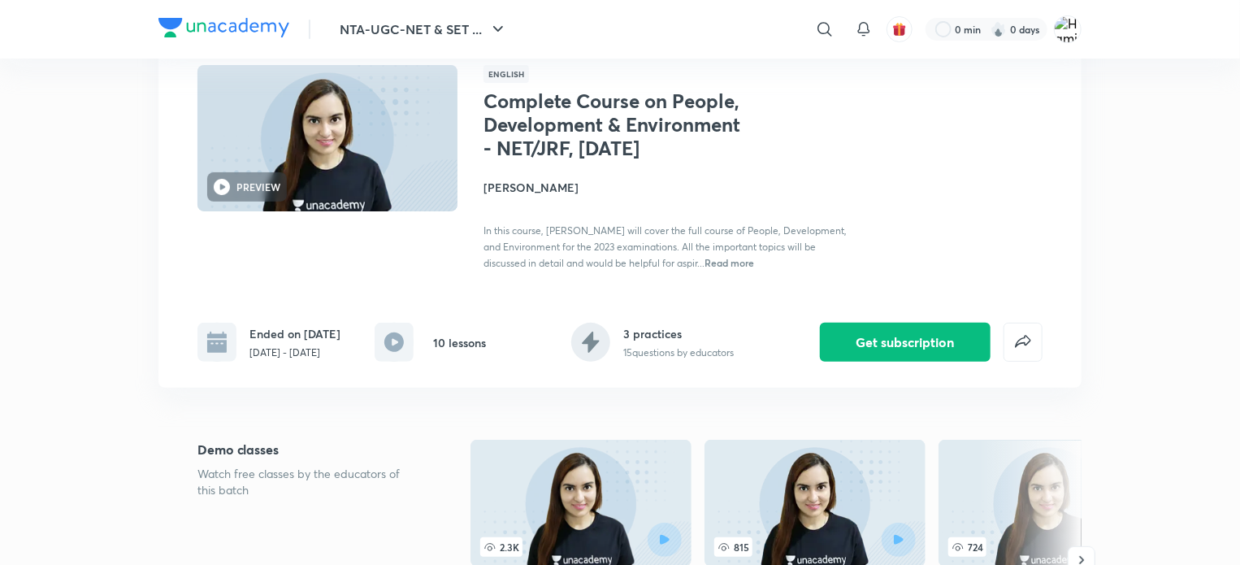
scroll to position [137, 0]
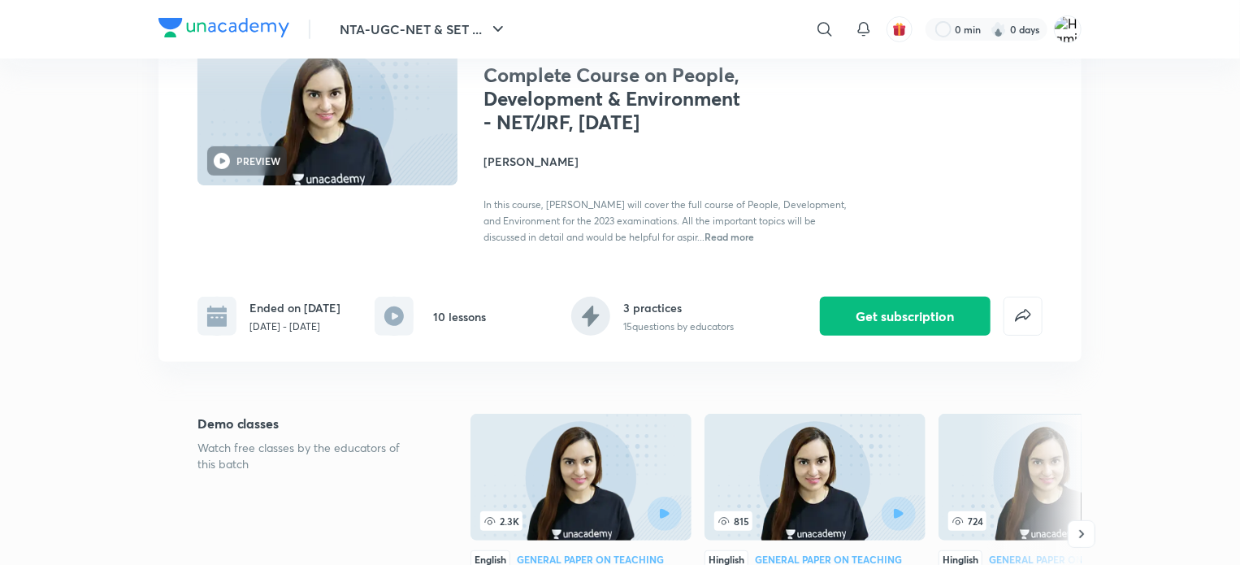
click at [642, 307] on h6 "3 practices" at bounding box center [678, 307] width 111 height 17
click at [230, 159] on div "PREVIEW" at bounding box center [247, 160] width 80 height 29
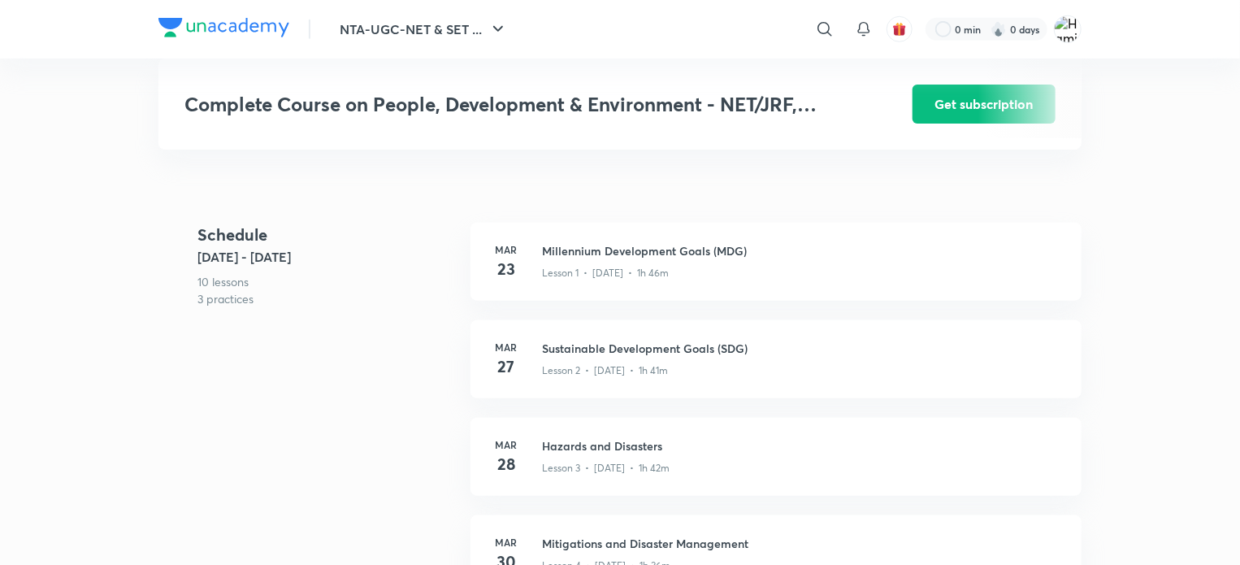
scroll to position [658, 0]
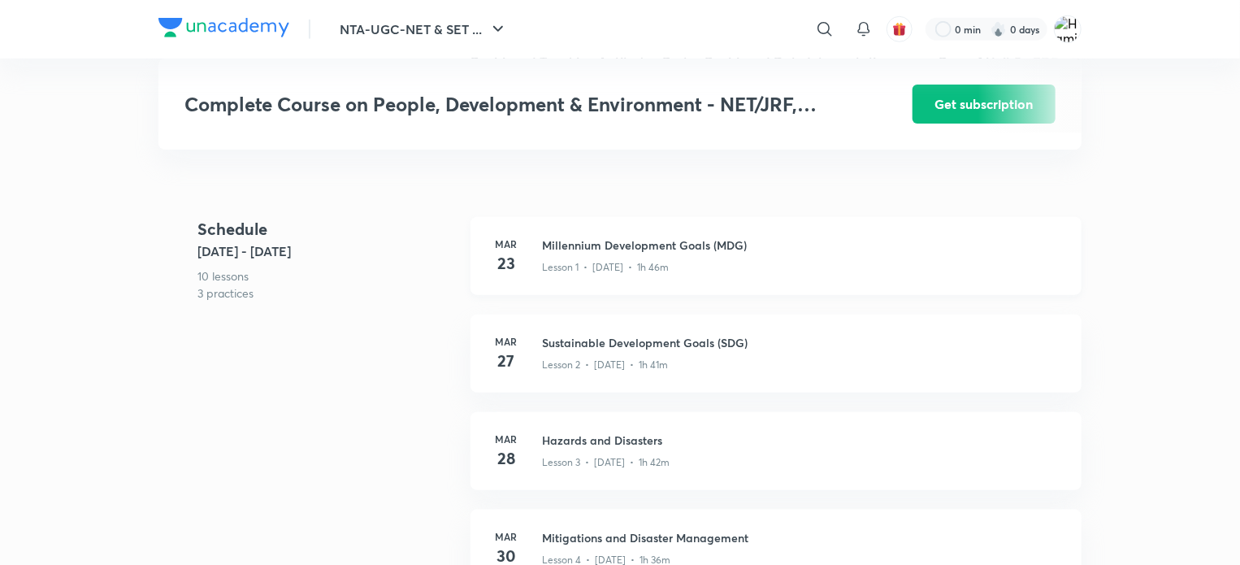
click at [540, 259] on div "[DATE] Millennium Development Goals (MDG) Lesson 1 • [DATE] • 1h 46m" at bounding box center [776, 256] width 611 height 78
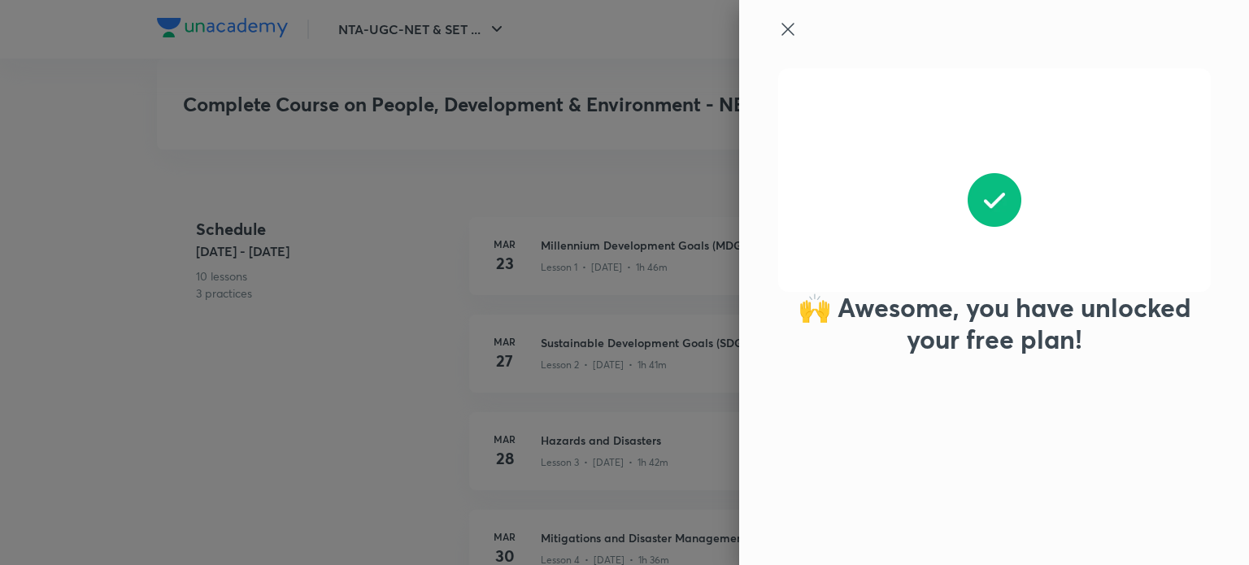
click at [796, 37] on icon at bounding box center [788, 30] width 20 height 20
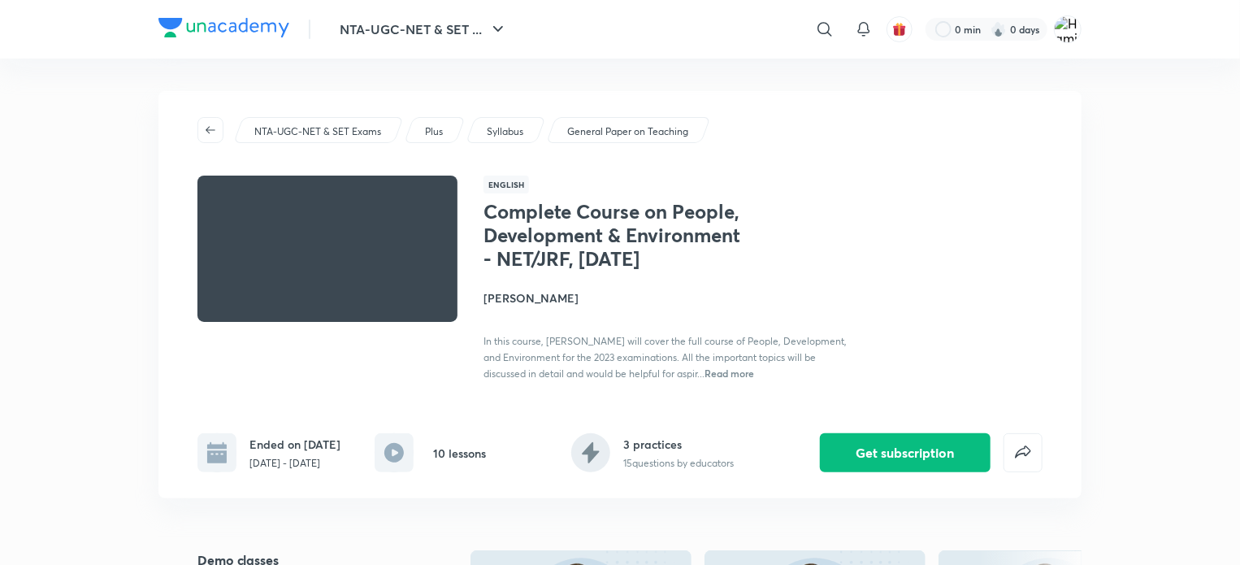
scroll to position [75, 0]
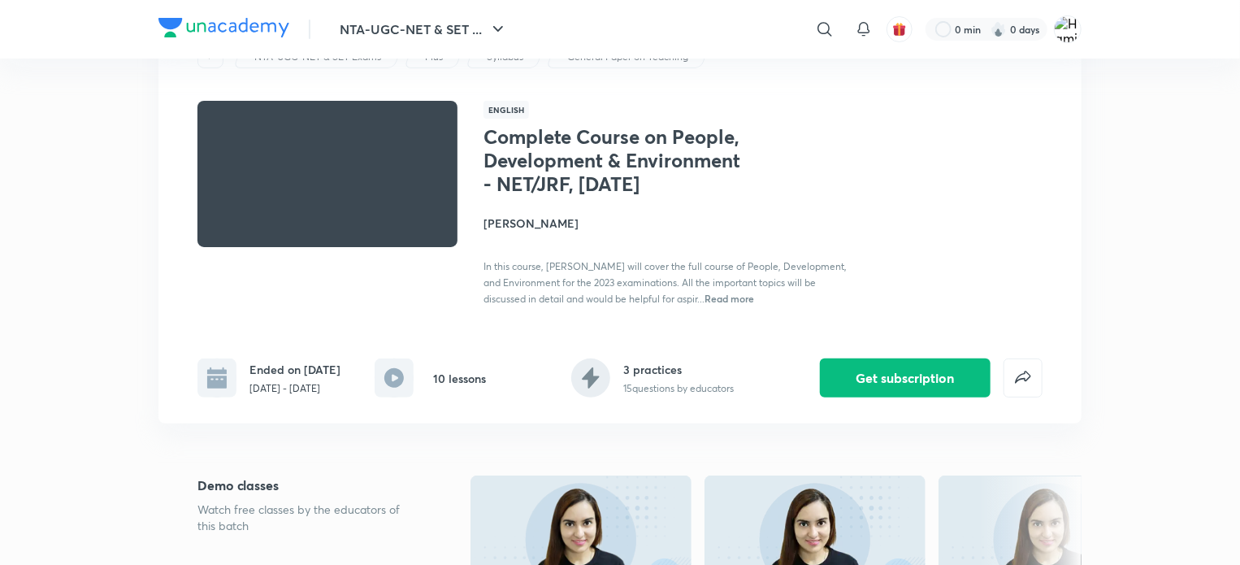
click at [385, 393] on rect at bounding box center [394, 377] width 39 height 39
click at [396, 380] on rect at bounding box center [394, 377] width 39 height 39
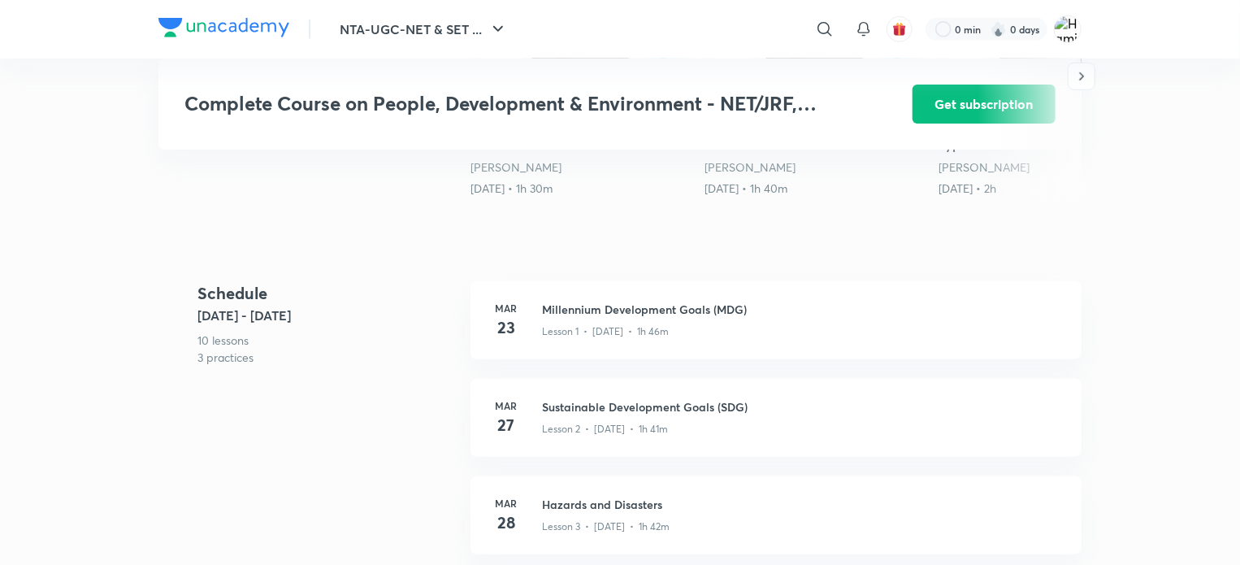
scroll to position [592, 0]
click at [508, 318] on h6 "Mar" at bounding box center [506, 310] width 33 height 15
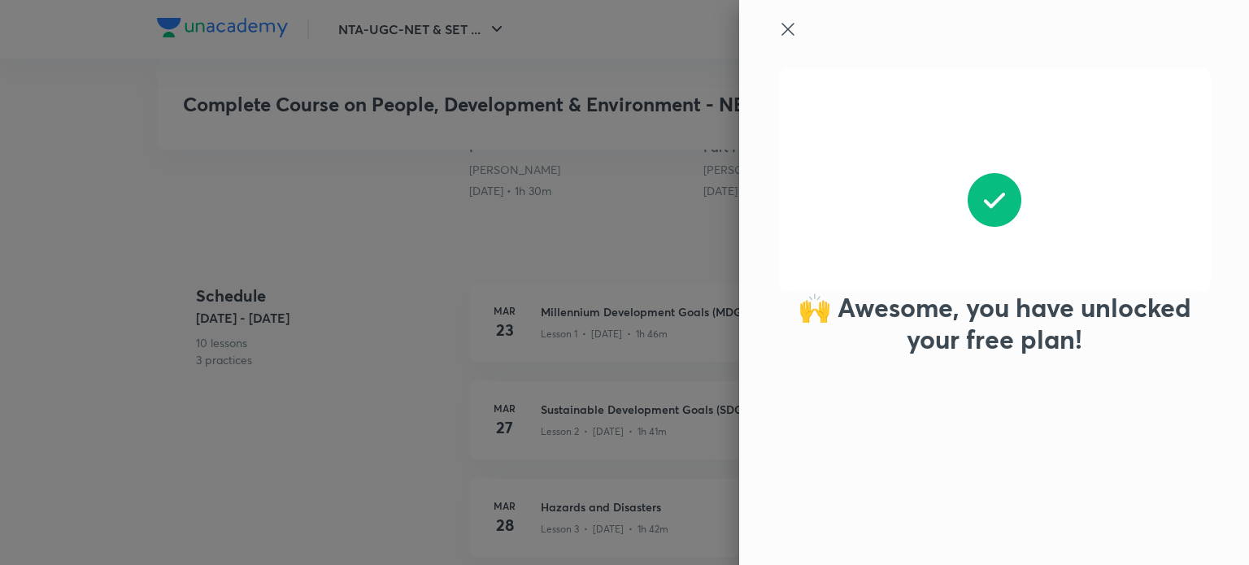
click at [789, 52] on div at bounding box center [966, 44] width 377 height 49
click at [789, 25] on icon at bounding box center [788, 30] width 20 height 20
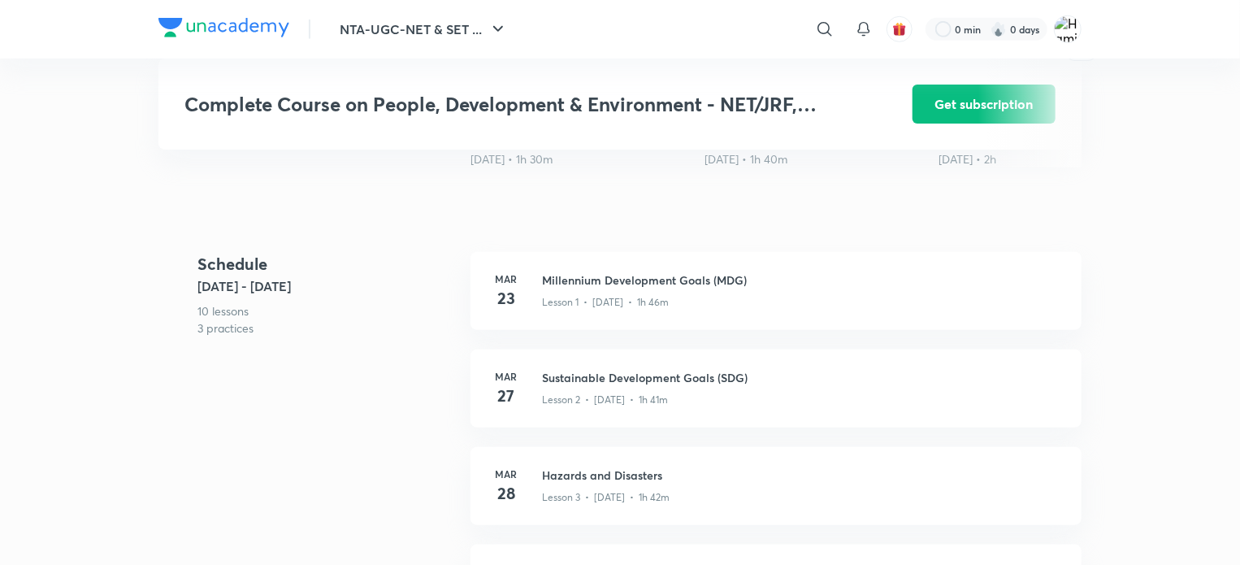
scroll to position [624, 0]
click at [563, 288] on h3 "Millennium Development Goals (MDG)" at bounding box center [802, 279] width 520 height 17
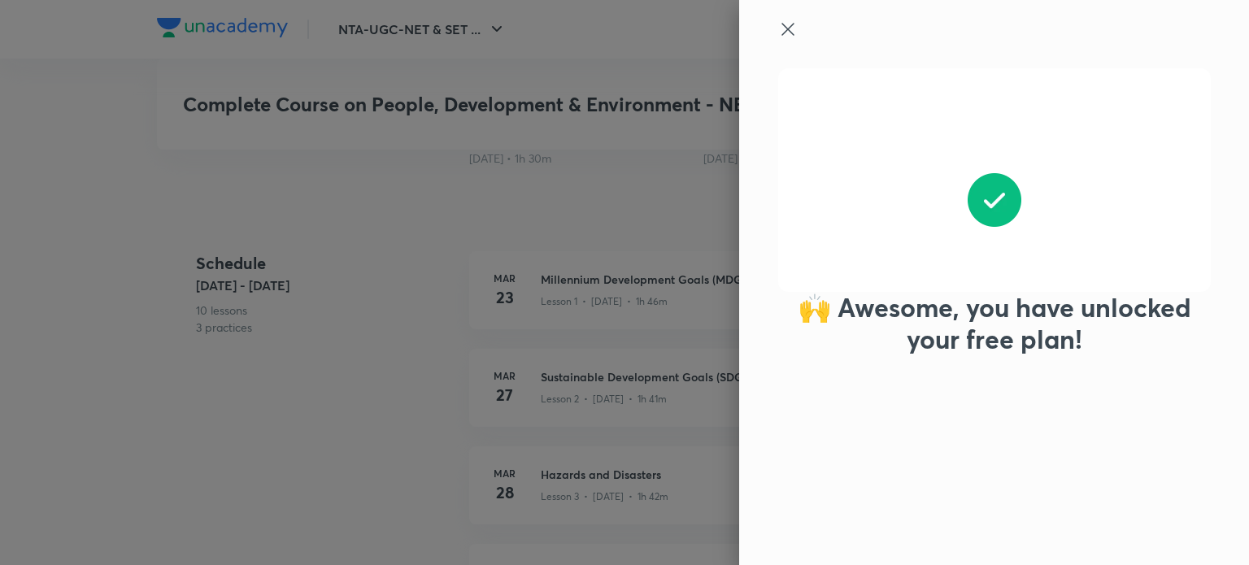
click at [787, 30] on icon at bounding box center [787, 29] width 12 height 12
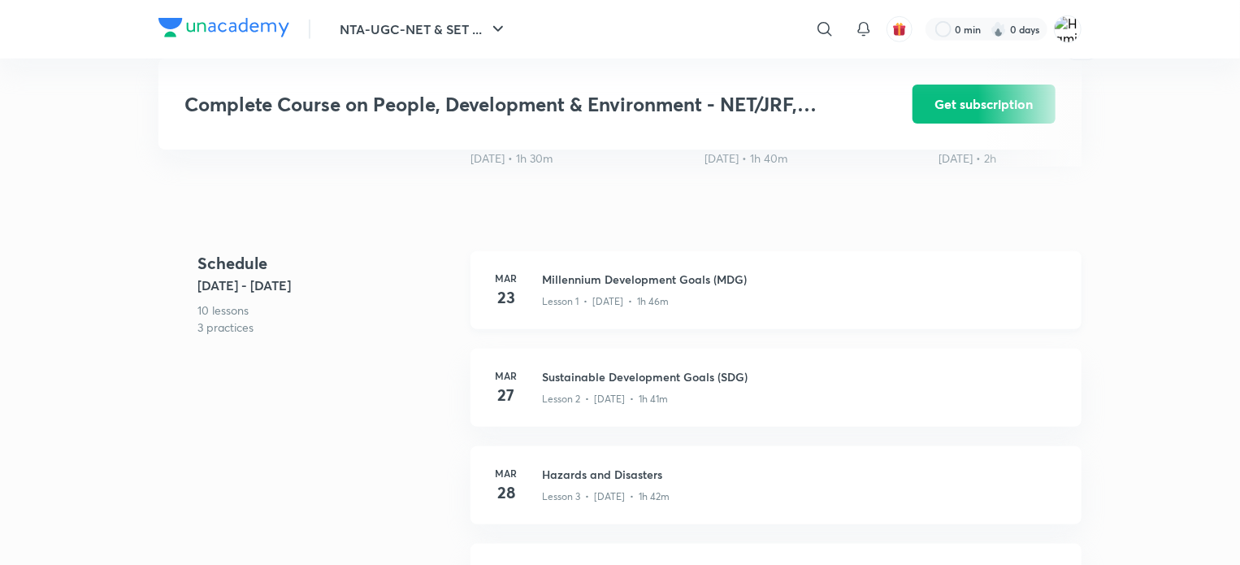
click at [786, 288] on h3 "Millennium Development Goals (MDG)" at bounding box center [802, 279] width 520 height 17
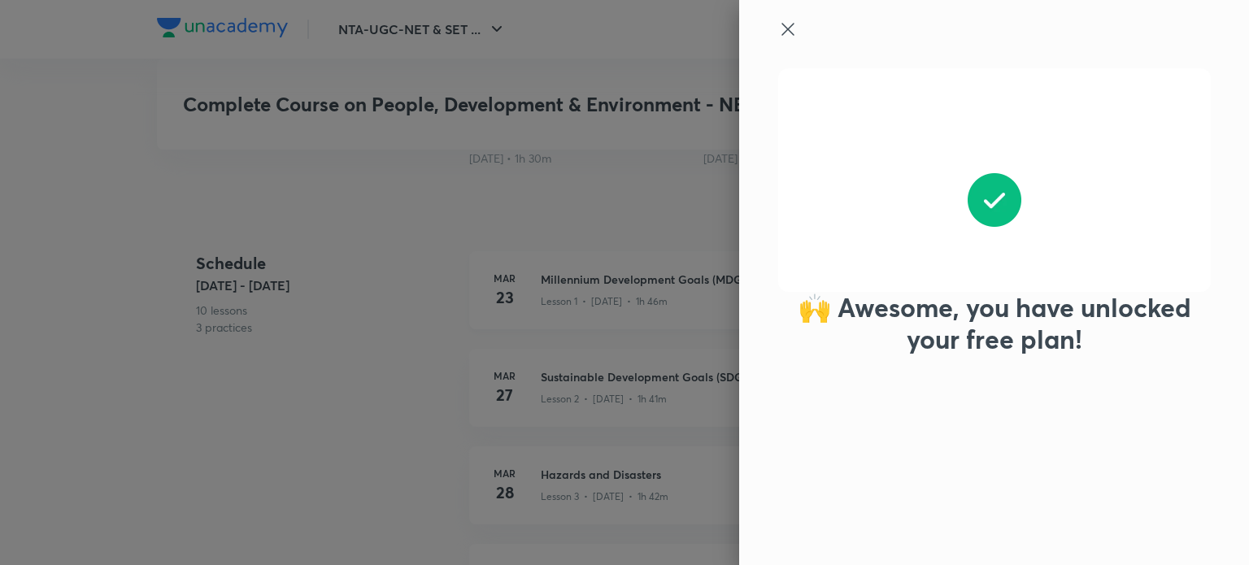
click at [786, 289] on div "🙌 Awesome, you have unlocked your free plan!" at bounding box center [624, 282] width 1249 height 565
click at [796, 23] on icon at bounding box center [788, 30] width 20 height 20
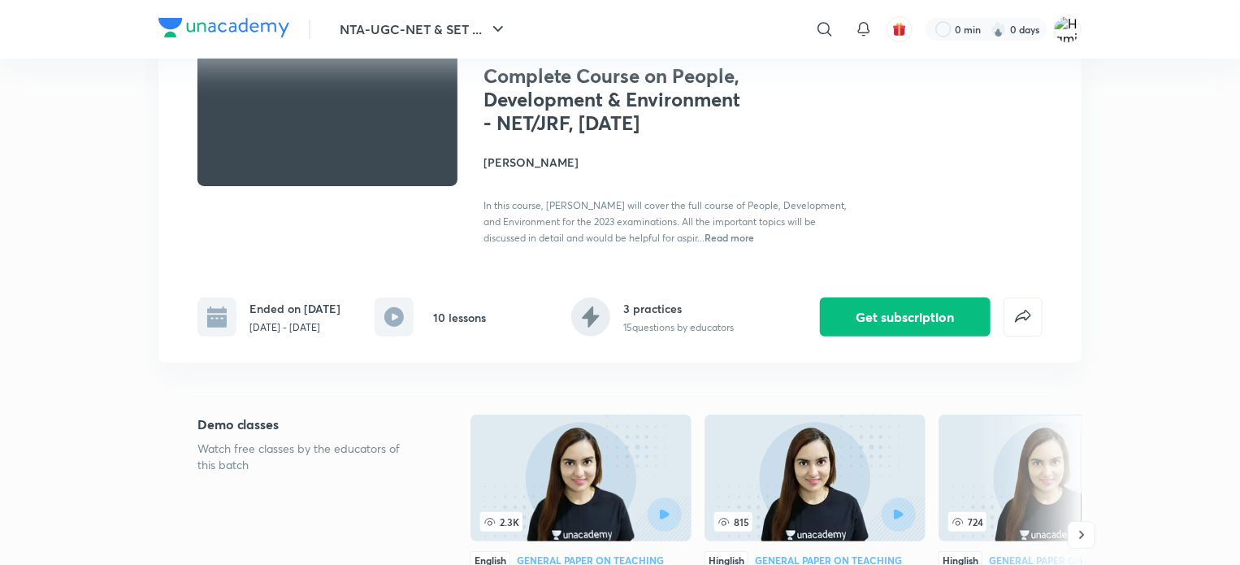
scroll to position [0, 0]
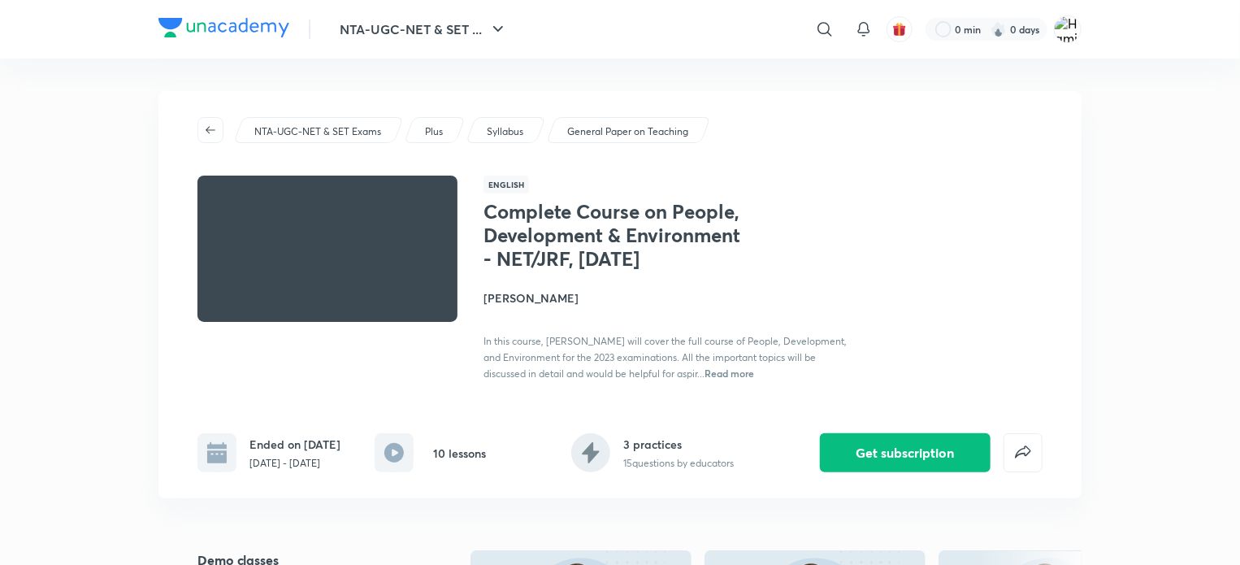
click at [565, 237] on h1 "Complete Course on People, Development & Environment - NET/JRF, [DATE]" at bounding box center [617, 235] width 266 height 70
click at [389, 455] on icon at bounding box center [395, 453] width 20 height 20
click at [595, 458] on icon at bounding box center [591, 452] width 17 height 21
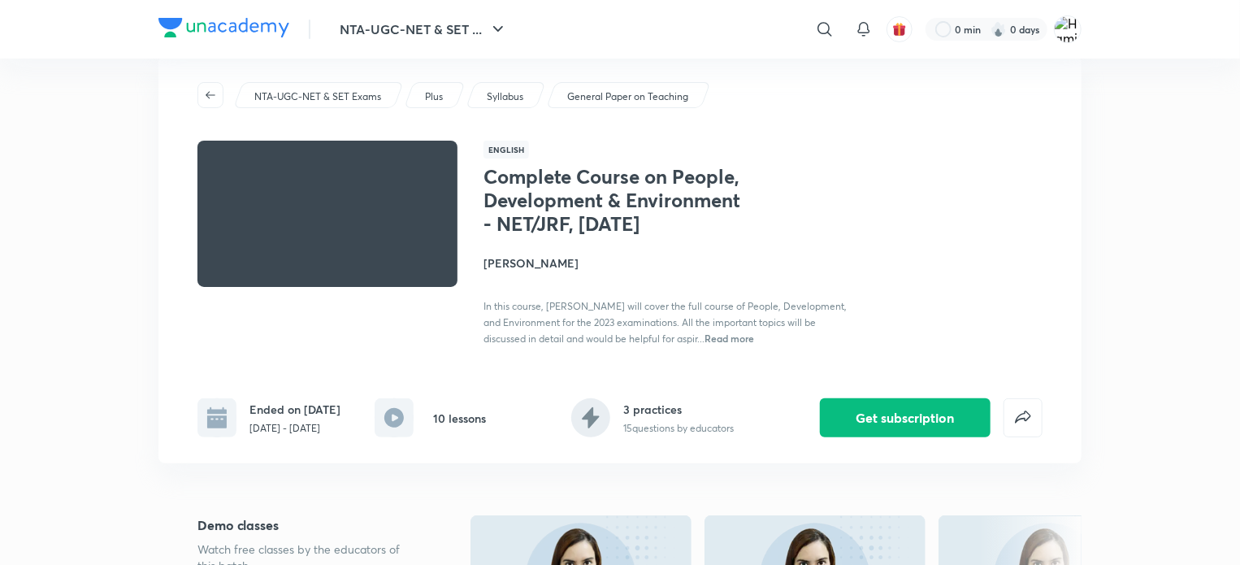
scroll to position [36, 0]
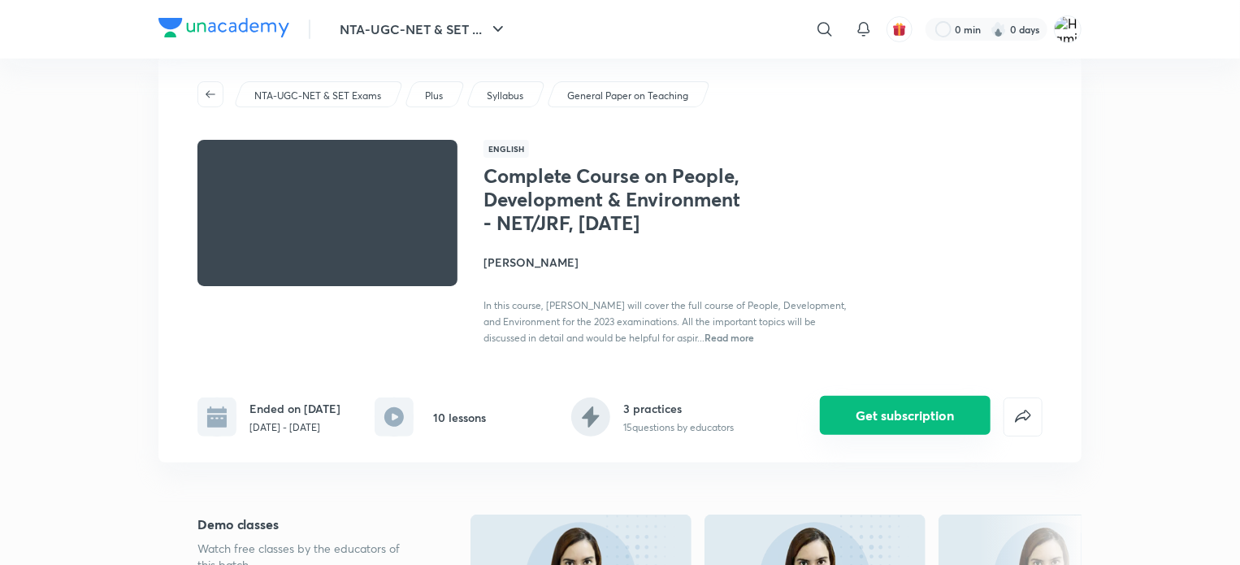
click at [882, 419] on button "Get subscription" at bounding box center [905, 415] width 171 height 39
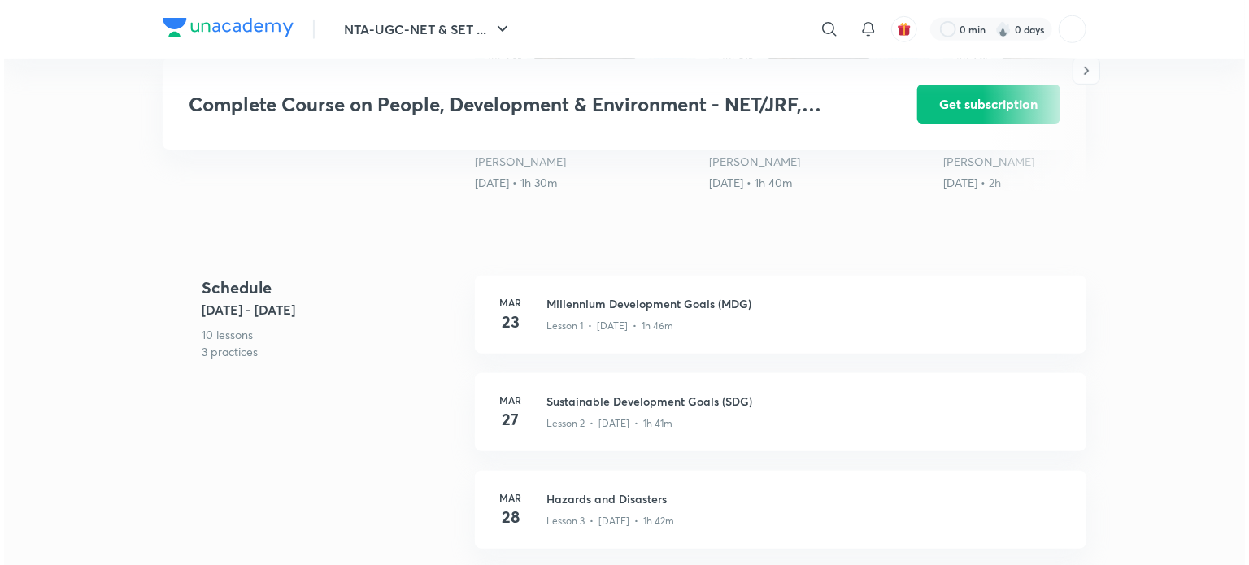
scroll to position [598, 0]
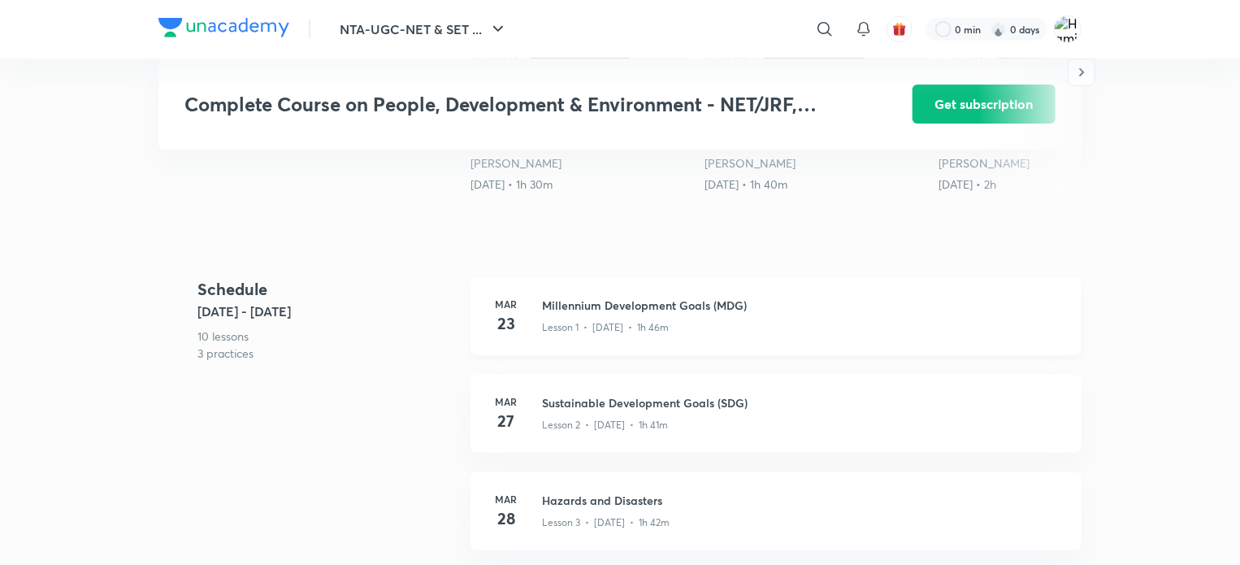
click at [603, 314] on h3 "Millennium Development Goals (MDG)" at bounding box center [802, 305] width 520 height 17
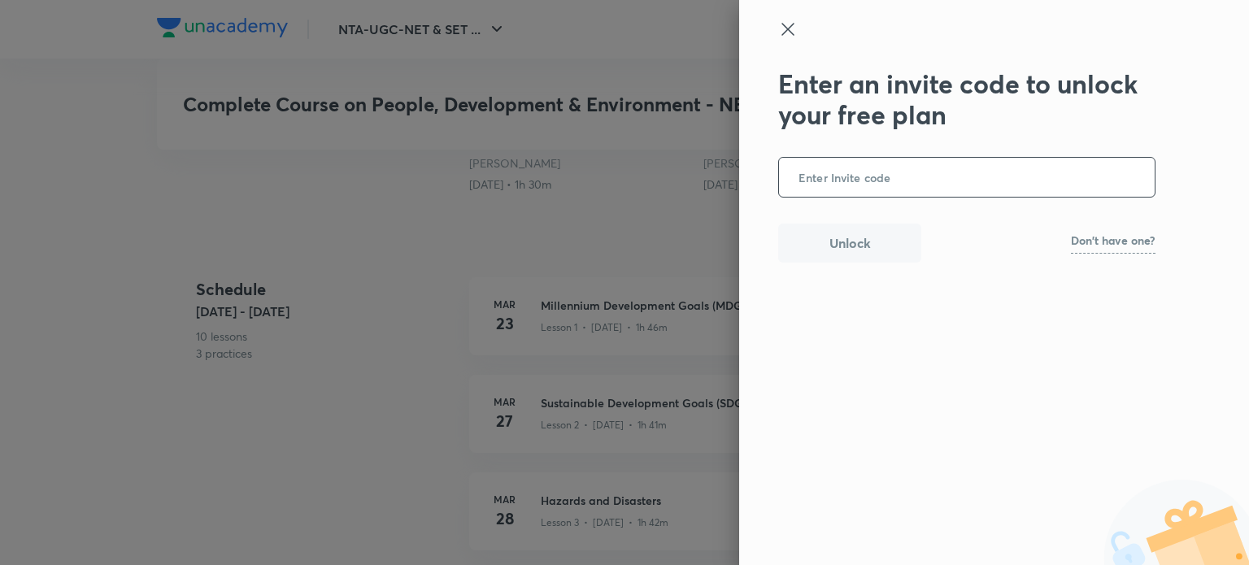
click at [946, 176] on input "text" at bounding box center [967, 178] width 376 height 40
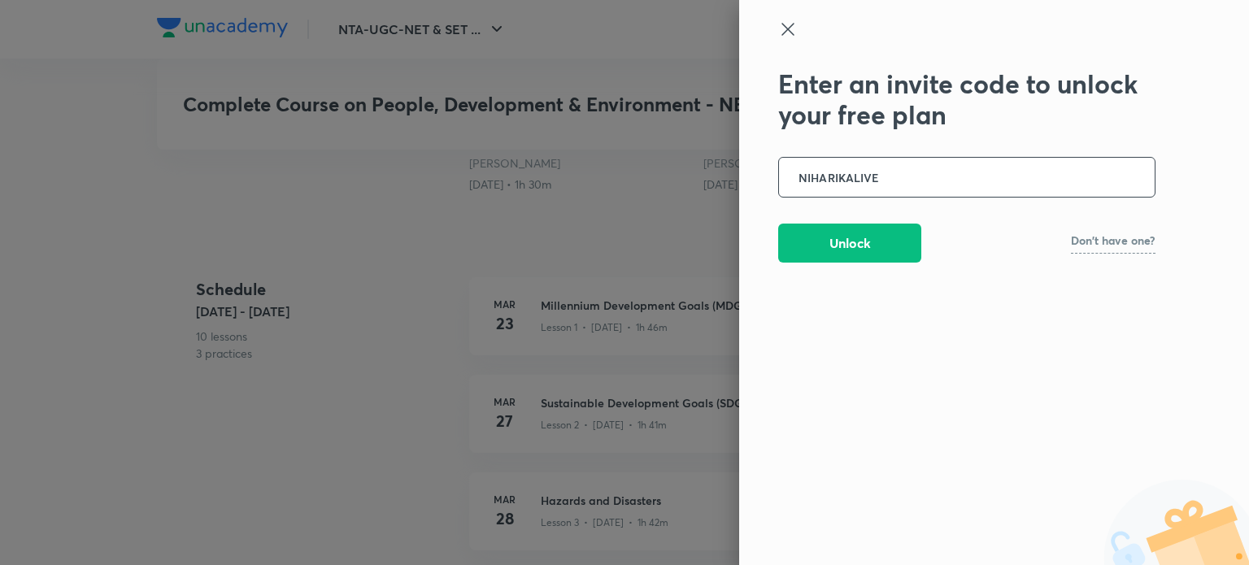
type input "NIHARIKALIVE"
click at [878, 245] on button "Unlock" at bounding box center [849, 241] width 143 height 39
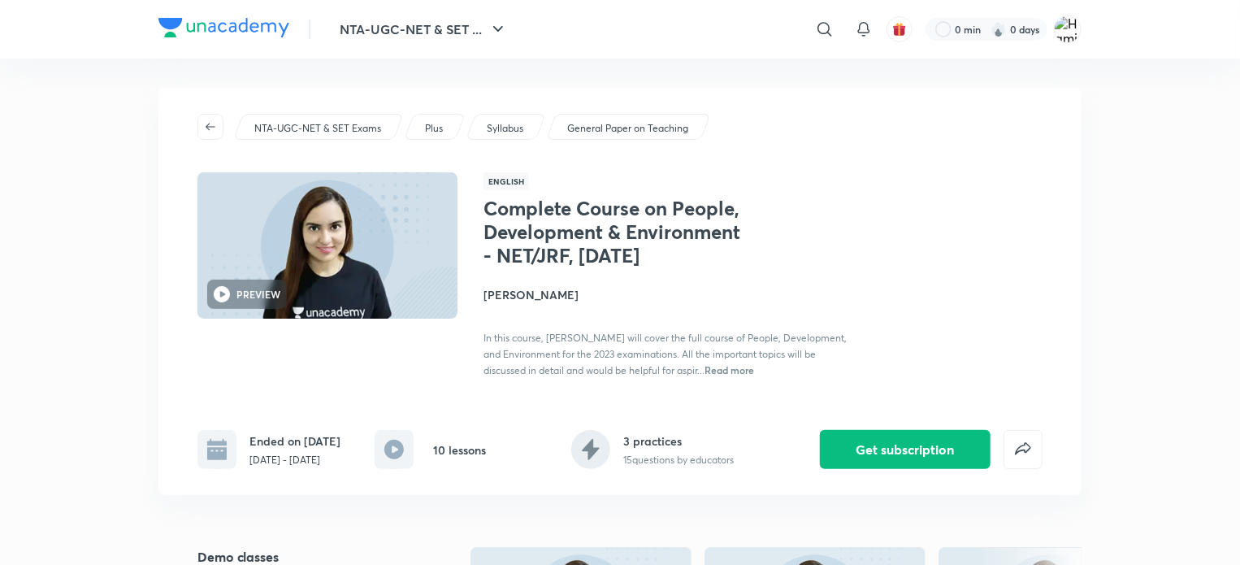
scroll to position [0, 0]
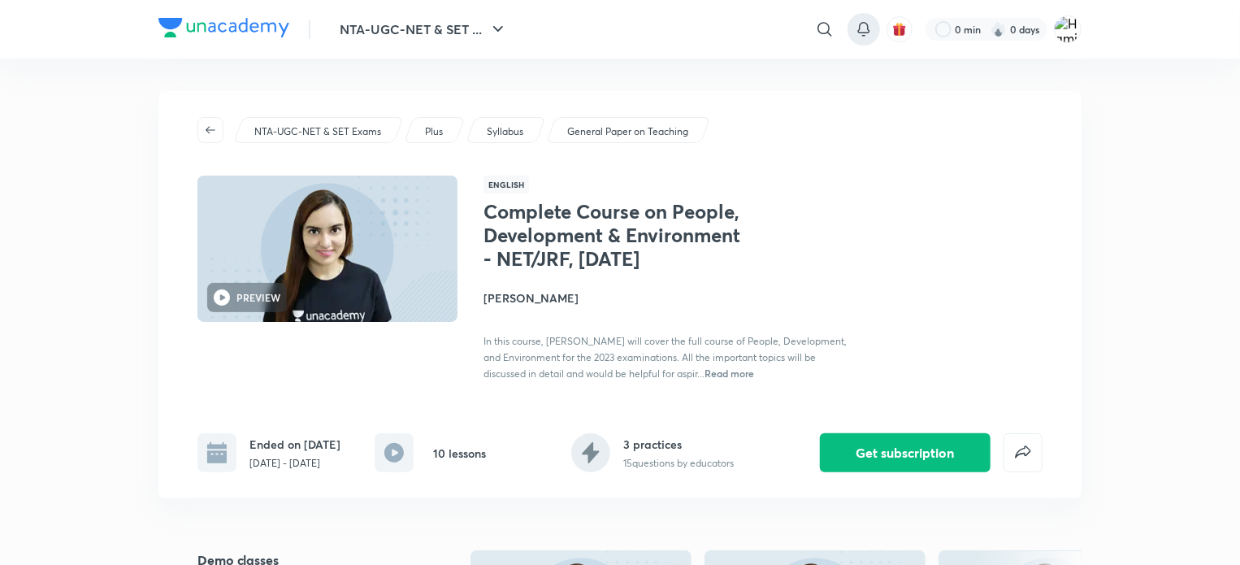
click at [862, 25] on icon at bounding box center [864, 30] width 20 height 20
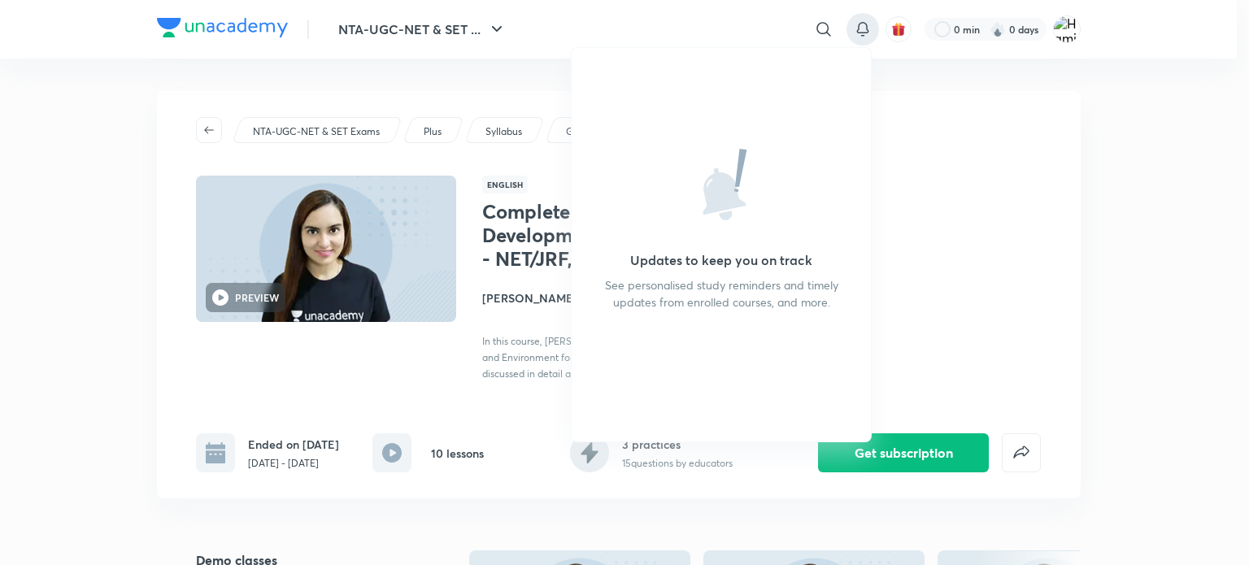
click at [1005, 259] on div at bounding box center [624, 282] width 1249 height 565
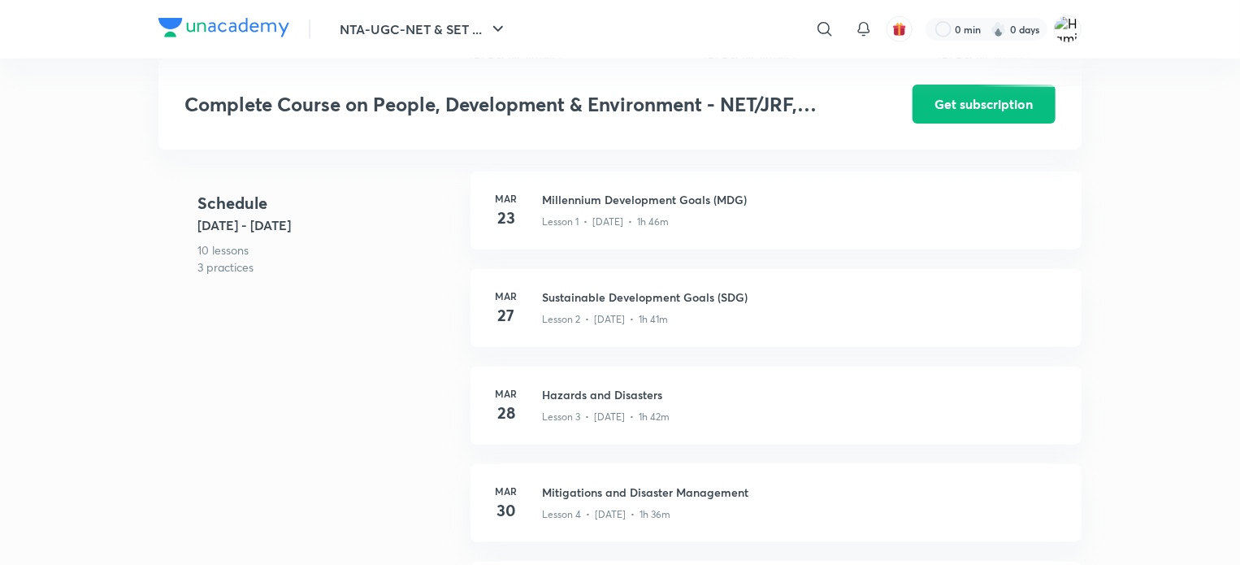
scroll to position [715, 0]
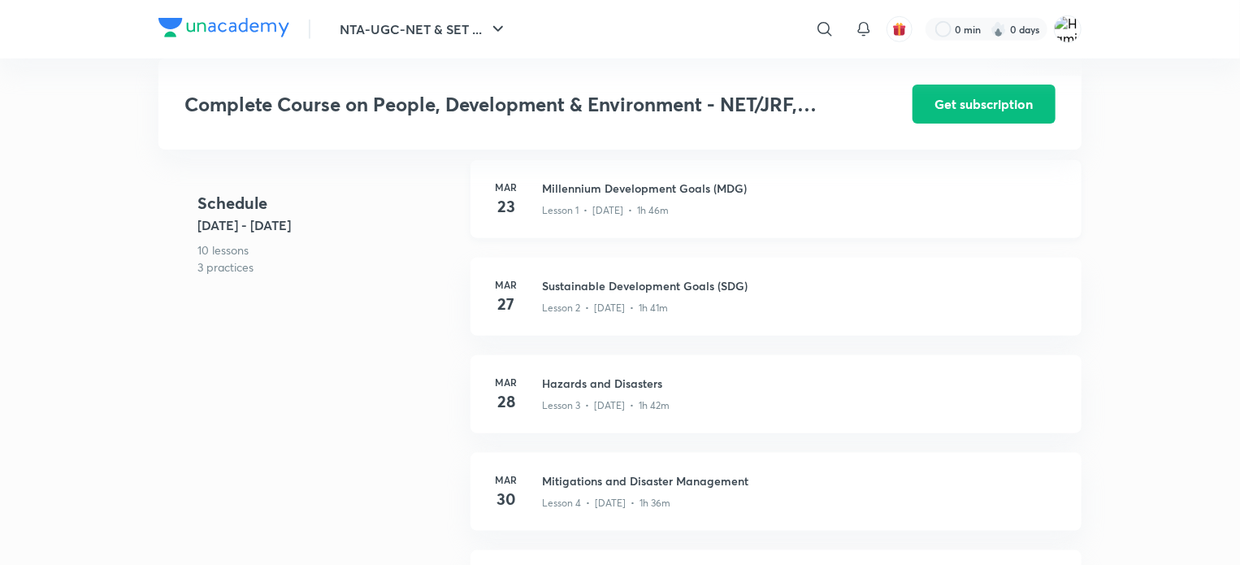
click at [631, 197] on h3 "Millennium Development Goals (MDG)" at bounding box center [802, 188] width 520 height 17
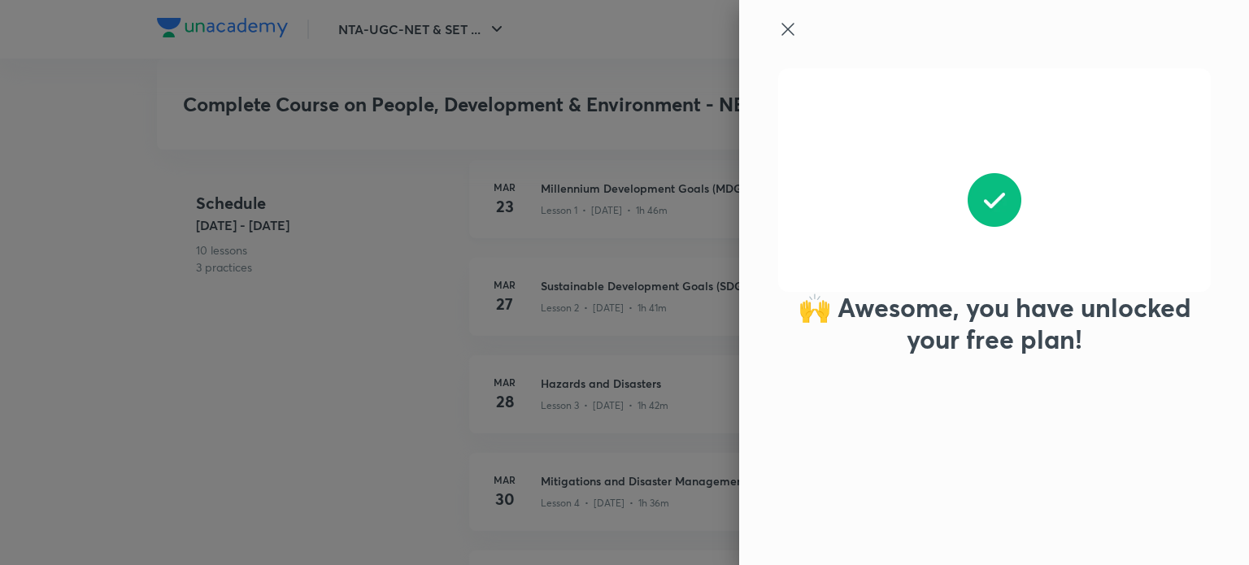
click at [631, 198] on div at bounding box center [624, 282] width 1249 height 565
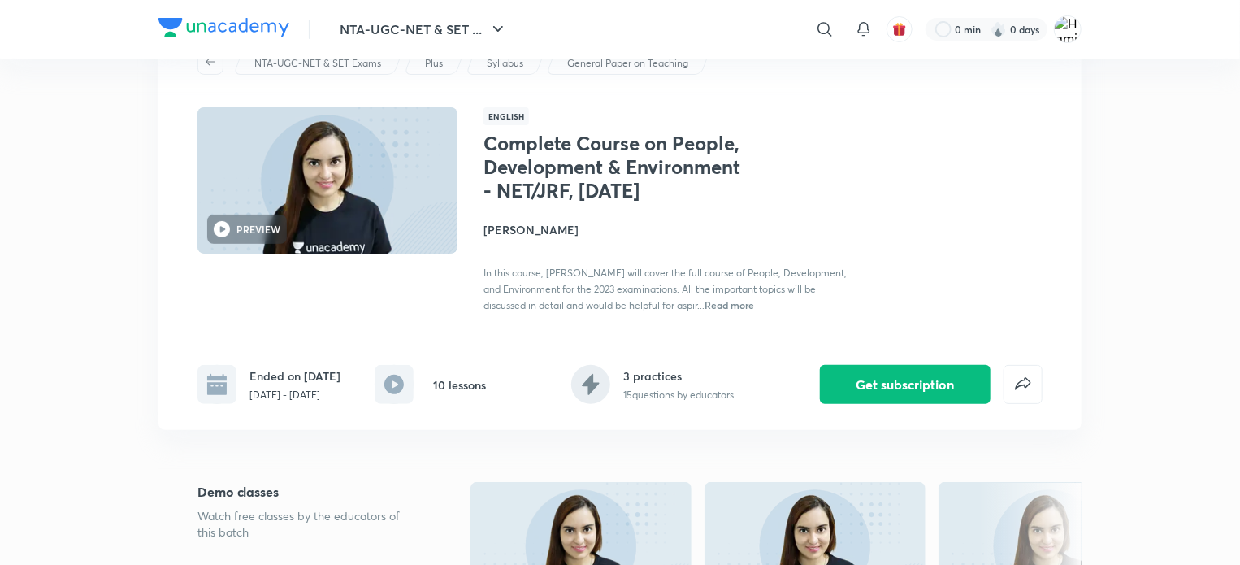
scroll to position [114, 0]
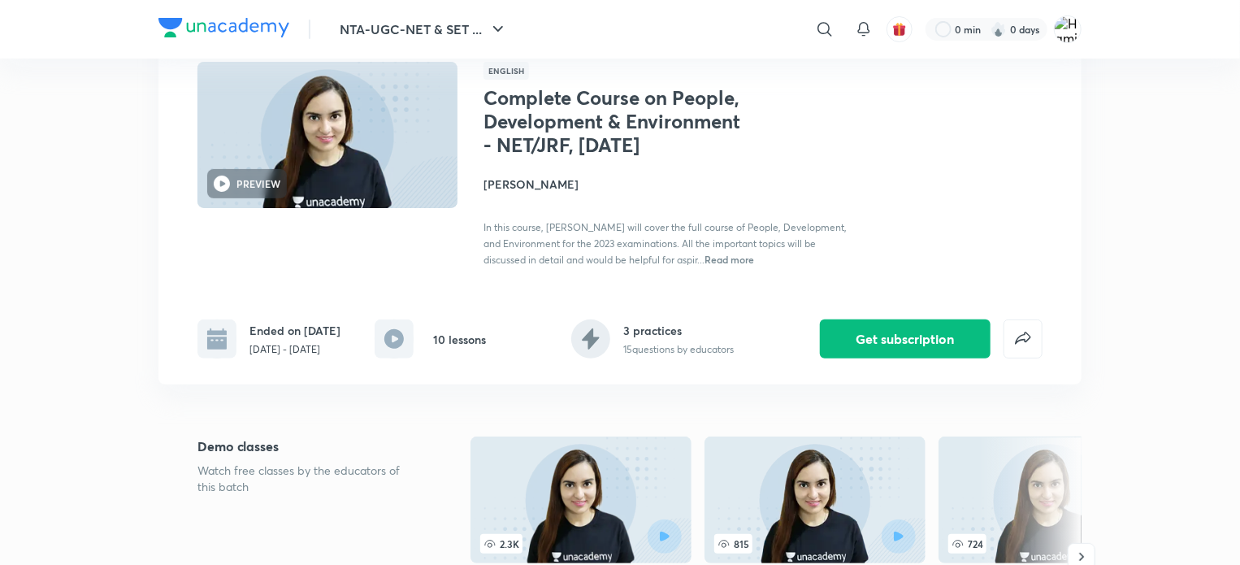
click at [422, 349] on div "10 lessons" at bounding box center [430, 338] width 111 height 39
click at [402, 344] on icon at bounding box center [395, 339] width 20 height 20
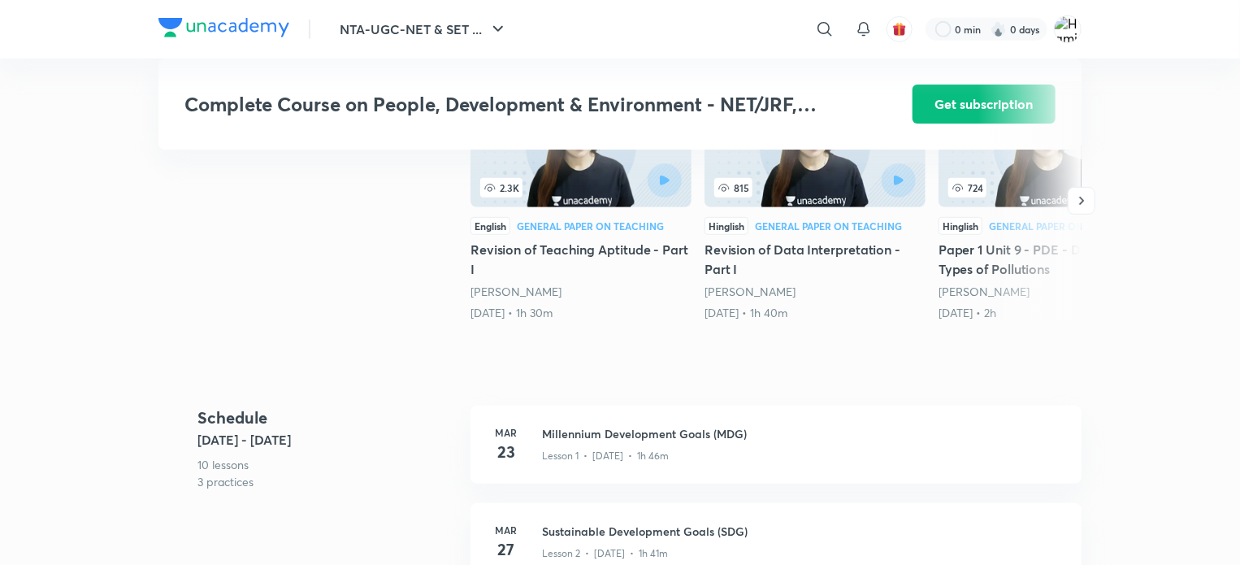
scroll to position [584, 0]
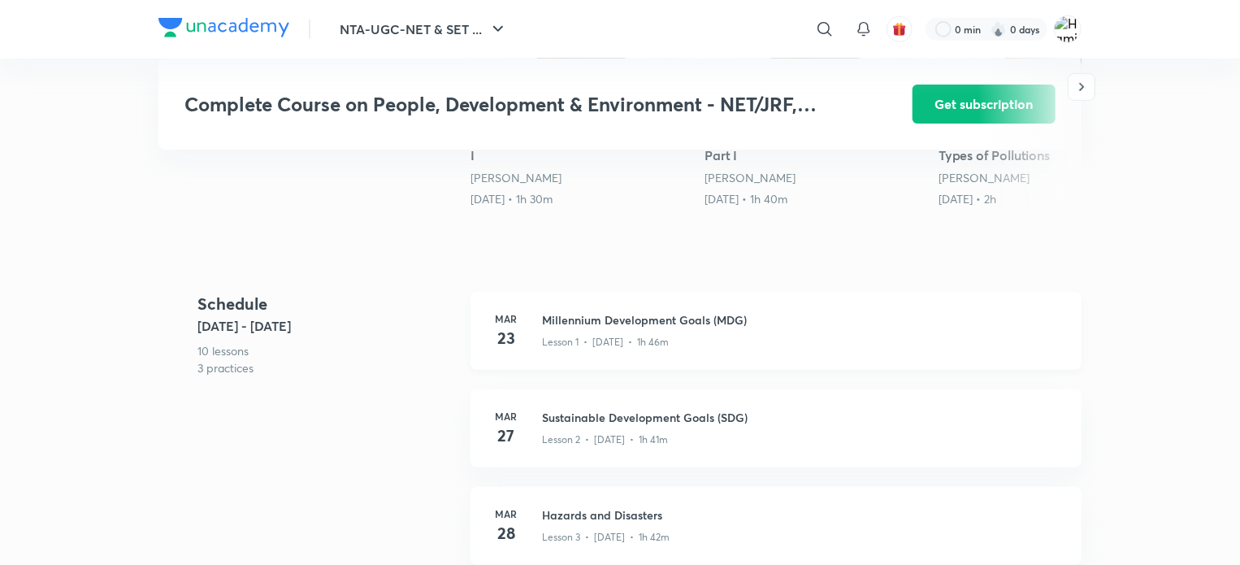
click at [519, 326] on h6 "Mar" at bounding box center [506, 318] width 33 height 15
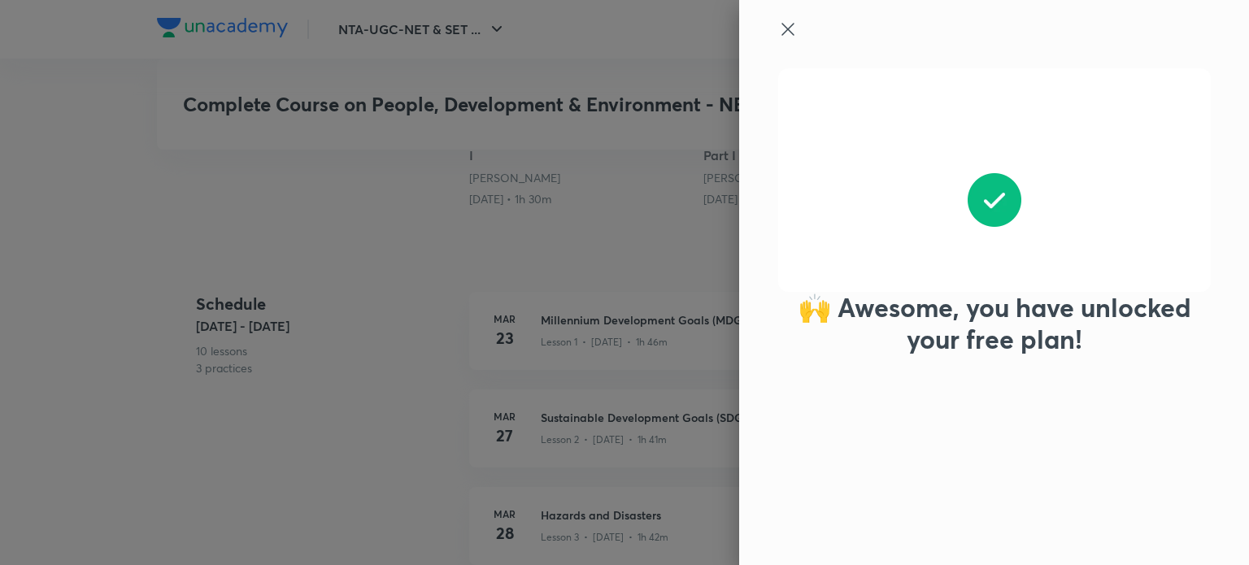
click at [793, 38] on icon at bounding box center [788, 30] width 20 height 20
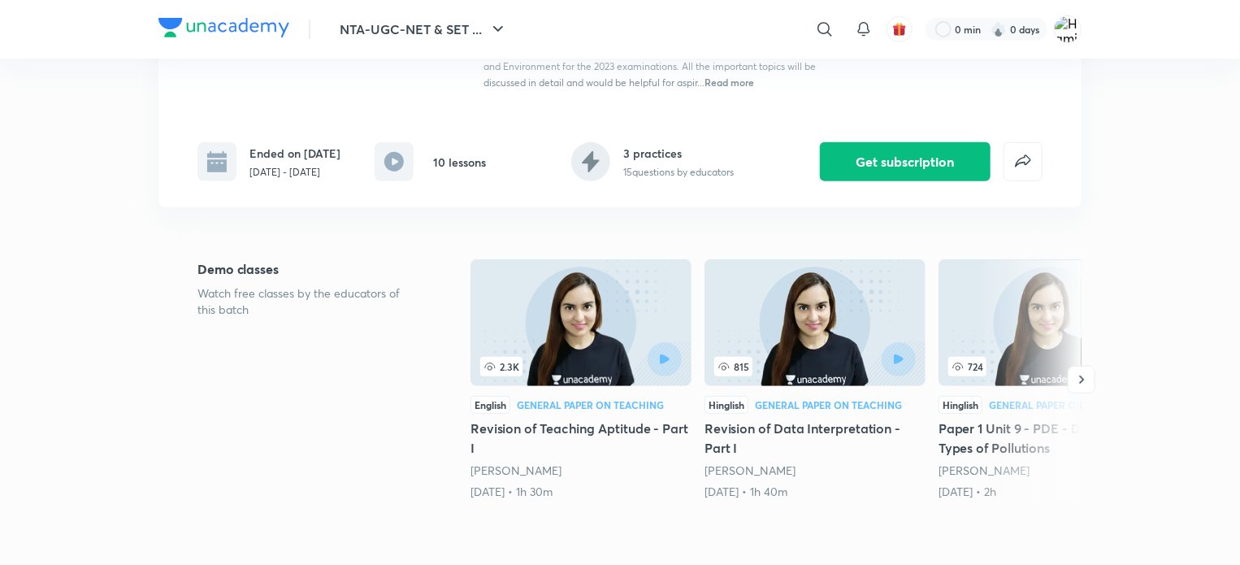
scroll to position [292, 0]
click at [1080, 393] on button "button" at bounding box center [1082, 379] width 28 height 28
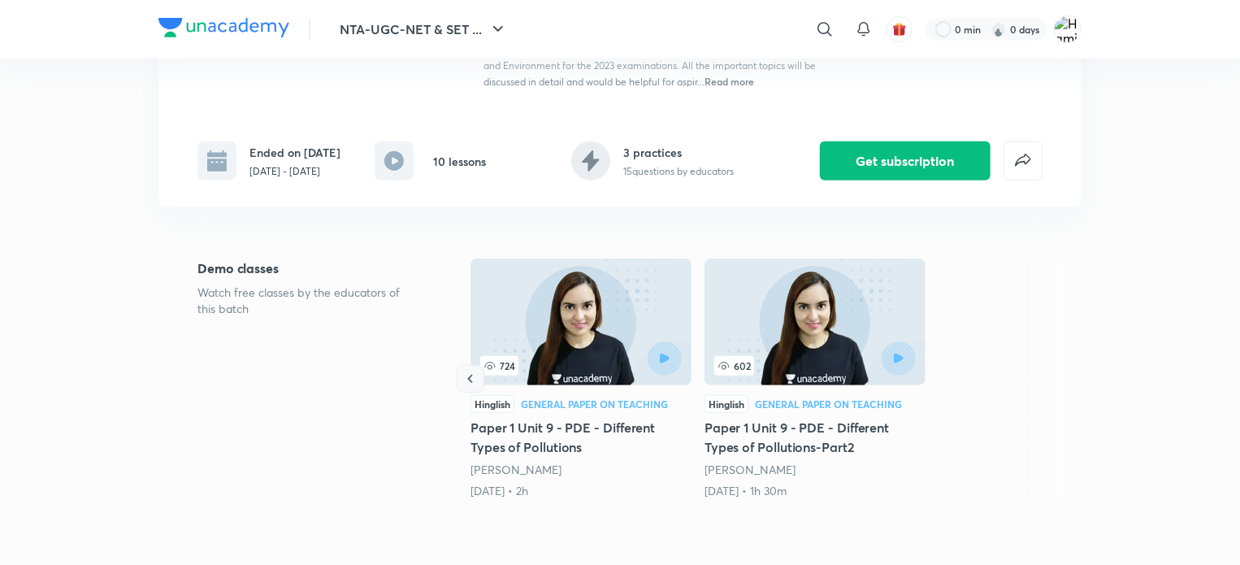
click at [471, 383] on icon "button" at bounding box center [470, 379] width 5 height 8
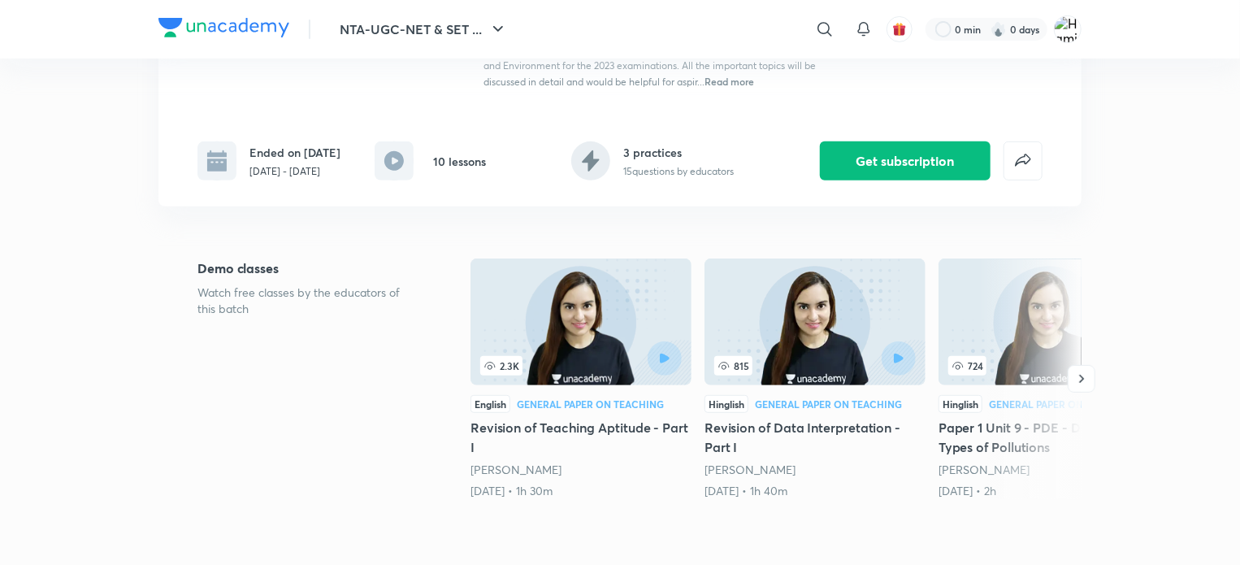
click at [471, 385] on img at bounding box center [581, 322] width 221 height 127
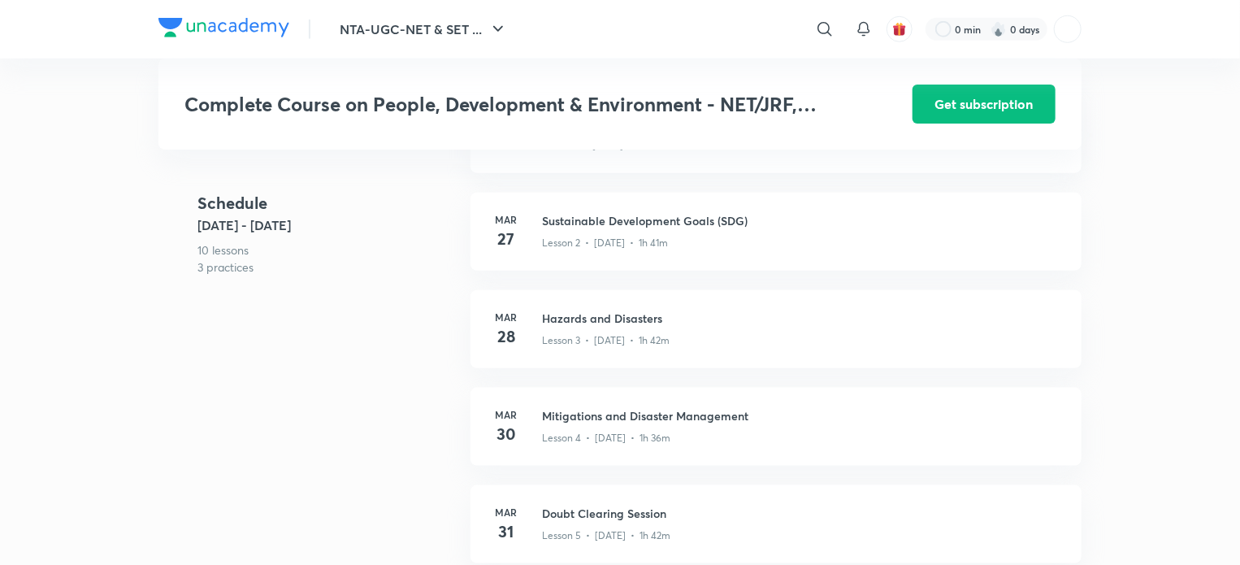
scroll to position [650, 0]
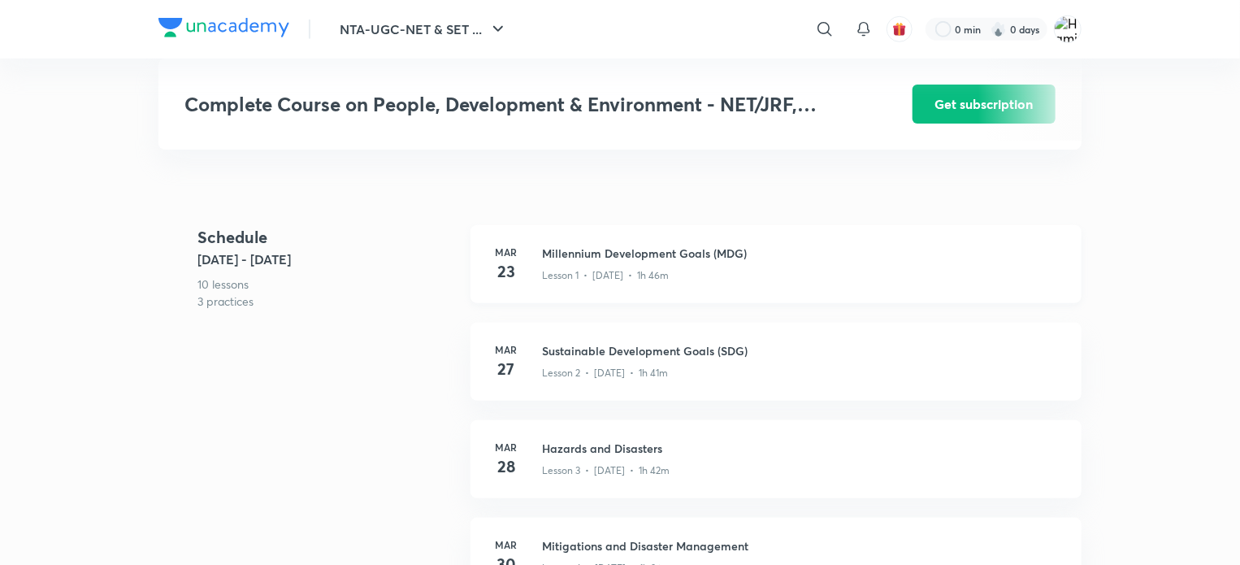
click at [515, 274] on h4 "23" at bounding box center [506, 271] width 33 height 24
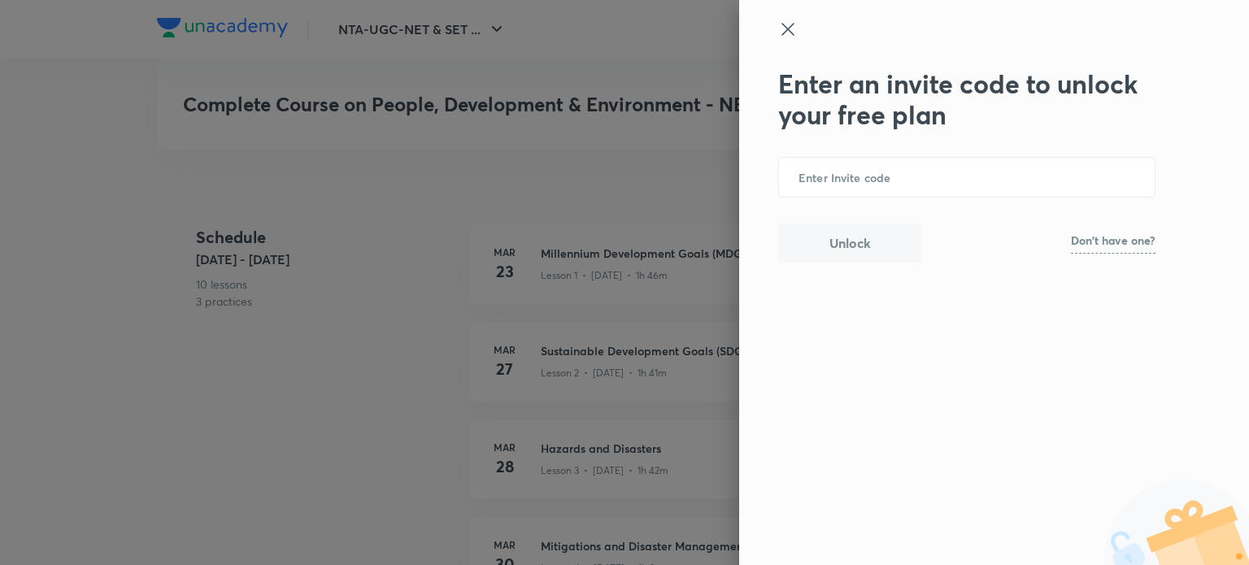
click at [787, 23] on icon at bounding box center [788, 30] width 20 height 20
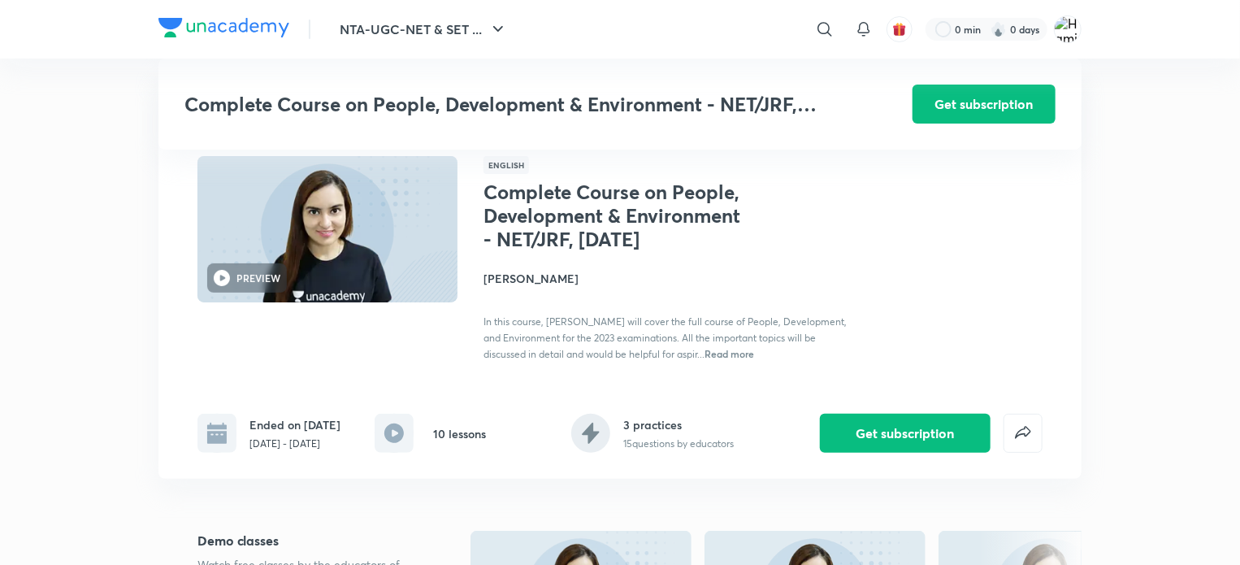
scroll to position [0, 0]
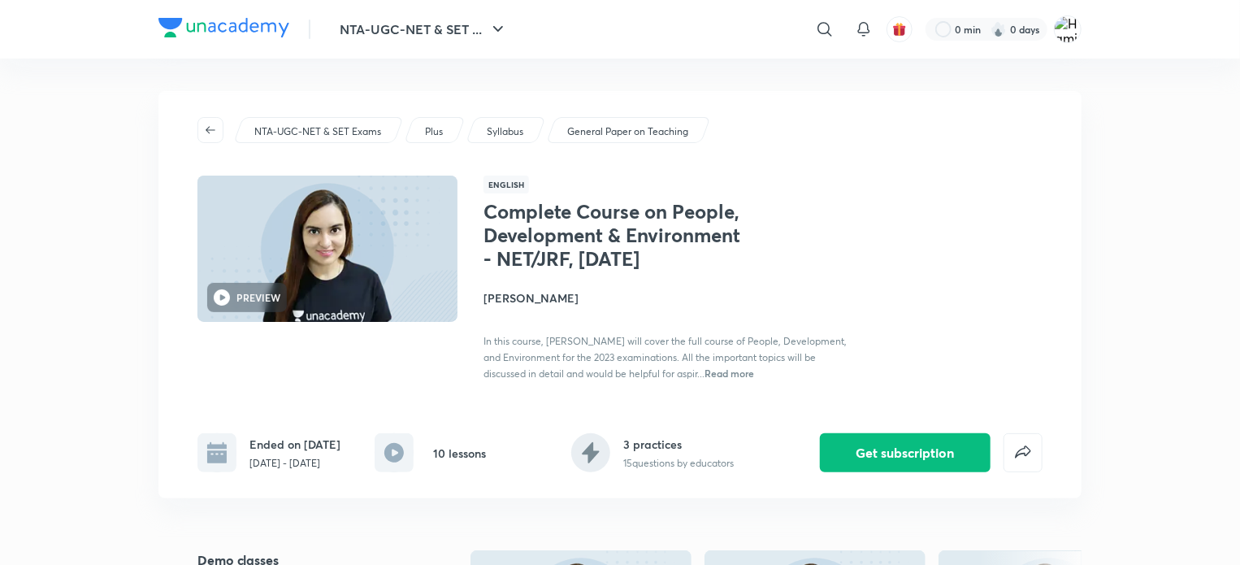
click at [390, 460] on icon at bounding box center [395, 453] width 20 height 20
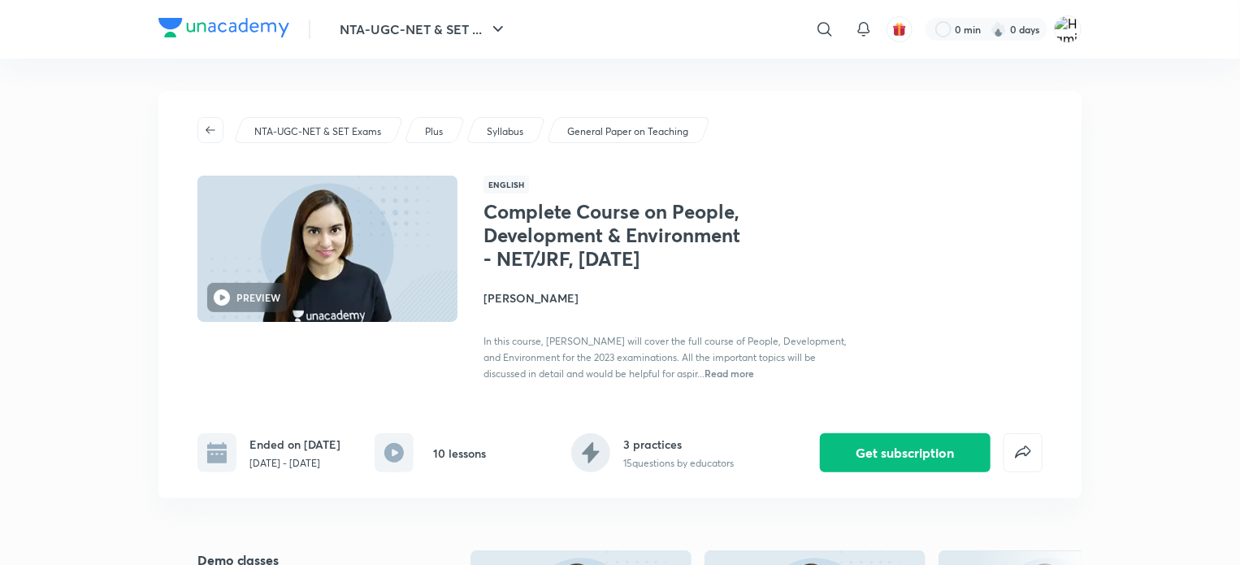
click at [390, 460] on icon at bounding box center [395, 453] width 20 height 20
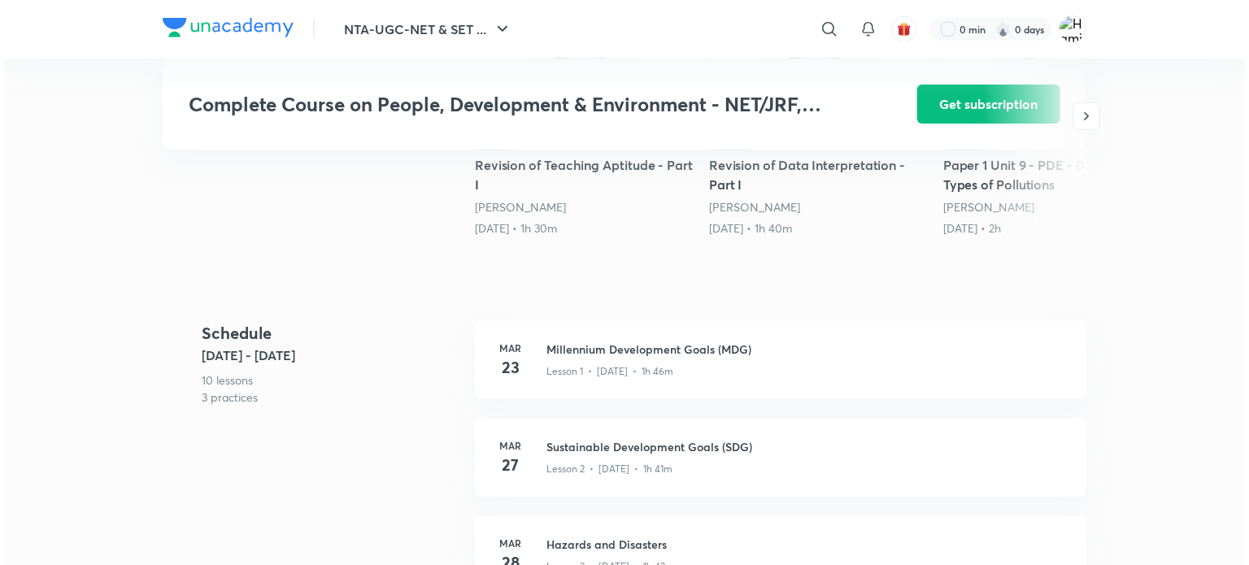
scroll to position [555, 0]
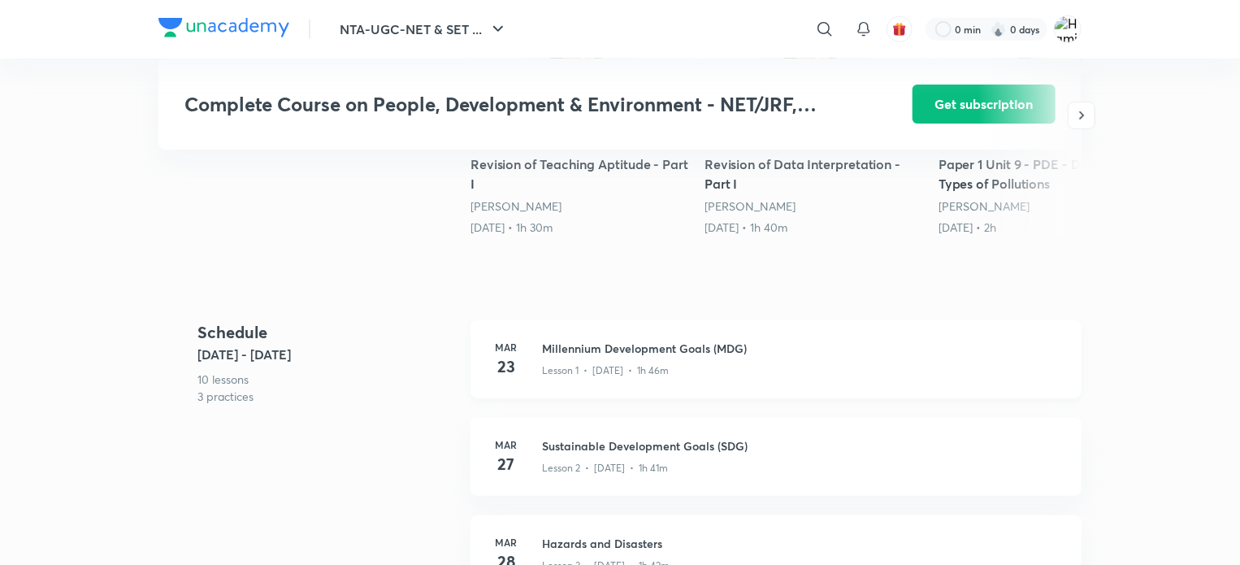
click at [638, 354] on h3 "Millennium Development Goals (MDG)" at bounding box center [802, 348] width 520 height 17
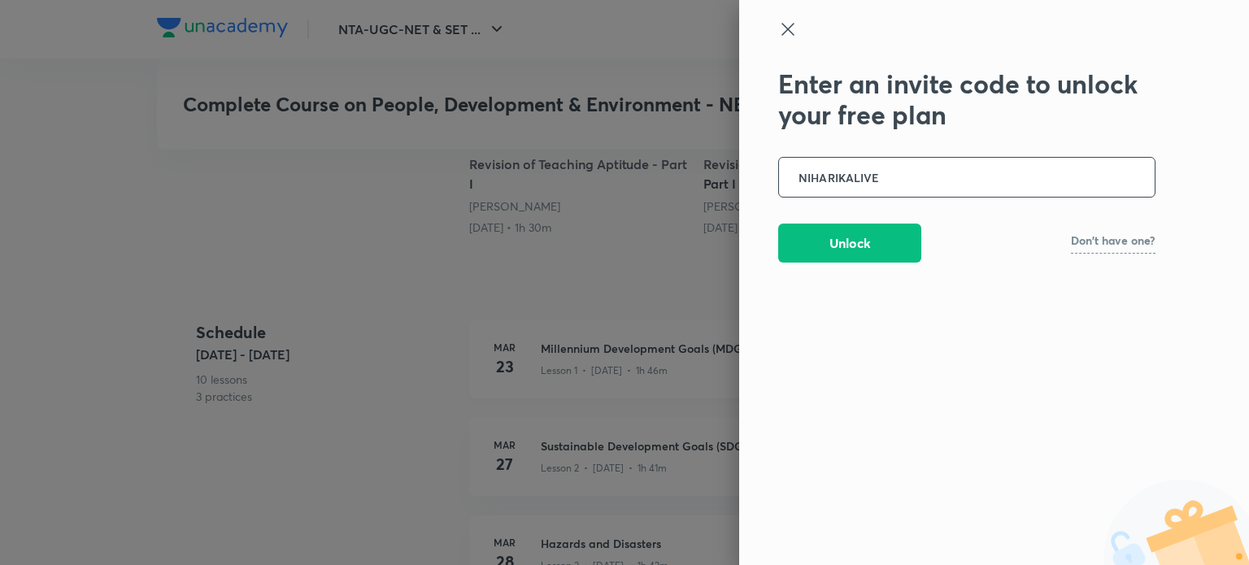
type input "NIHARIKALIVE"
click at [874, 256] on button "Unlock" at bounding box center [849, 241] width 143 height 39
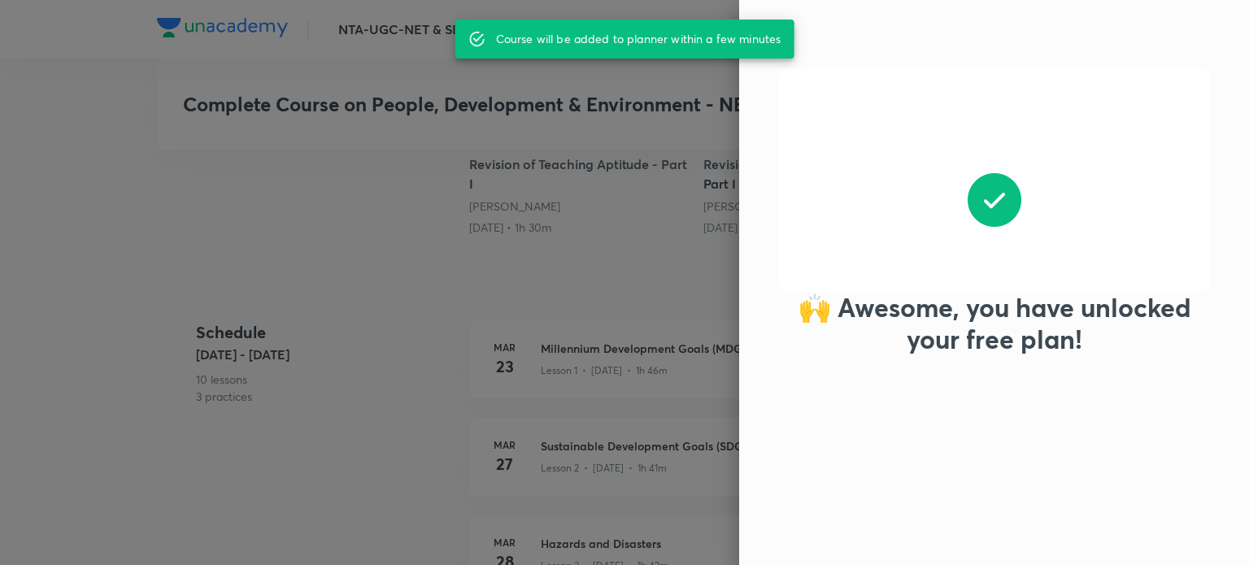
click at [737, 27] on div "Course will be added to planner within a few minutes" at bounding box center [638, 38] width 285 height 29
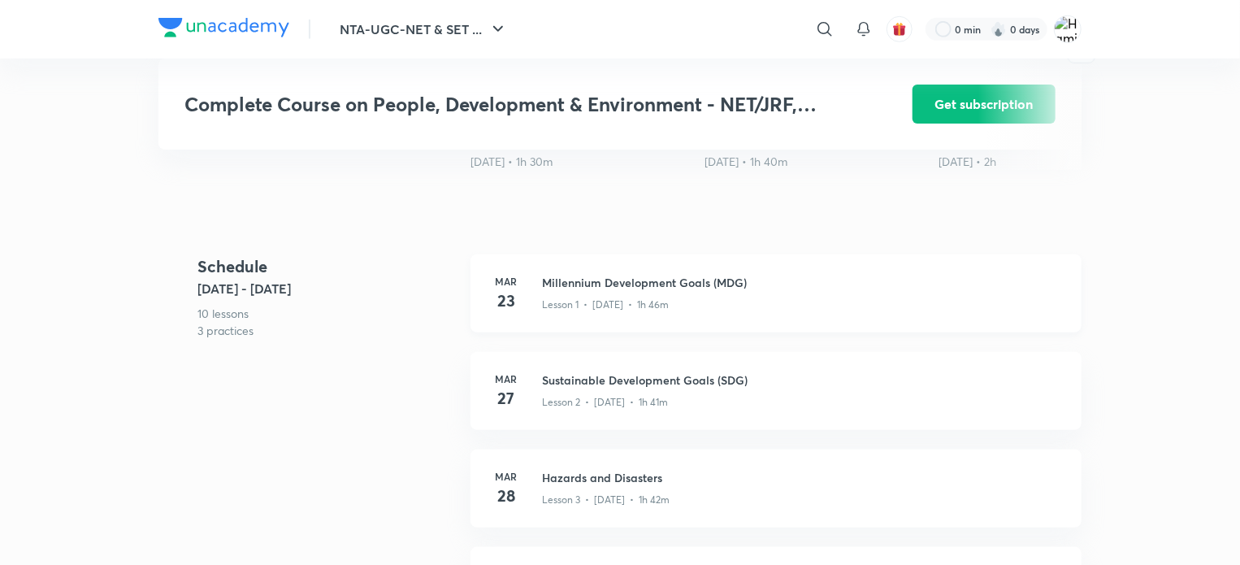
click at [702, 291] on h3 "Millennium Development Goals (MDG)" at bounding box center [802, 282] width 520 height 17
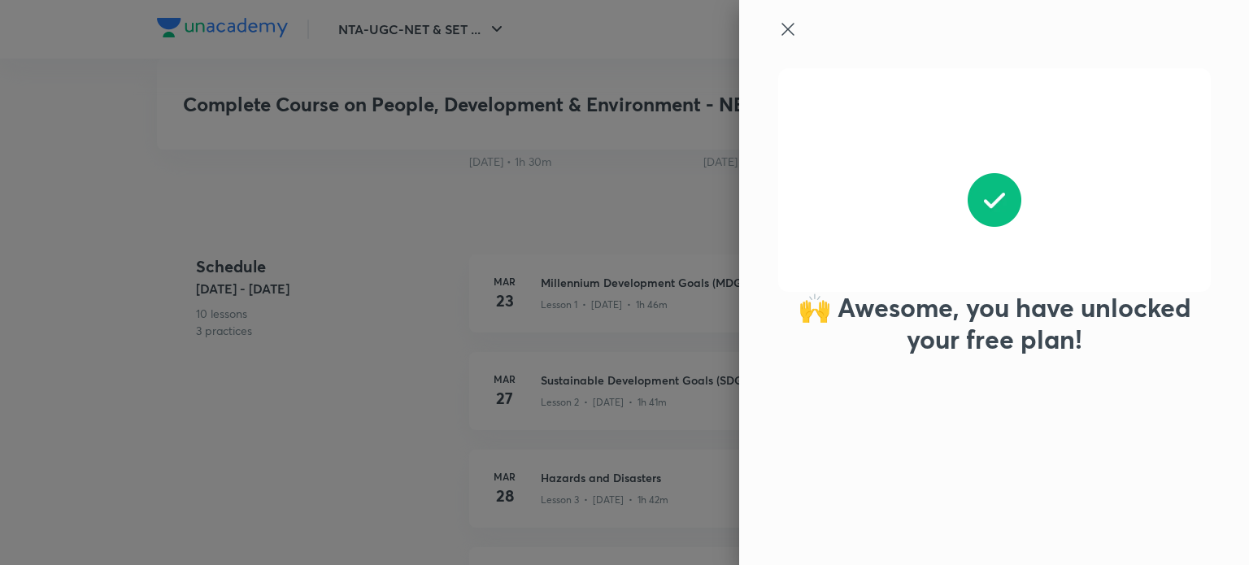
click at [964, 493] on div "🙌 Awesome, you have unlocked your free plan!" at bounding box center [994, 282] width 510 height 565
click at [794, 42] on div at bounding box center [966, 44] width 377 height 49
click at [787, 34] on icon at bounding box center [788, 30] width 20 height 20
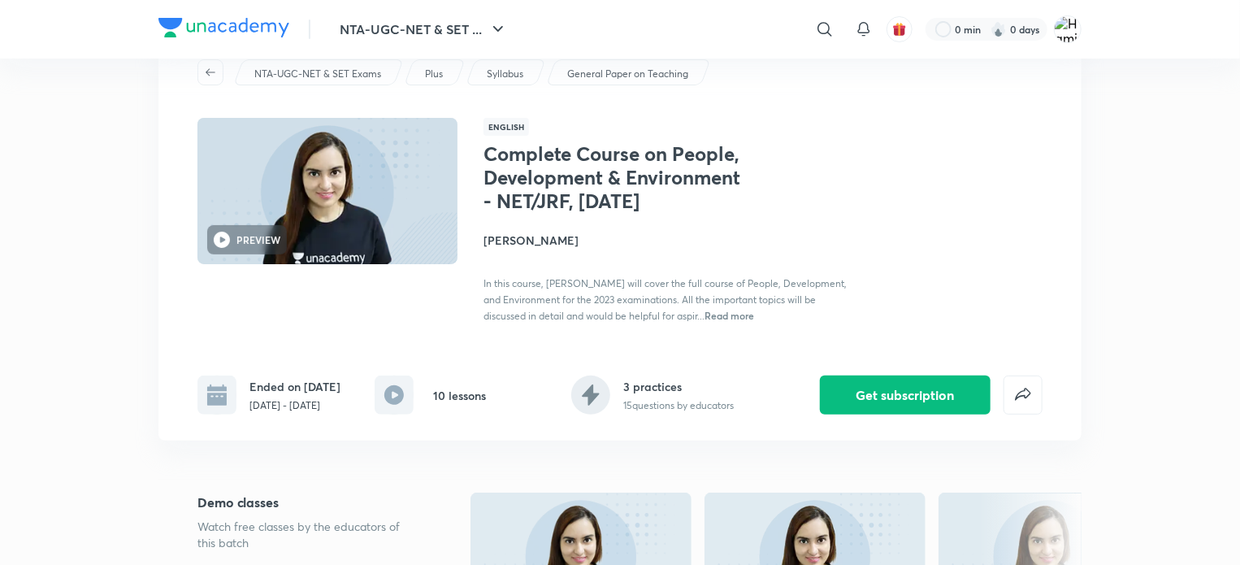
scroll to position [59, 0]
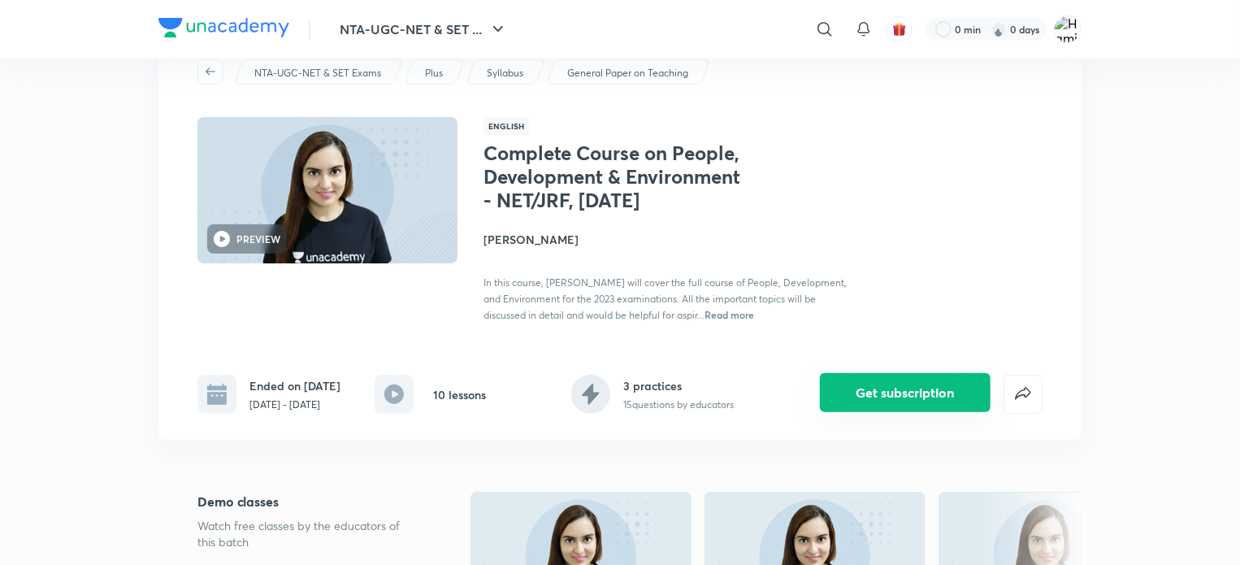
click at [867, 403] on button "Get subscription" at bounding box center [905, 392] width 171 height 39
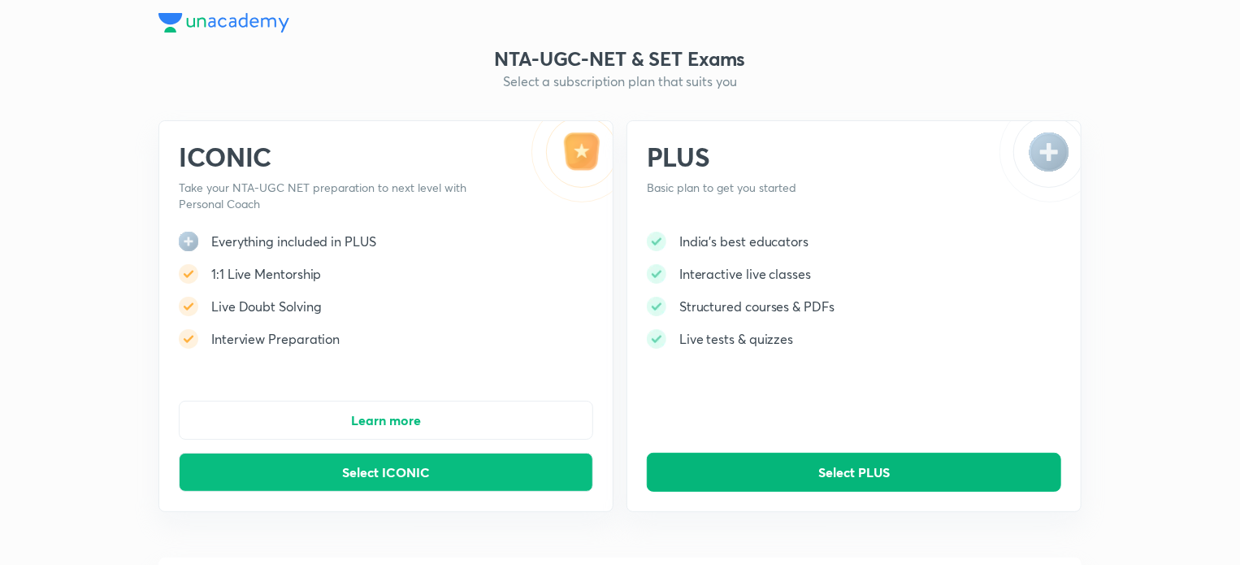
click at [774, 471] on button "Select PLUS" at bounding box center [854, 472] width 415 height 39
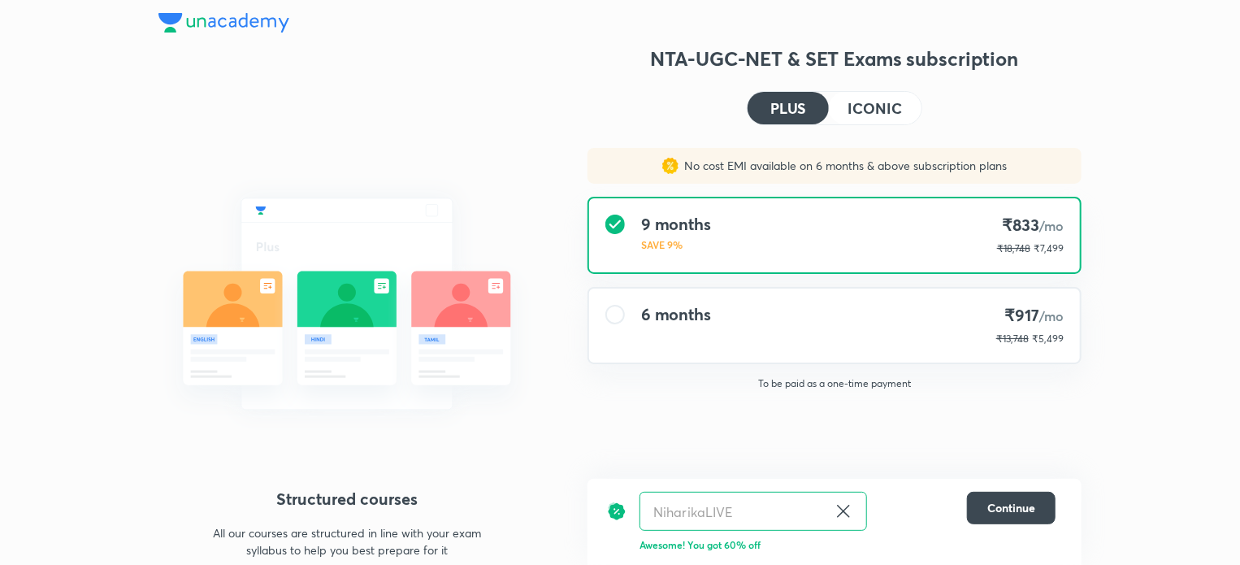
scroll to position [17, 0]
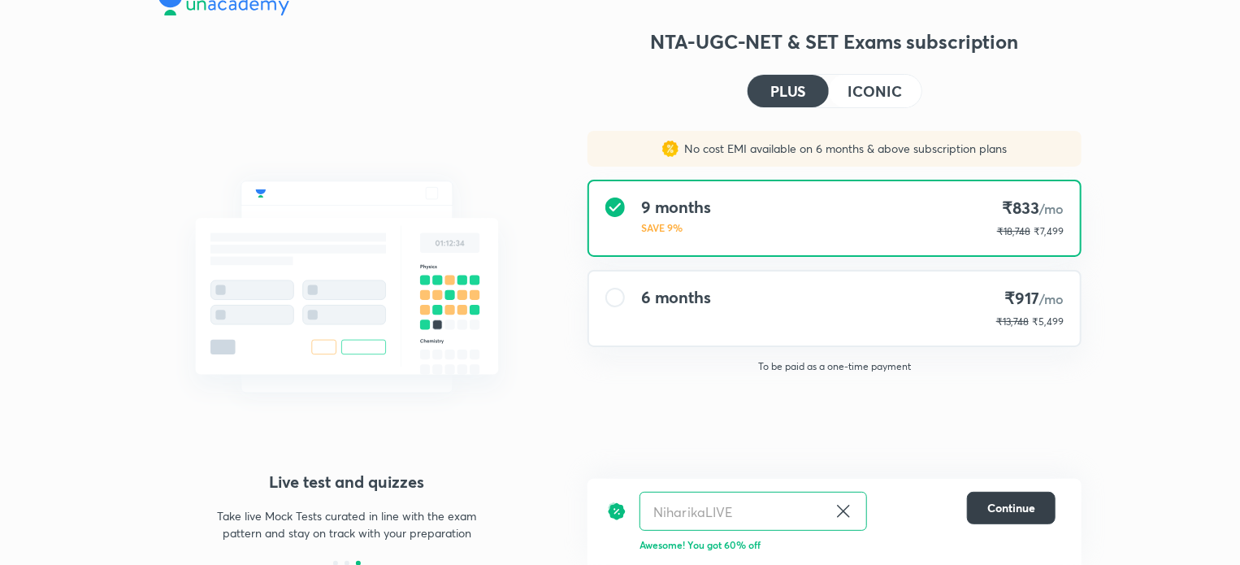
click at [995, 507] on span "Continue" at bounding box center [1012, 508] width 48 height 16
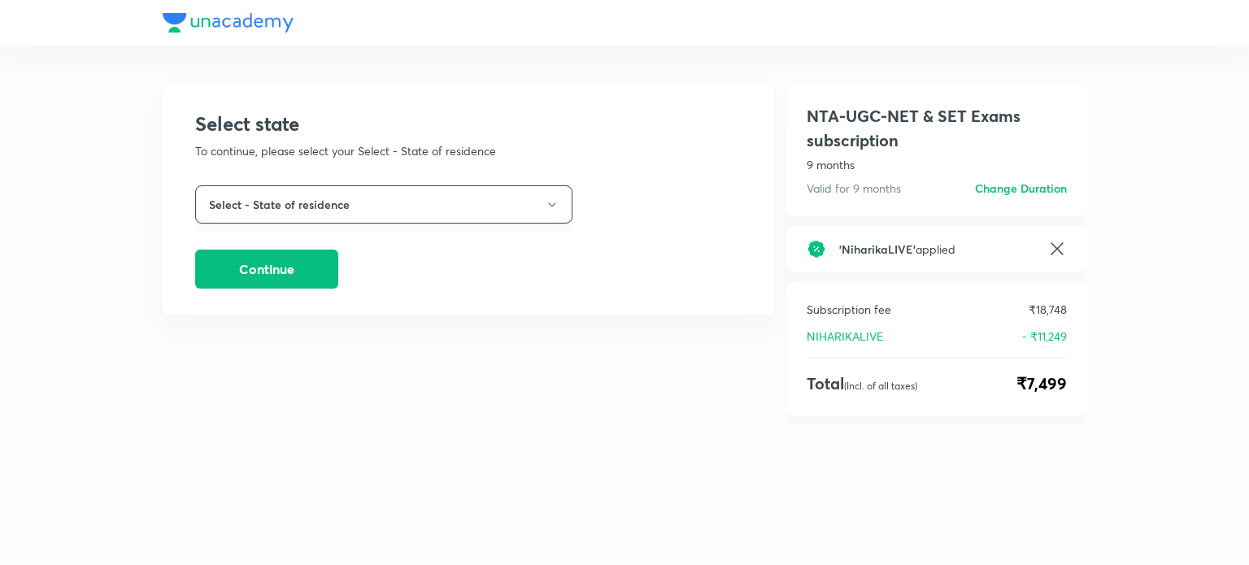
click at [549, 201] on icon "button" at bounding box center [551, 204] width 13 height 13
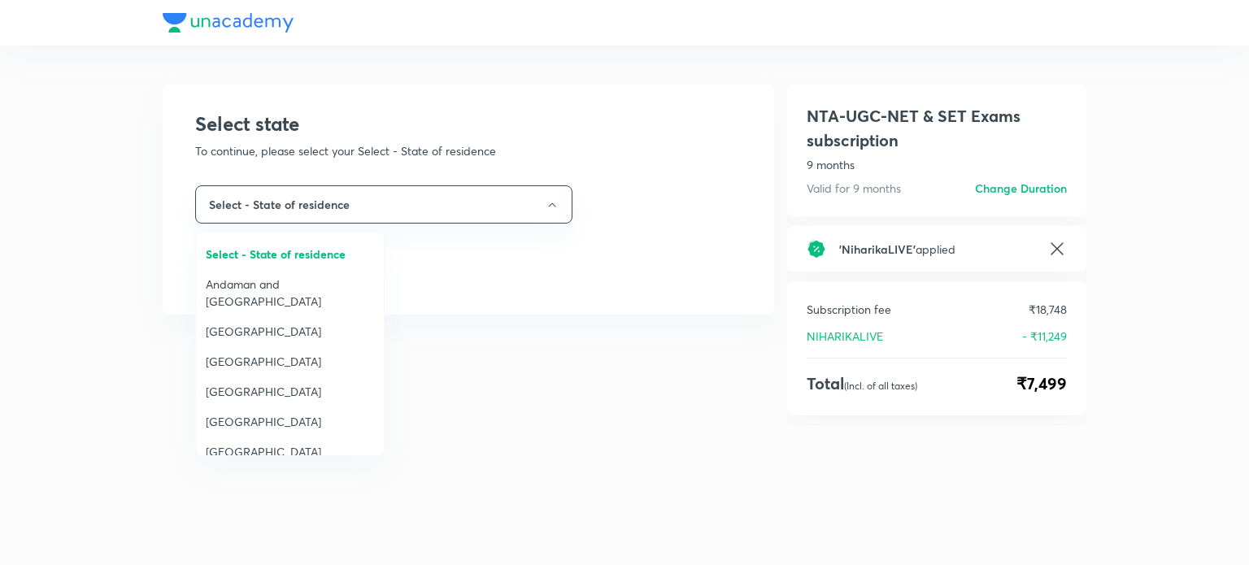
click at [620, 395] on div at bounding box center [624, 282] width 1249 height 565
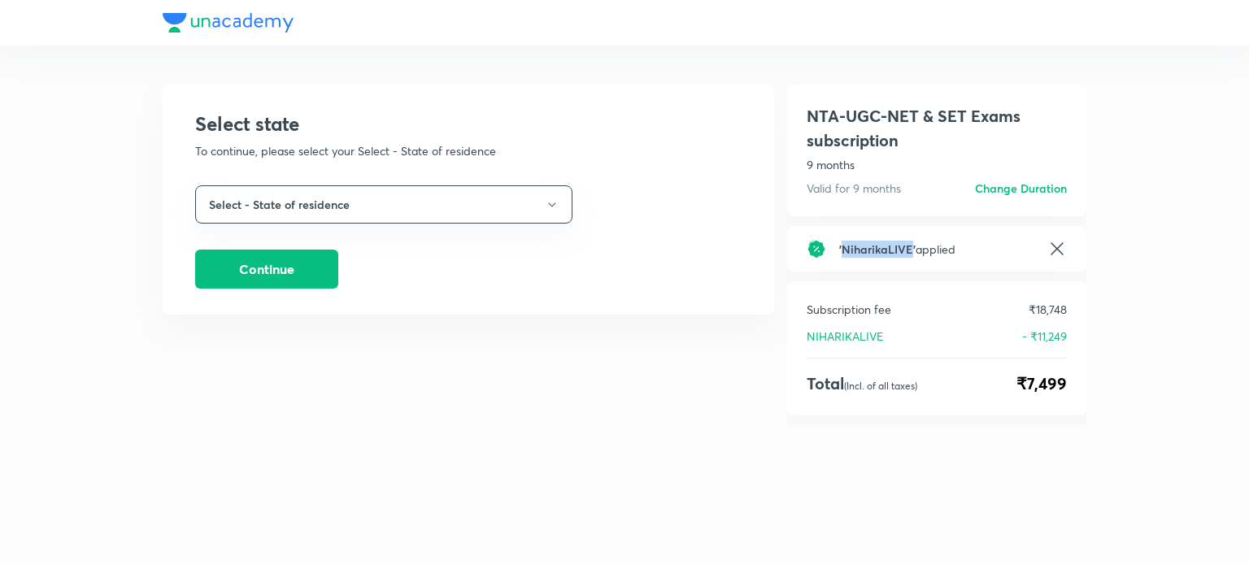
drag, startPoint x: 910, startPoint y: 249, endPoint x: 842, endPoint y: 248, distance: 68.3
click at [842, 248] on span "' NiharikaLIVE '" at bounding box center [877, 248] width 76 height 15
copy span "NiharikaLIVE"
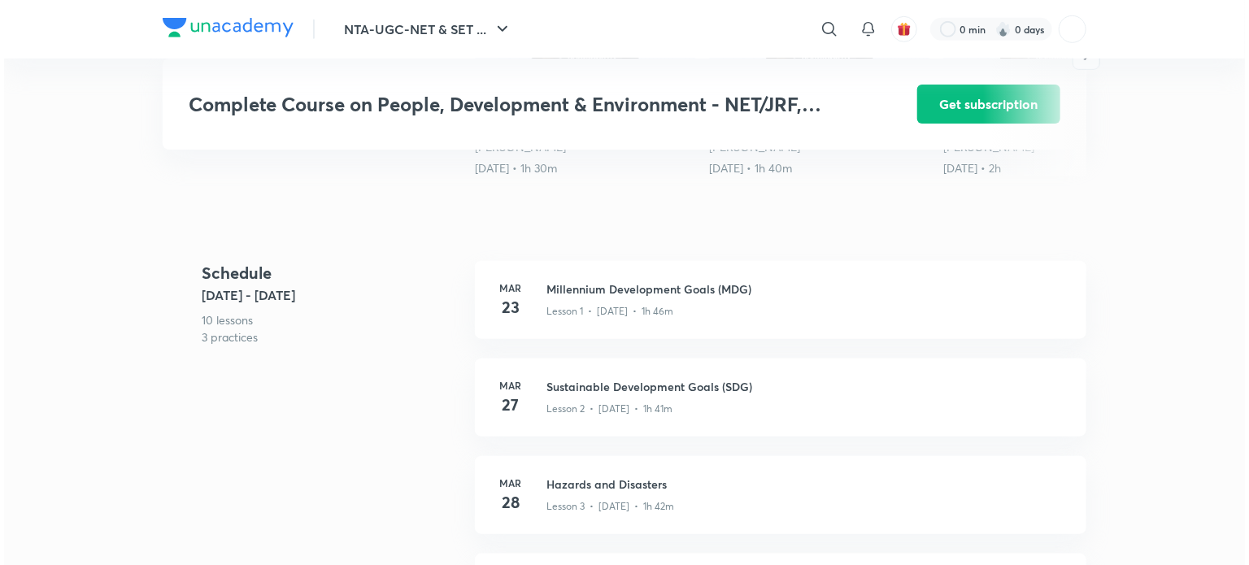
scroll to position [663, 0]
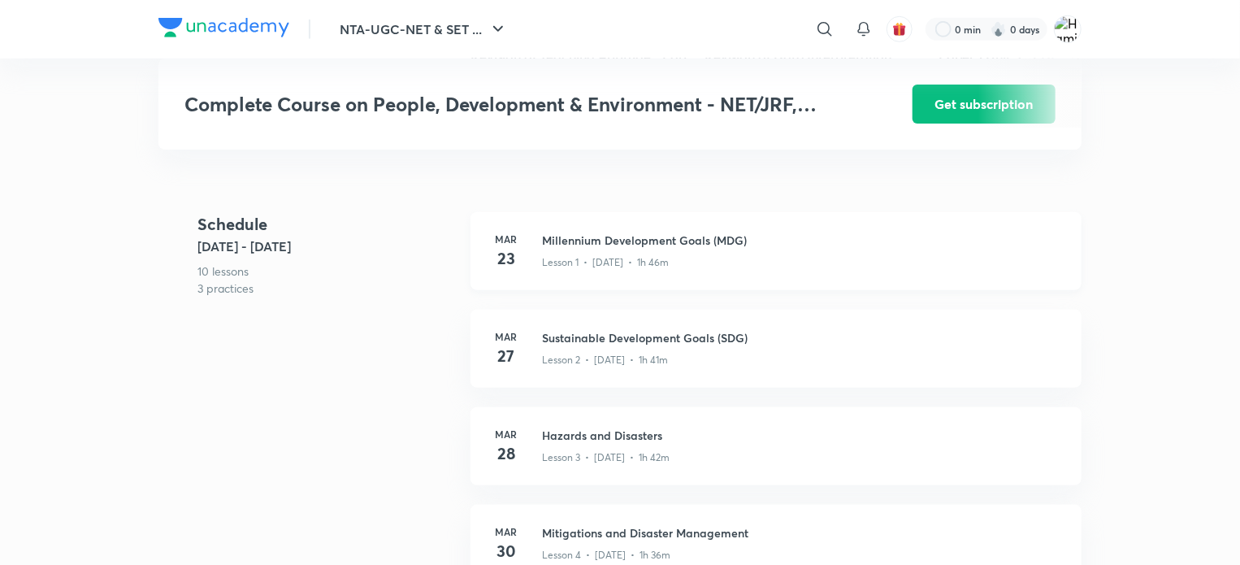
click at [577, 249] on h3 "Millennium Development Goals (MDG)" at bounding box center [802, 240] width 520 height 17
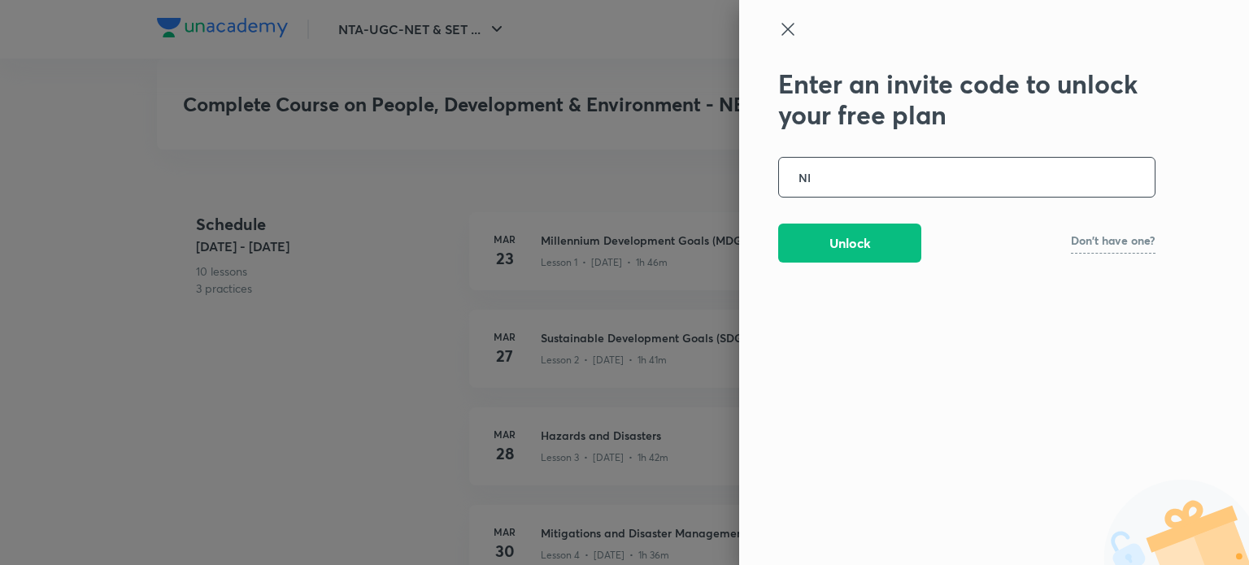
type input "N"
type input "NIHARIKALIVE"
click at [857, 259] on button "Unlock" at bounding box center [849, 241] width 143 height 39
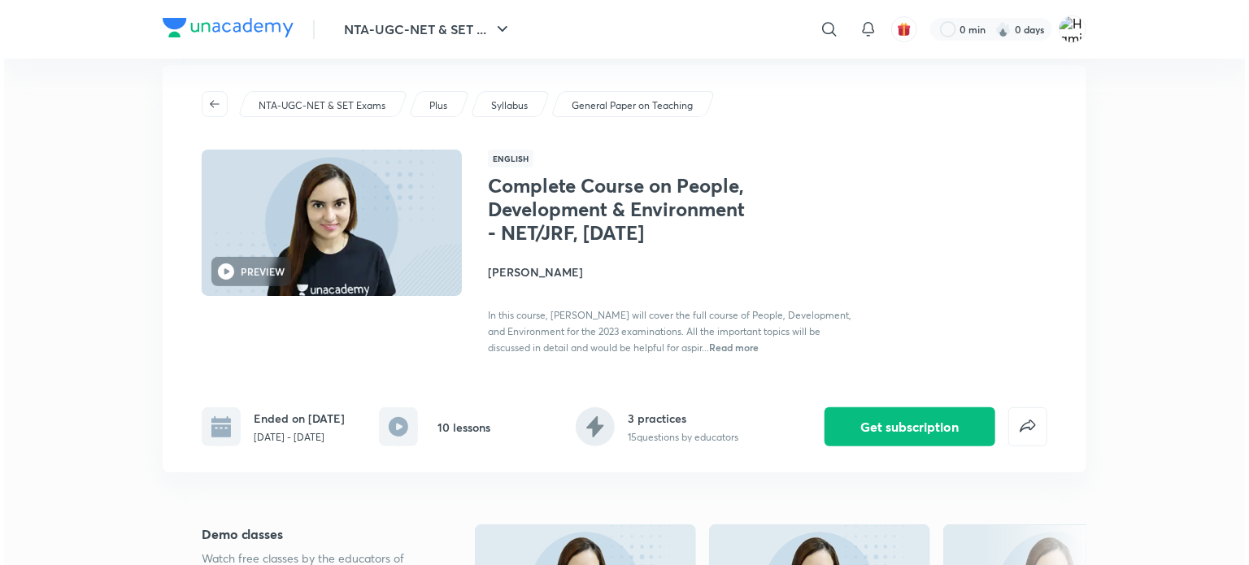
scroll to position [20, 0]
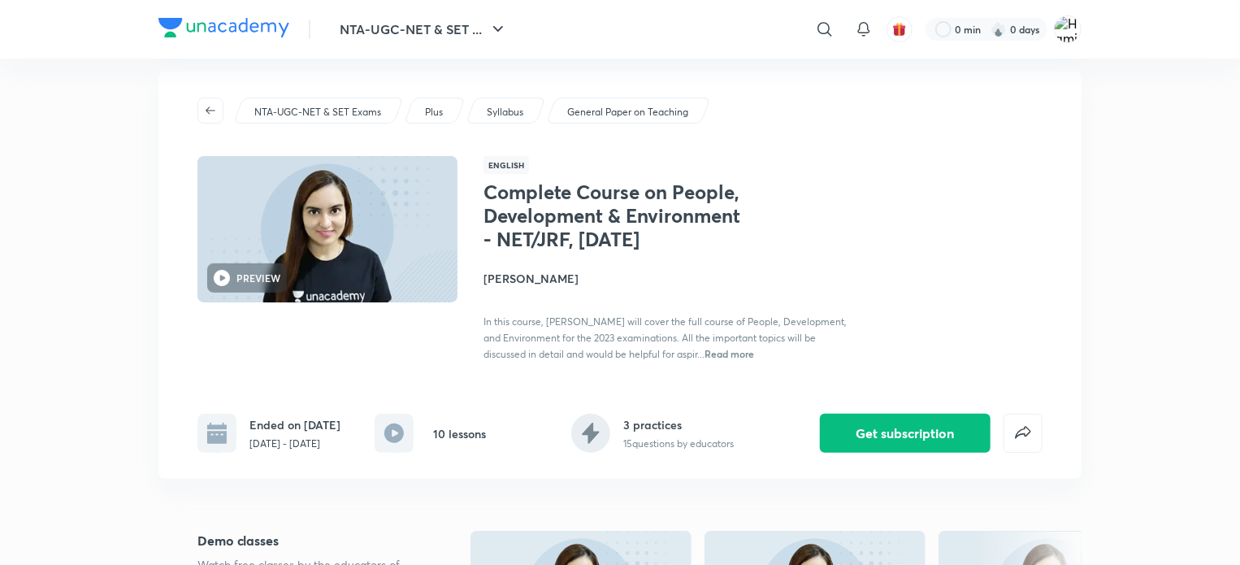
click at [789, 345] on div "In this course, [PERSON_NAME] will cover the full course of People, Development…" at bounding box center [666, 337] width 364 height 49
click at [754, 358] on span "Read more" at bounding box center [730, 353] width 50 height 13
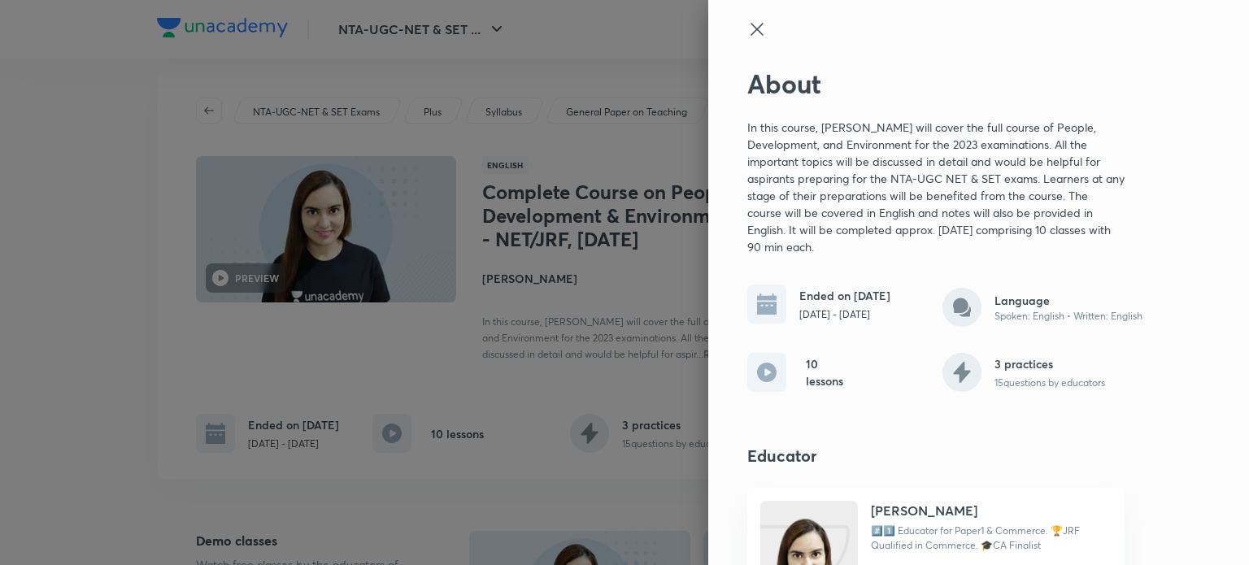
scroll to position [92, 0]
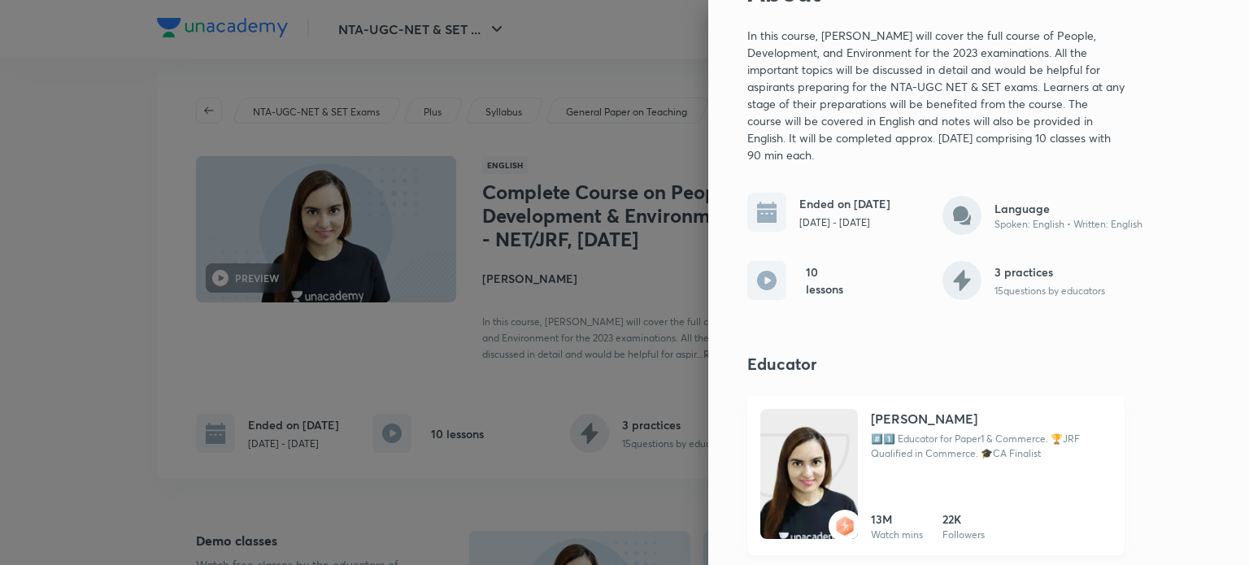
click at [830, 474] on img at bounding box center [809, 490] width 98 height 130
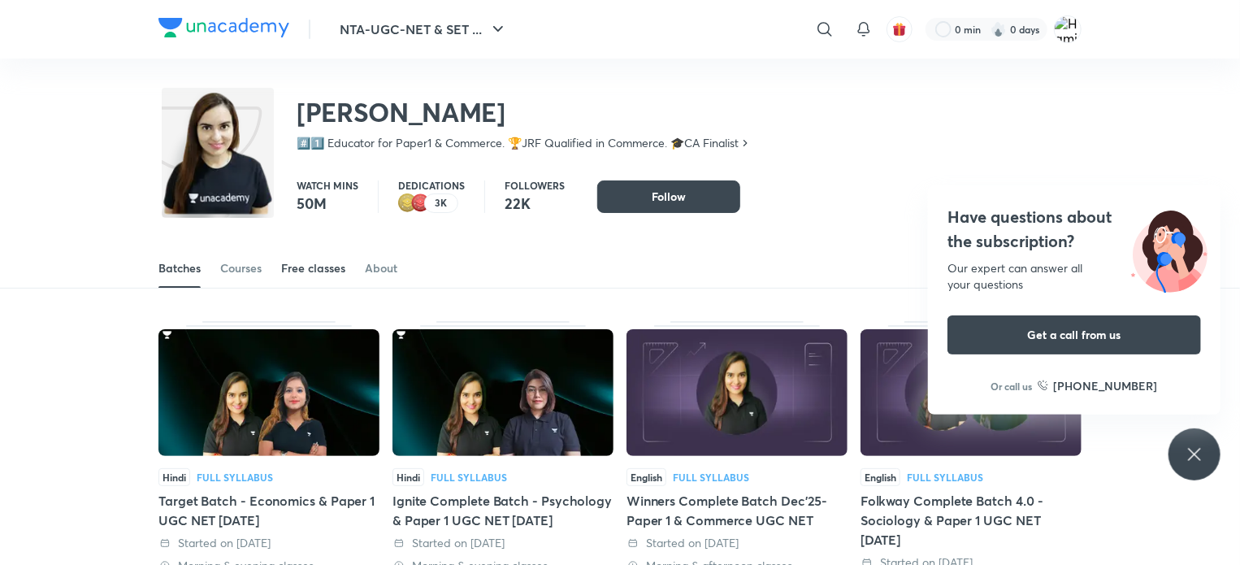
click at [330, 267] on div "Free classes" at bounding box center [313, 268] width 64 height 16
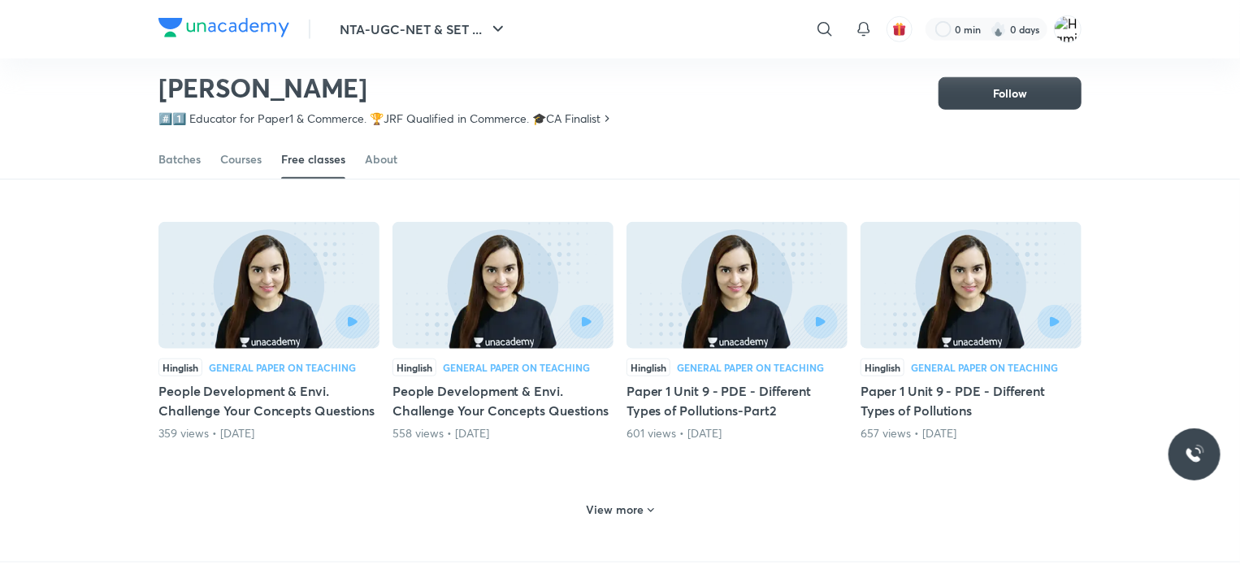
scroll to position [663, 0]
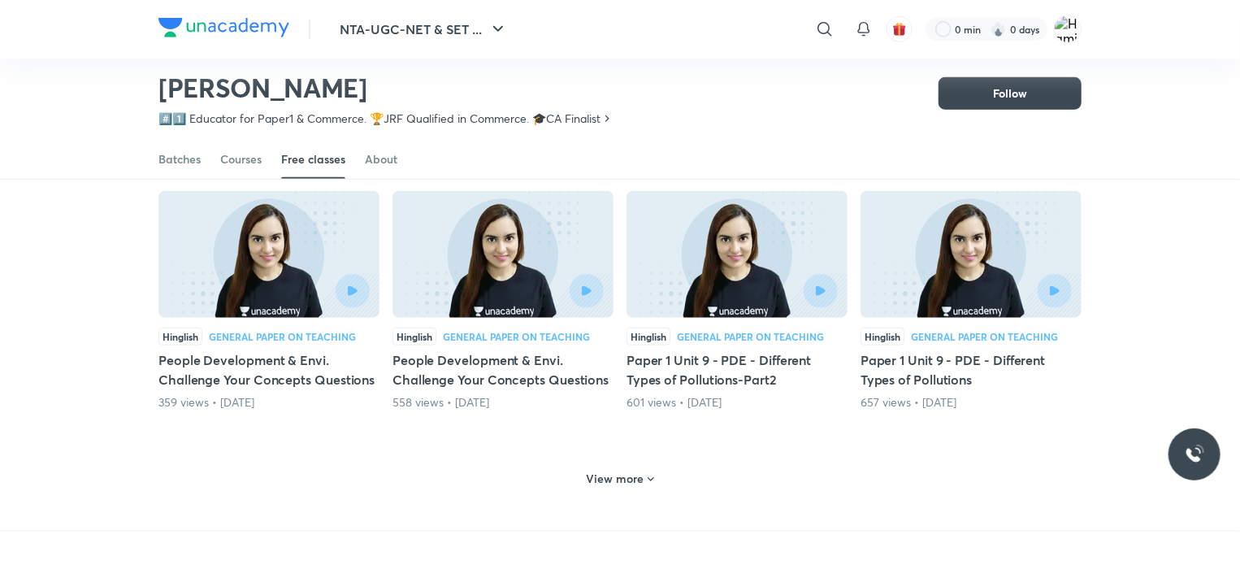
click at [558, 371] on h5 "People Development & Envi. Challenge Your Concepts Questions" at bounding box center [503, 369] width 221 height 39
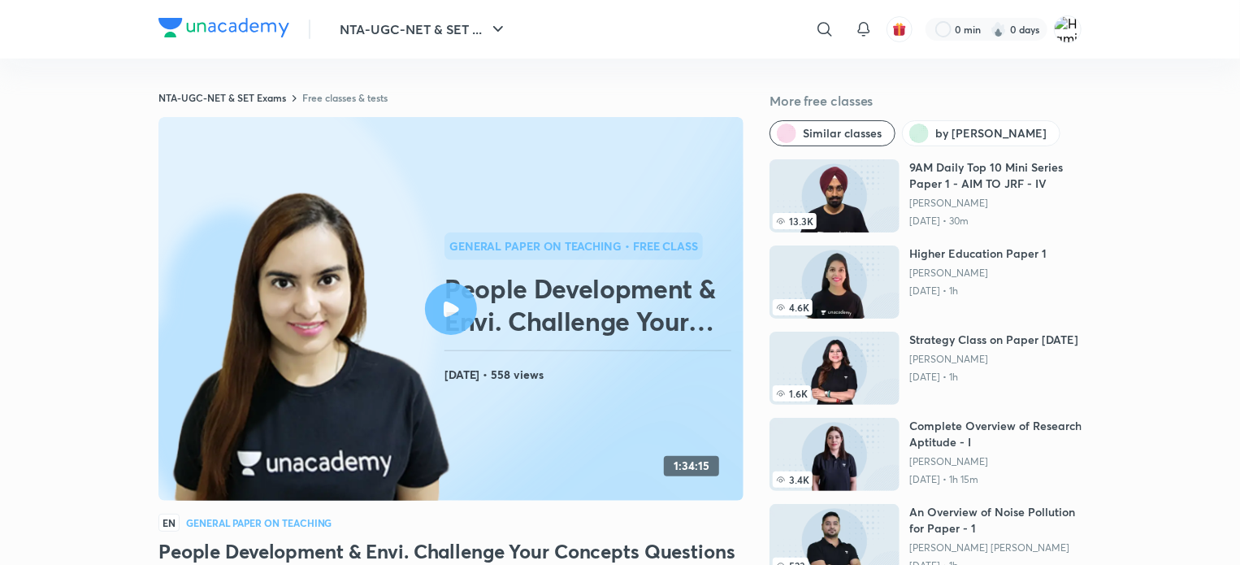
click at [442, 311] on div at bounding box center [451, 309] width 52 height 52
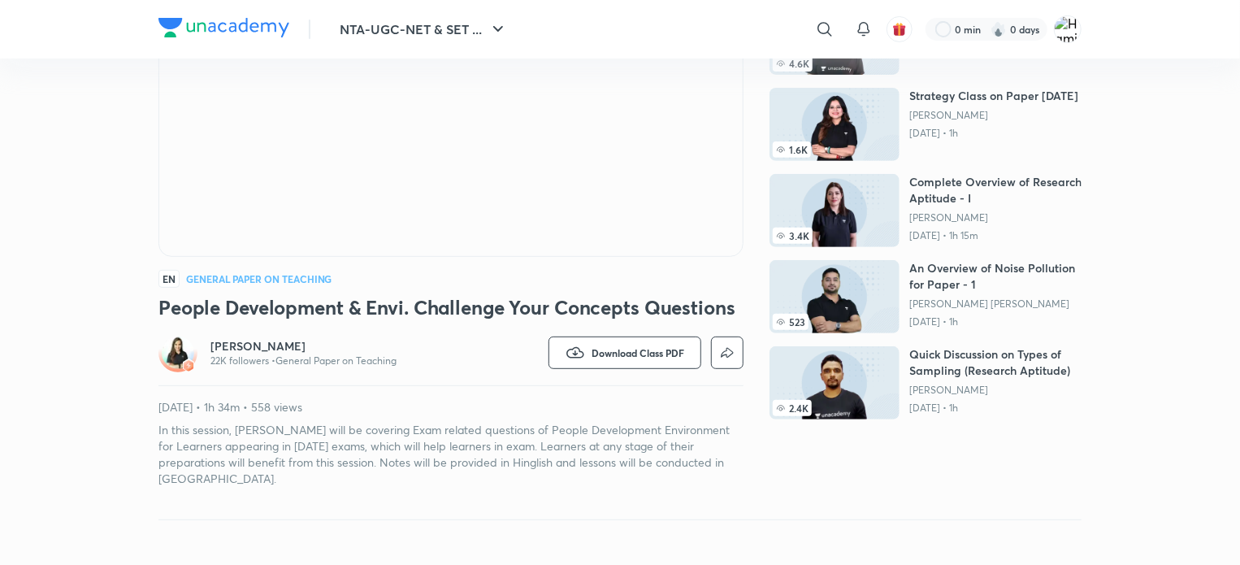
scroll to position [254, 0]
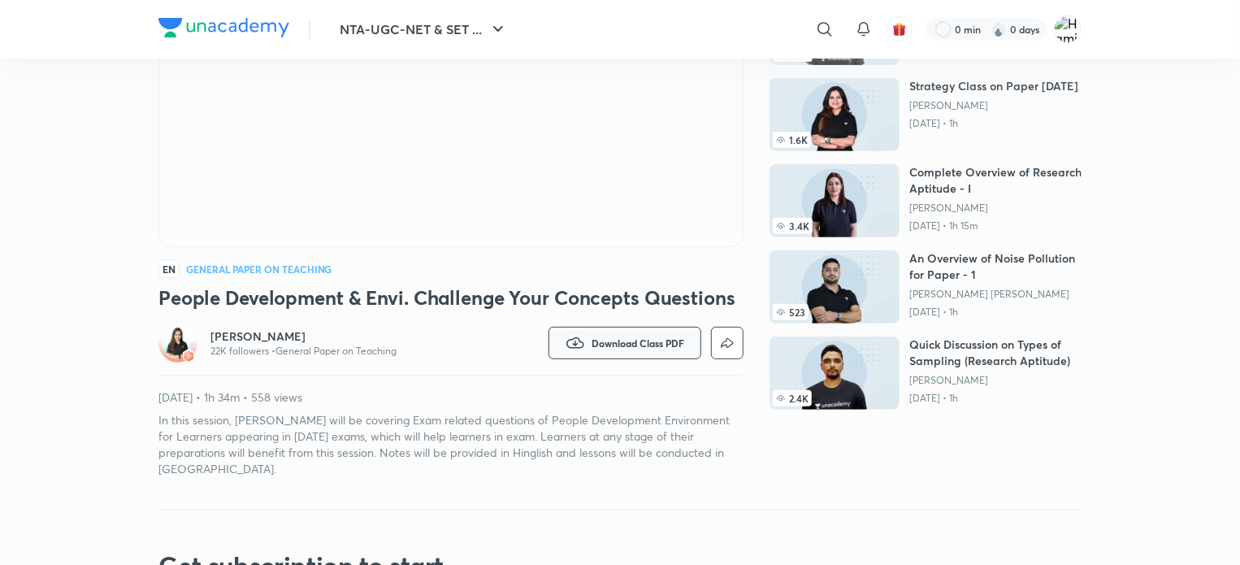
click at [633, 337] on span "Download Class PDF" at bounding box center [638, 343] width 93 height 13
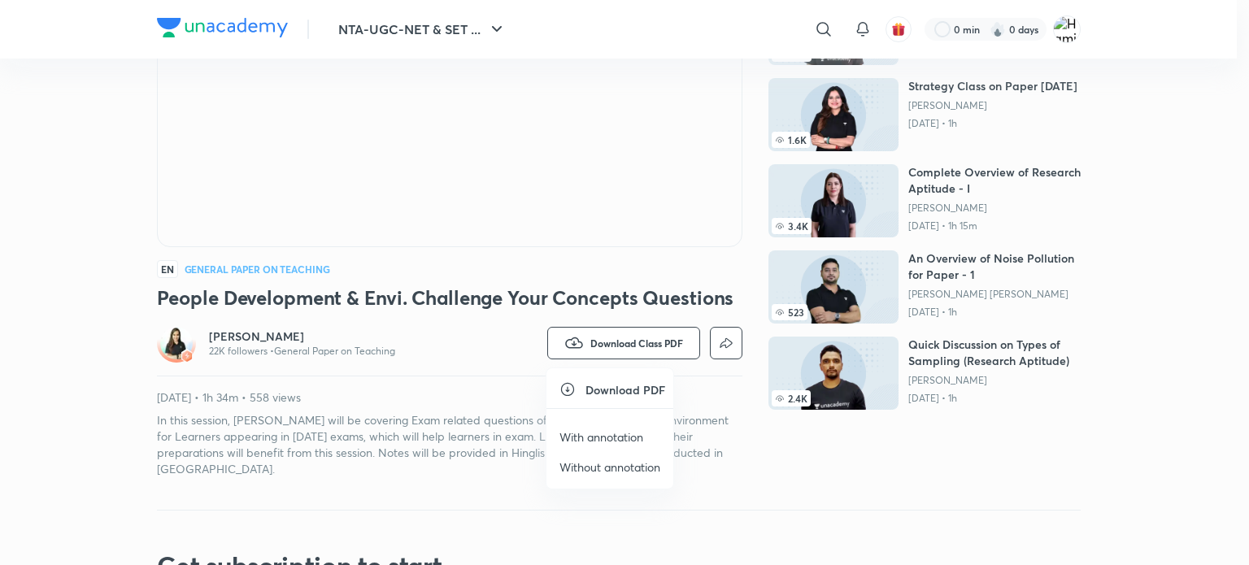
click at [621, 435] on p "With annotation" at bounding box center [601, 436] width 84 height 17
